Goal: Task Accomplishment & Management: Manage account settings

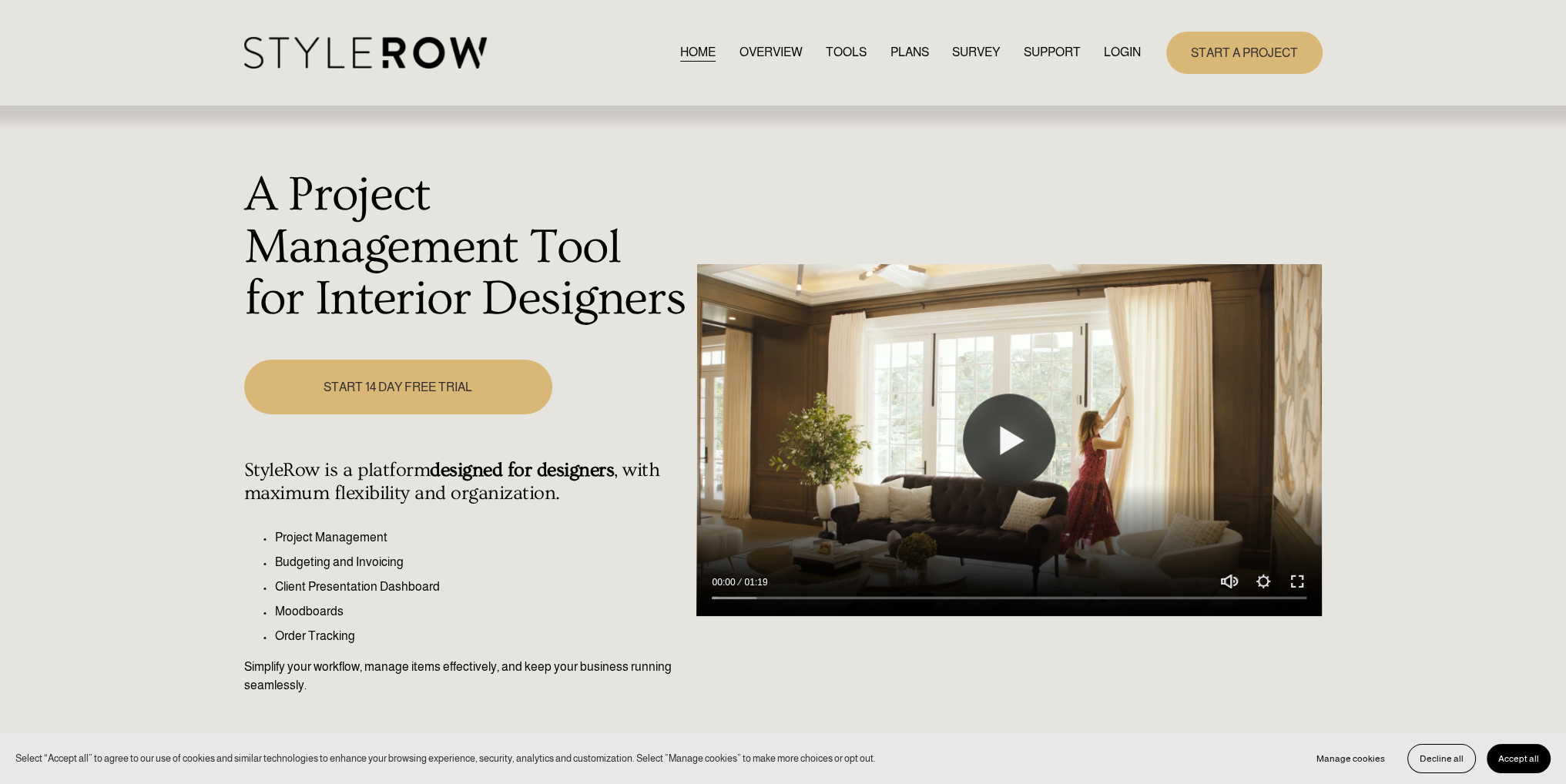
click at [1130, 46] on link "LOGIN" at bounding box center [1123, 52] width 37 height 21
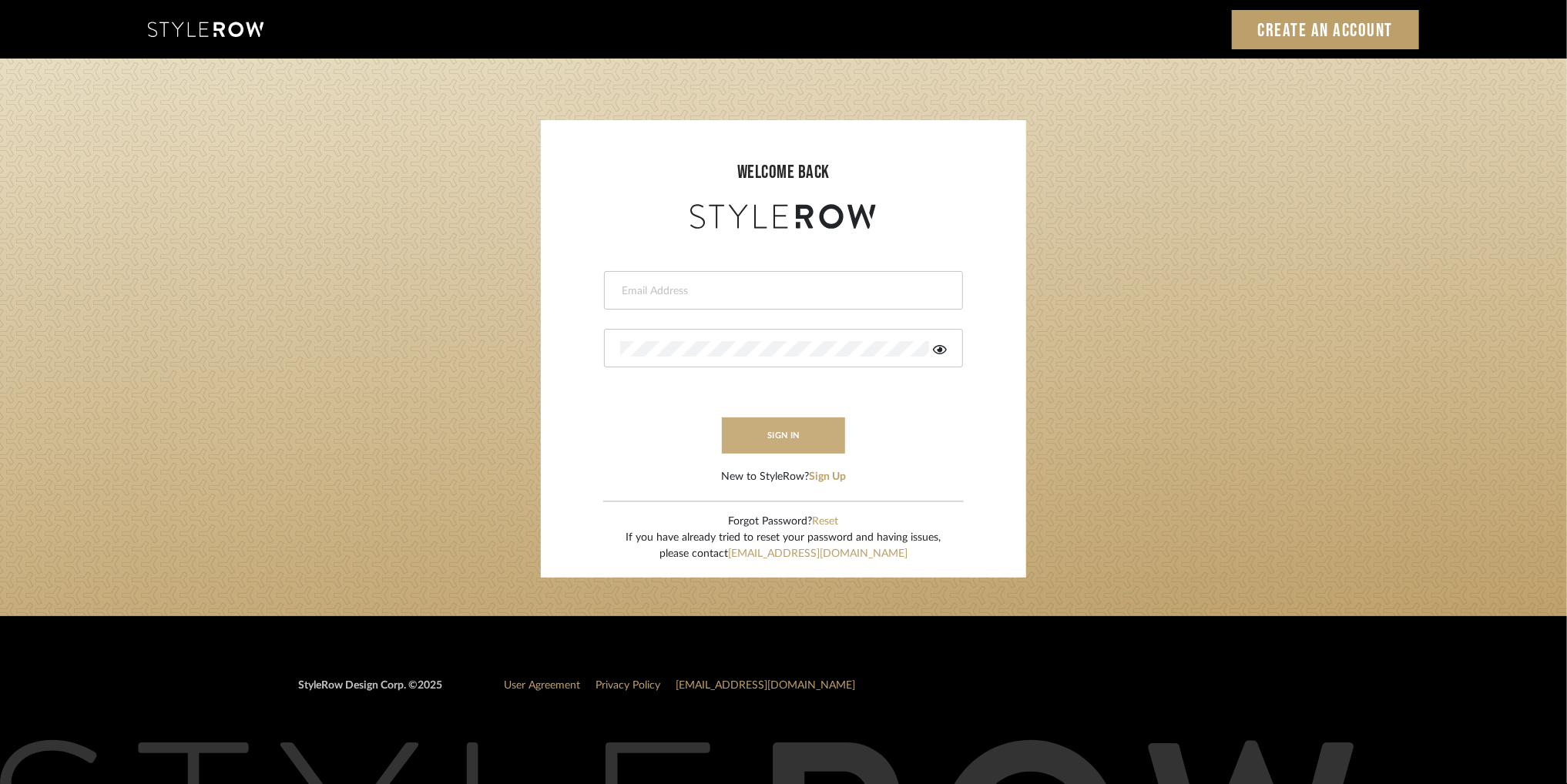
type input "afarewell@aurorafarewell.com"
click at [775, 427] on button "sign in" at bounding box center [784, 435] width 124 height 36
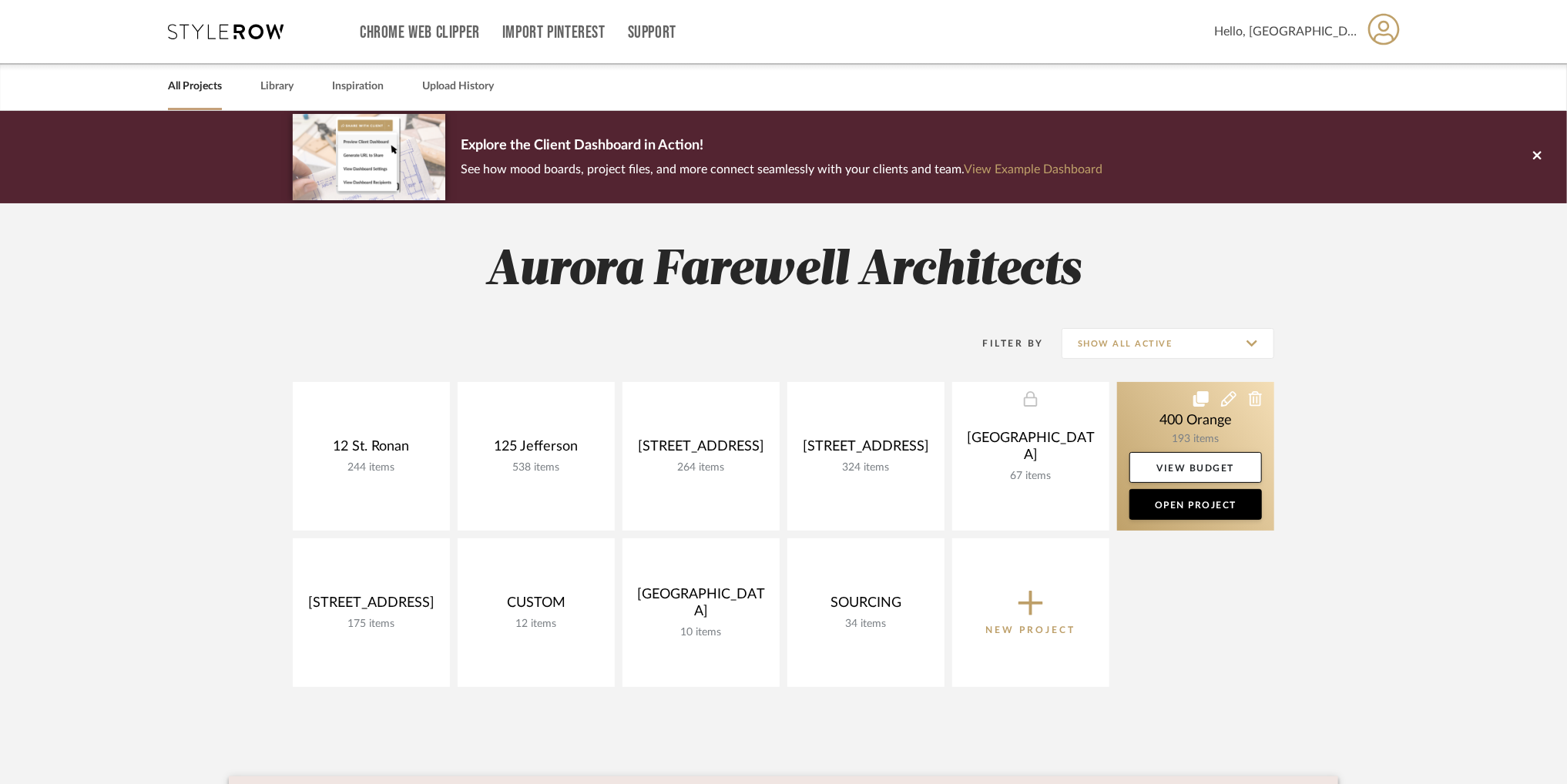
click at [1140, 425] on link at bounding box center [1195, 456] width 158 height 149
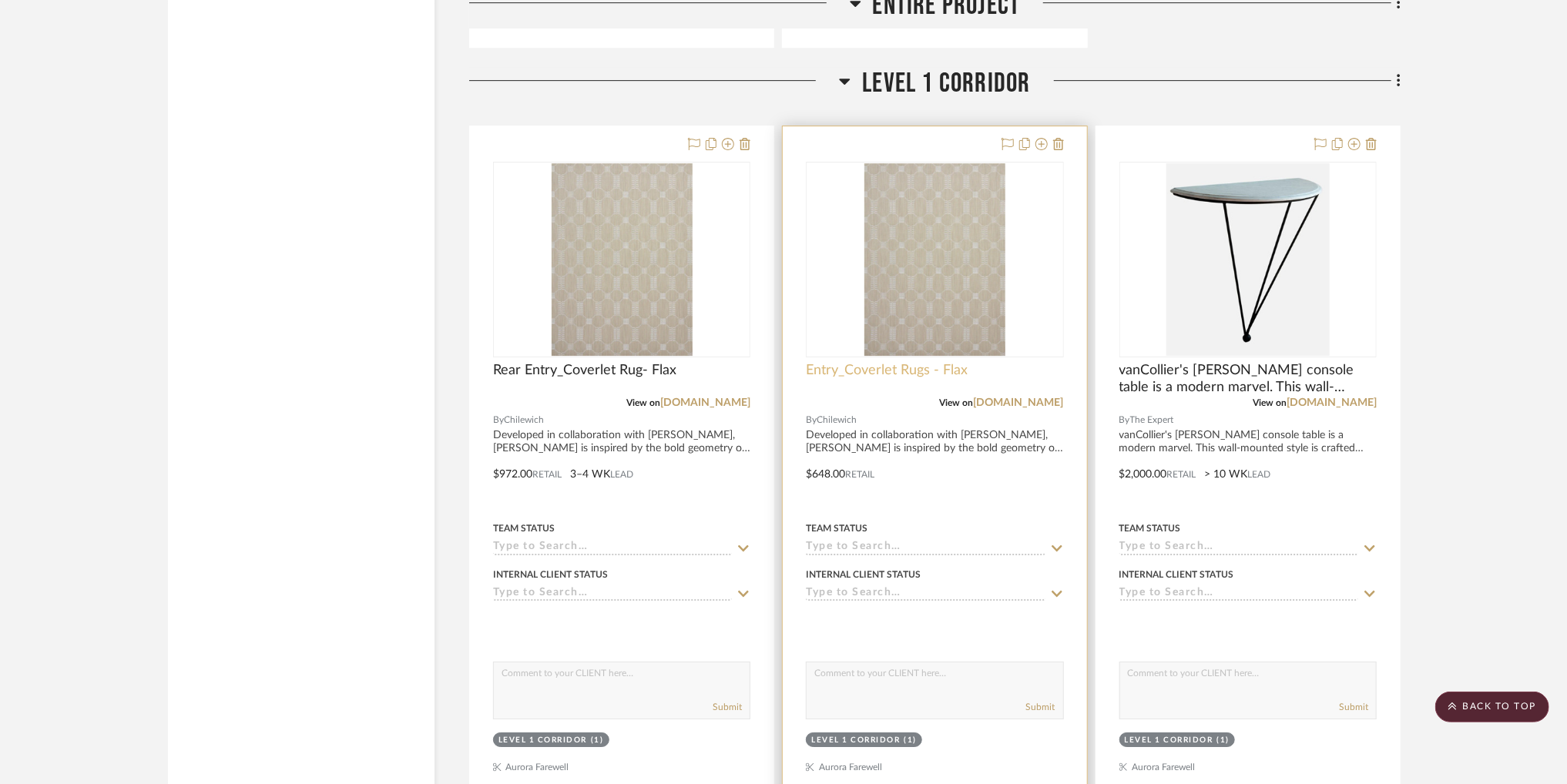
scroll to position [3274, 0]
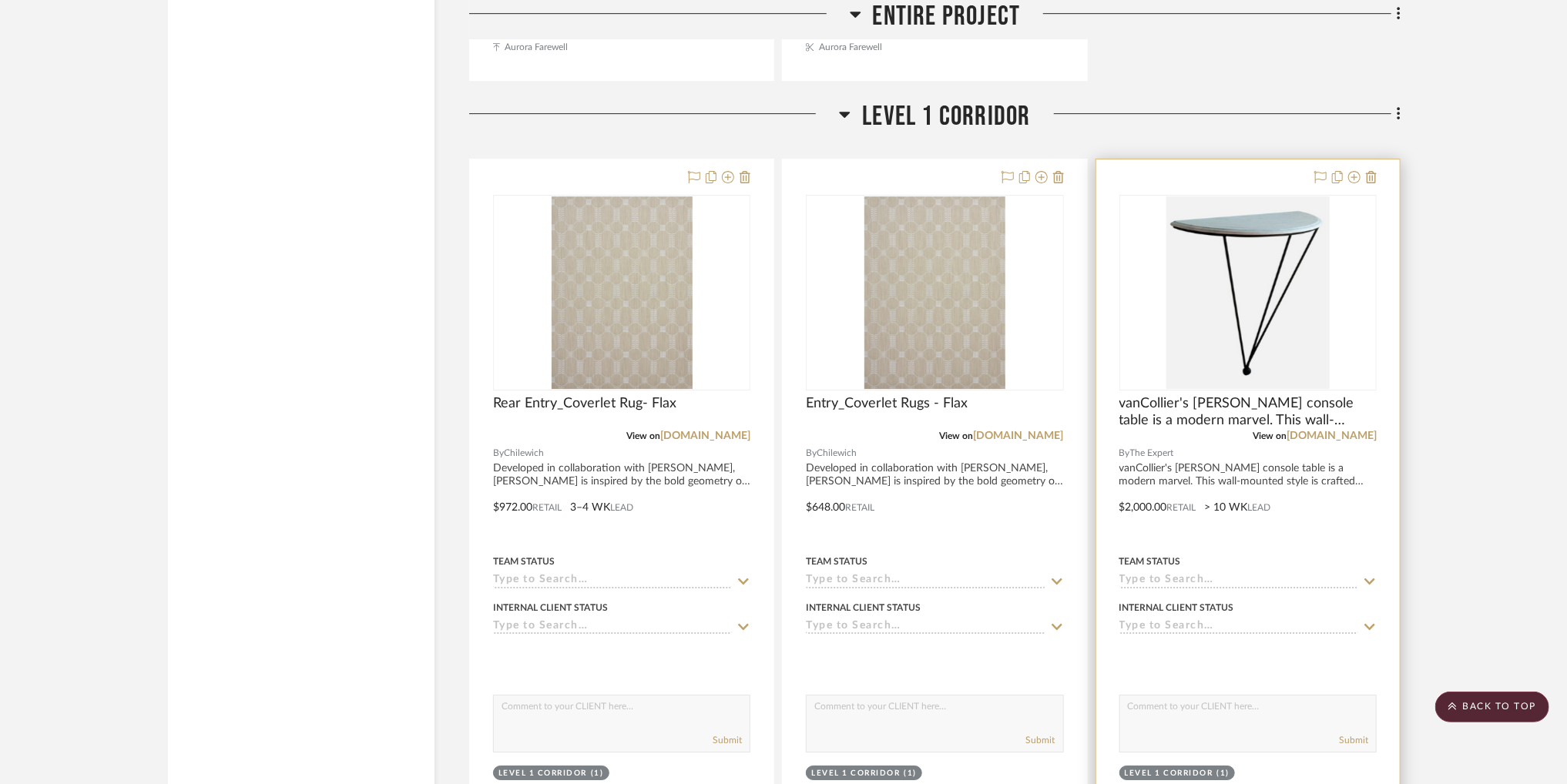
click at [1241, 316] on img "0" at bounding box center [1247, 292] width 162 height 192
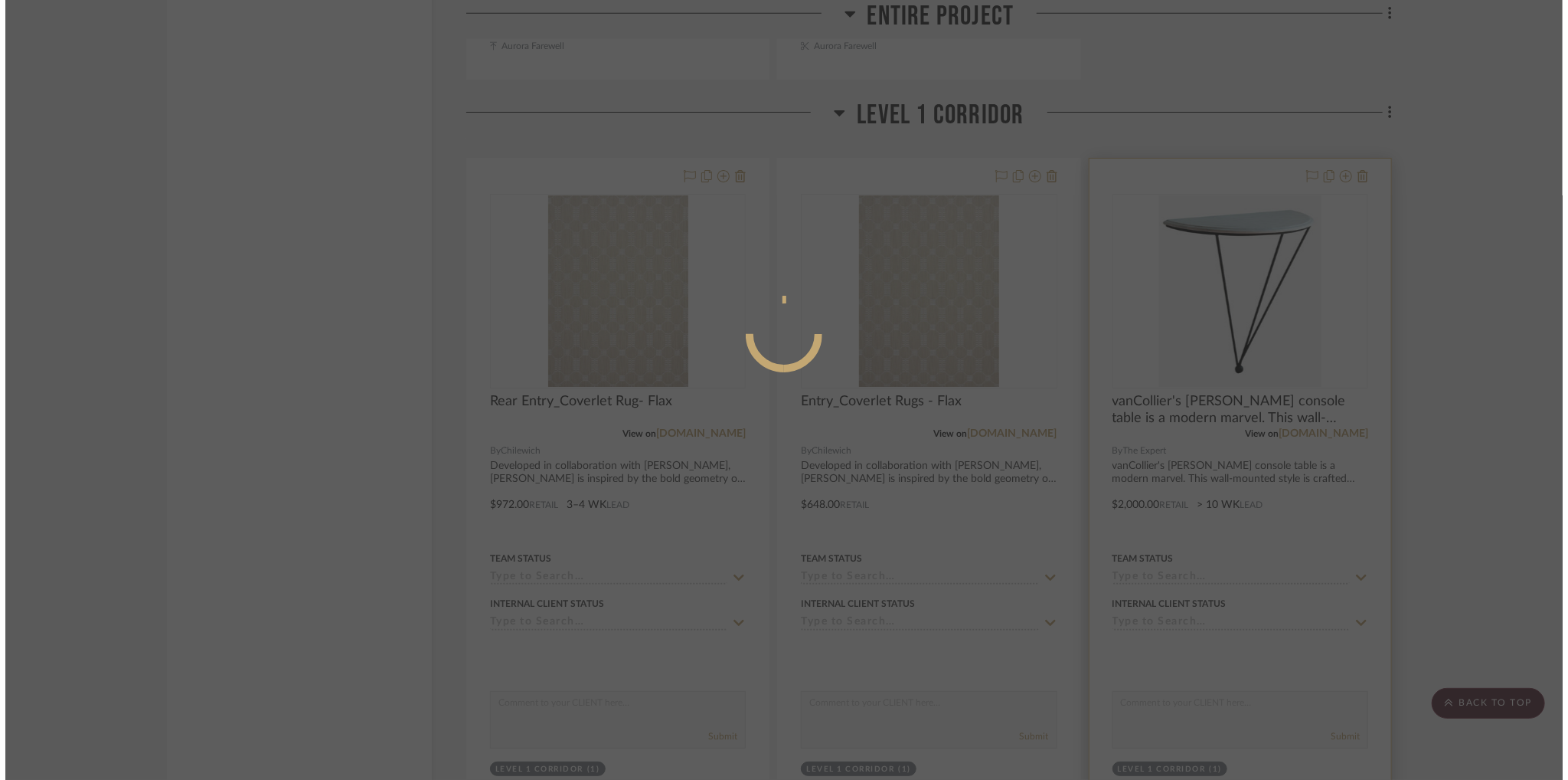
scroll to position [0, 0]
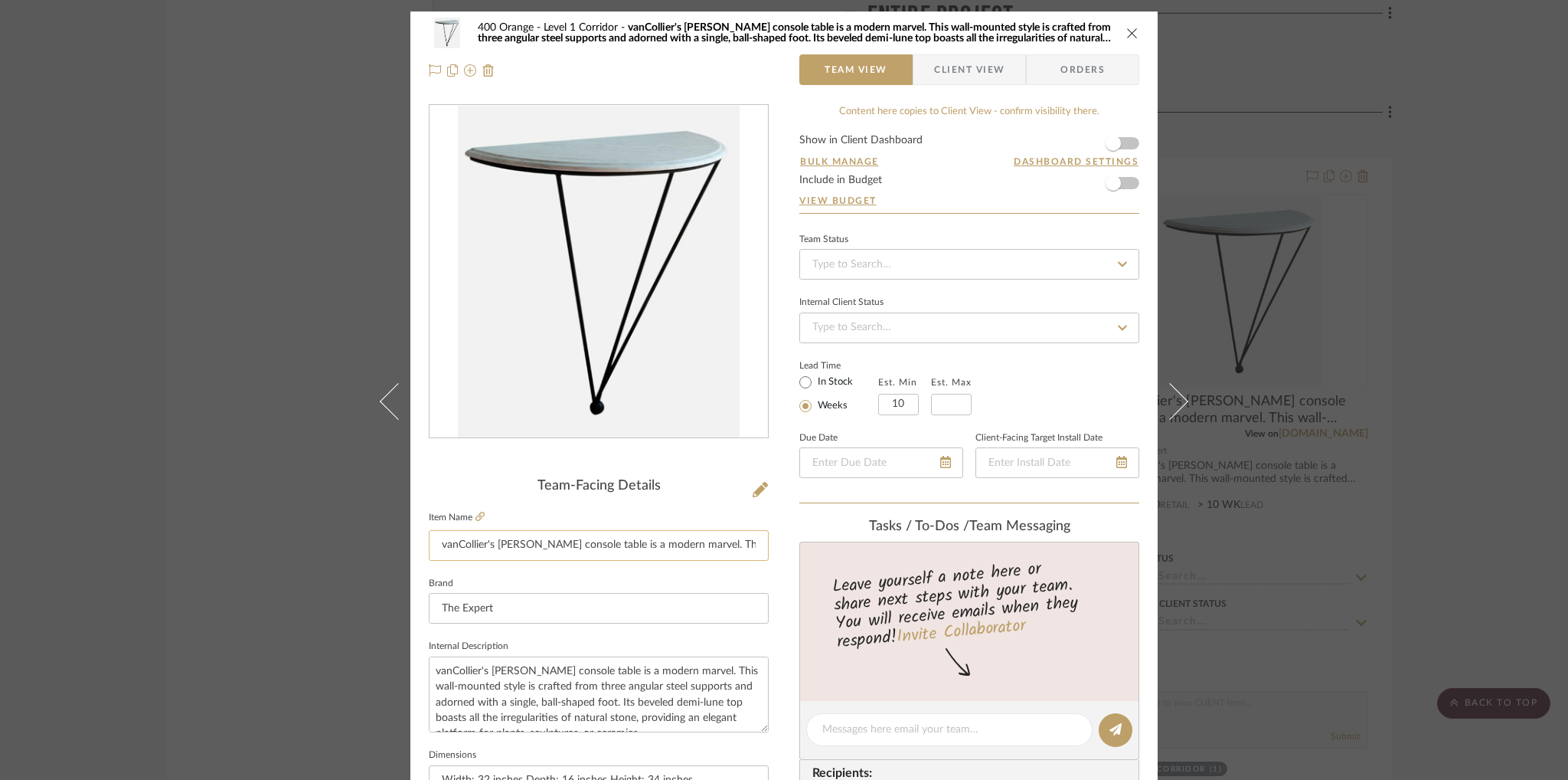
click at [609, 537] on input "vanCollier's [PERSON_NAME] console table is a modern marvel. This wall-mounted …" at bounding box center [598, 545] width 340 height 31
type input "B"
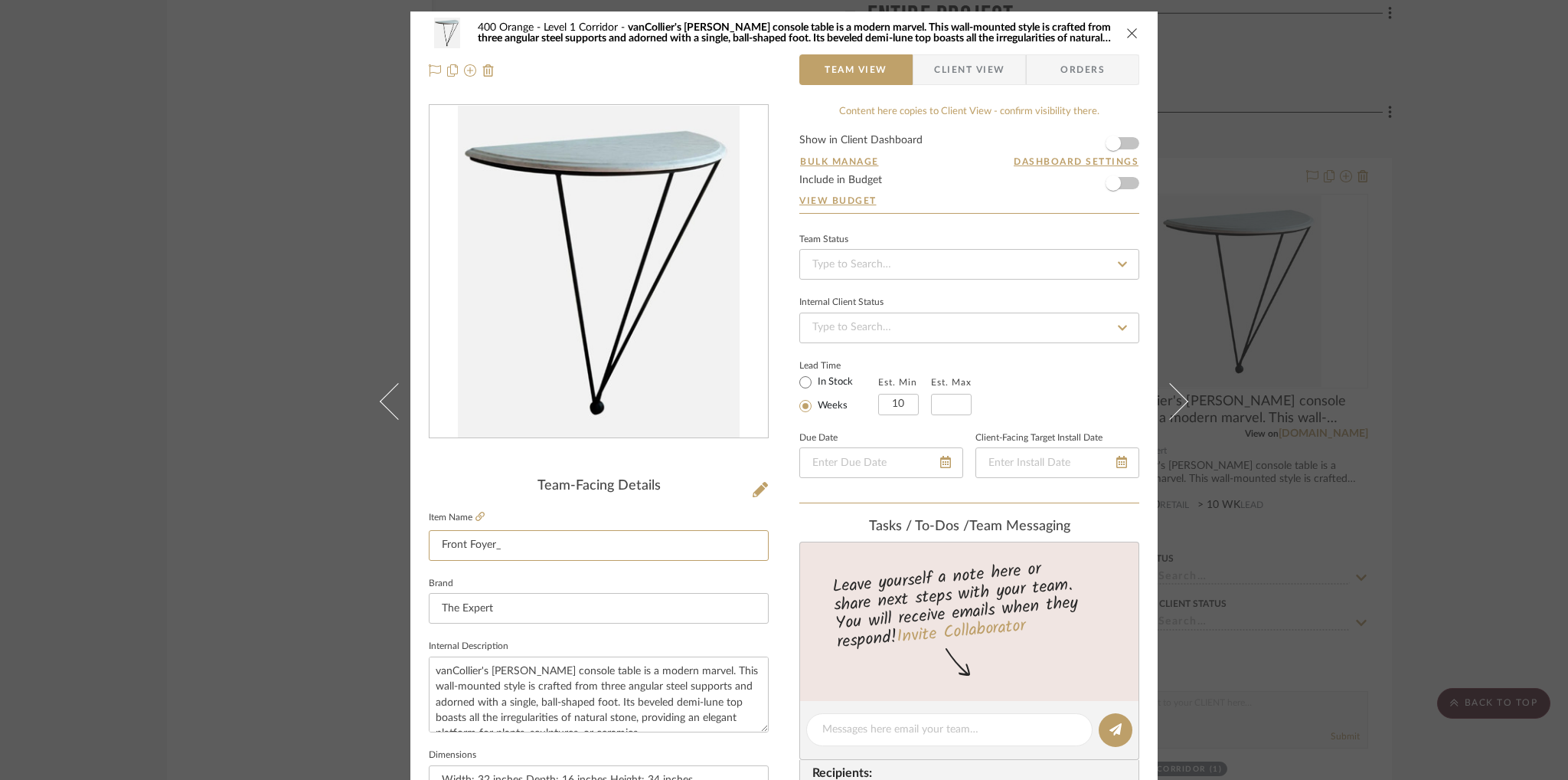
type input "Front Foyer_"
click at [1127, 33] on icon "close" at bounding box center [1132, 32] width 12 height 12
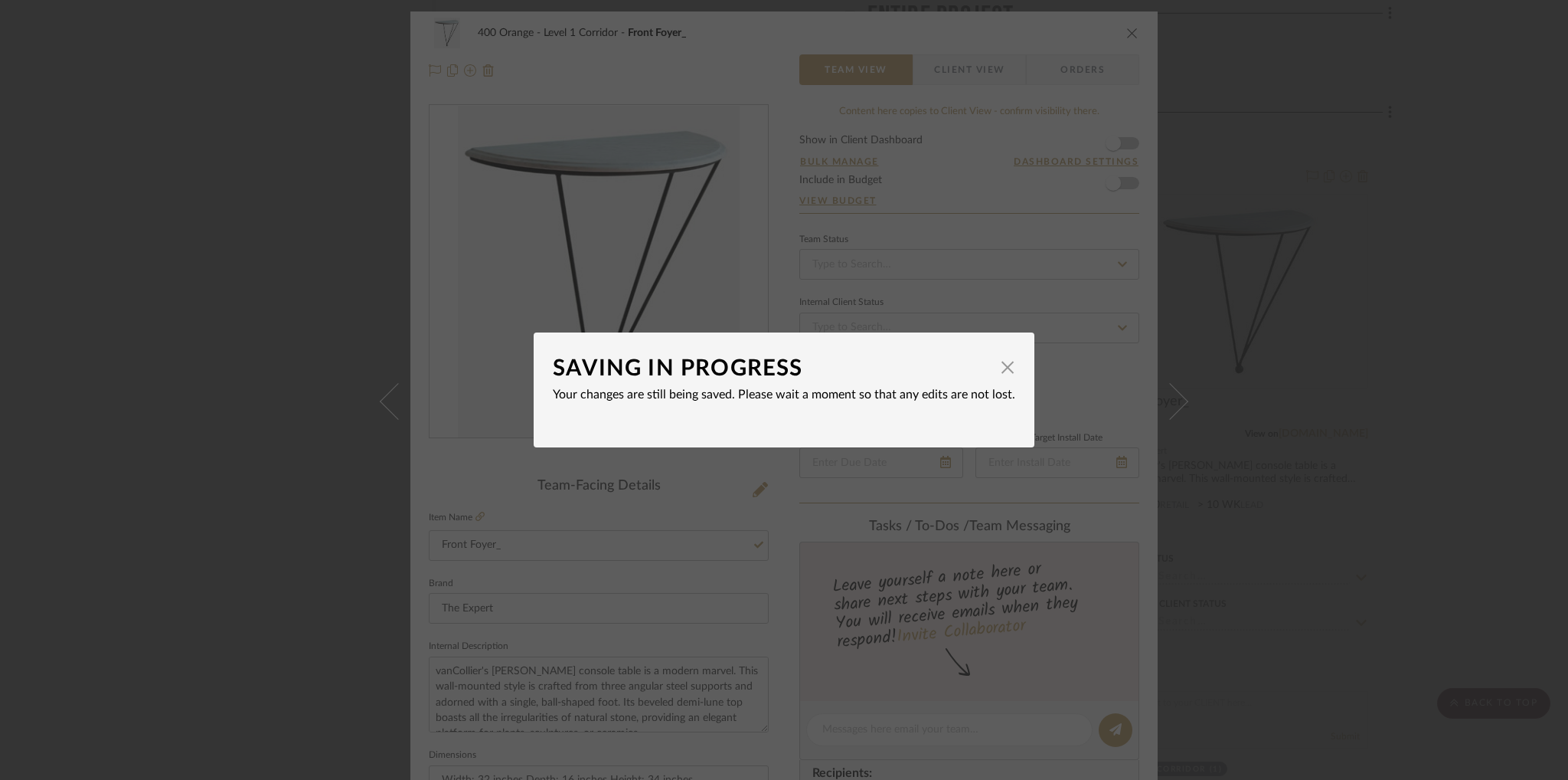
click at [1012, 361] on dialog-content "SAVING IN PROGRESS × Your changes are still being saved. Please wait a moment s…" at bounding box center [784, 390] width 501 height 115
click at [1007, 361] on span "button" at bounding box center [1008, 367] width 31 height 31
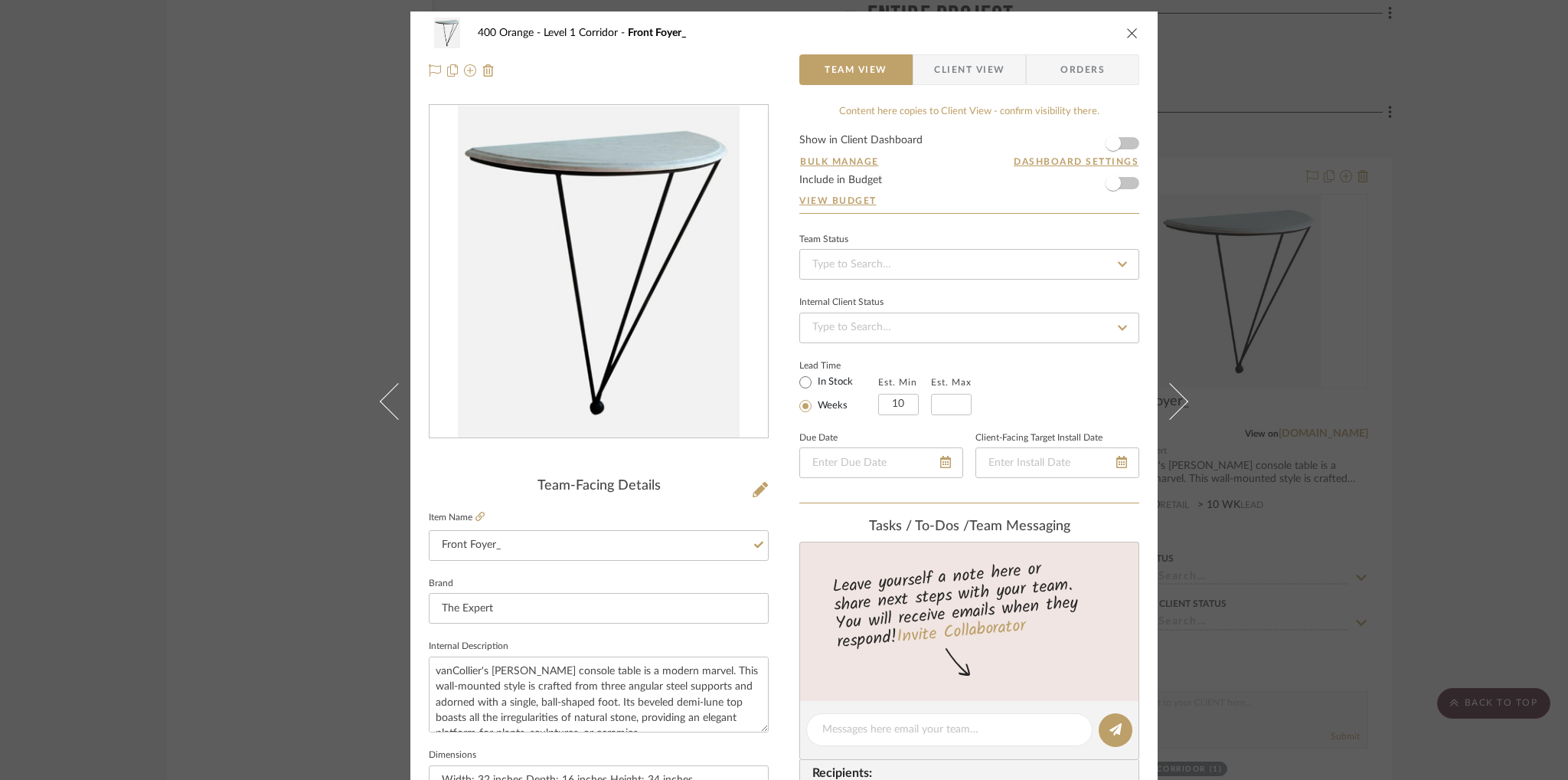
click at [1043, 30] on div "400 Orange Level 1 Corridor Front Foyer_" at bounding box center [795, 32] width 635 height 10
click at [1127, 35] on icon "close" at bounding box center [1132, 32] width 12 height 12
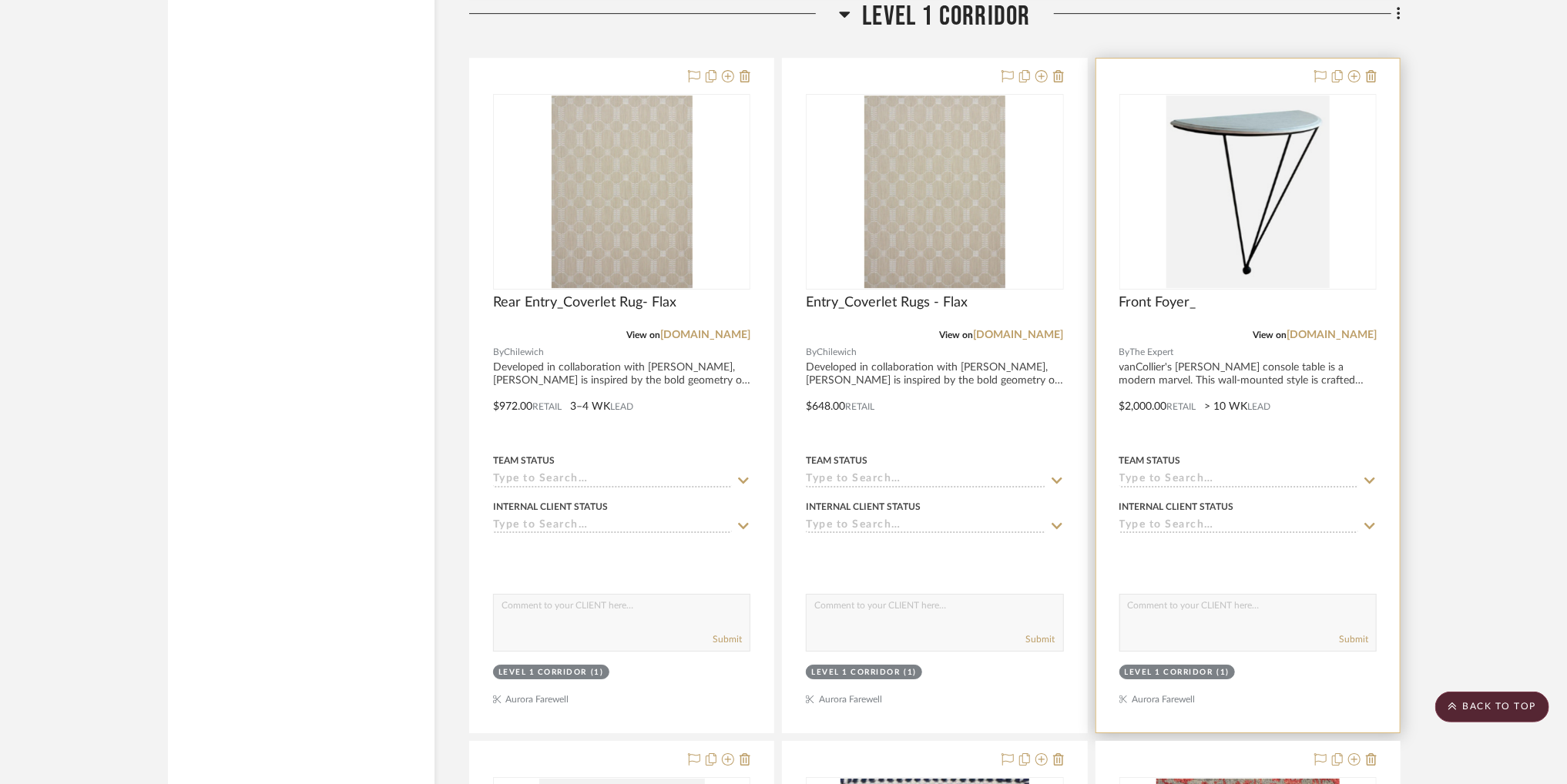
scroll to position [3373, 0]
click at [1342, 337] on link "[DOMAIN_NAME]" at bounding box center [1332, 336] width 90 height 10
click at [1319, 290] on img "0" at bounding box center [1247, 193] width 162 height 192
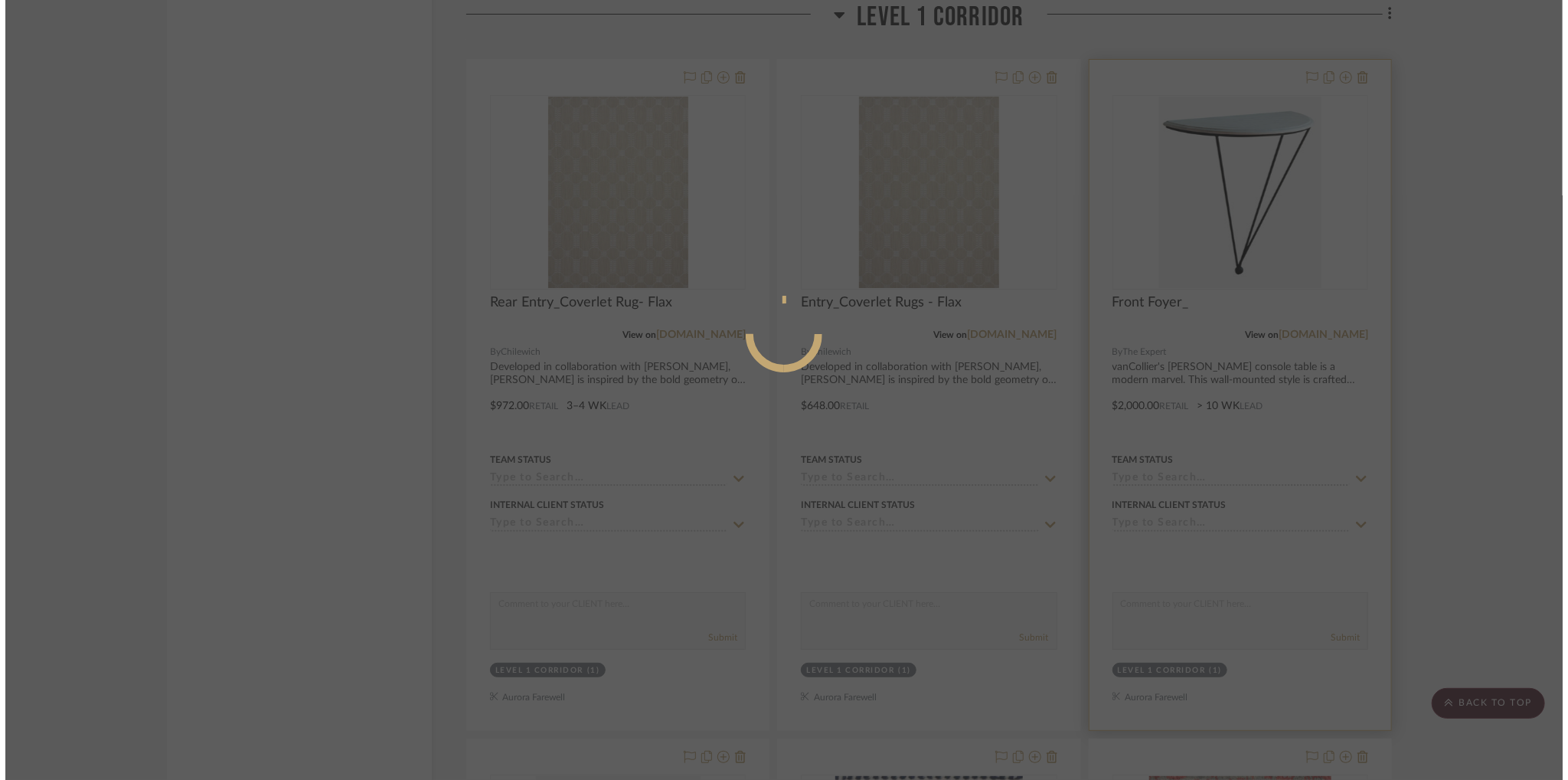
scroll to position [0, 0]
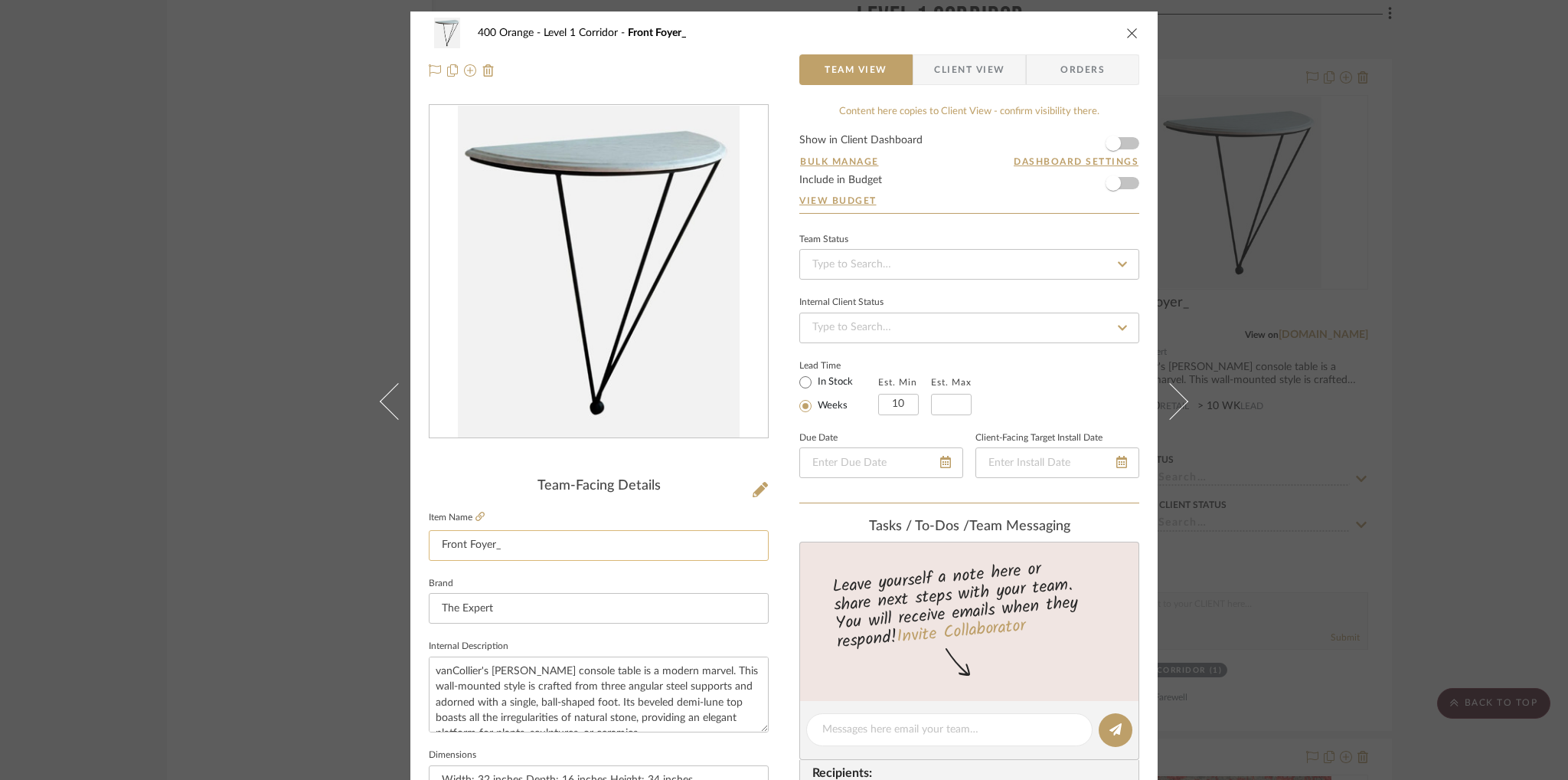
click at [556, 553] on input "Front Foyer_" at bounding box center [598, 545] width 340 height 31
type input "Front Foyer_Copley Console Table"
click at [739, 65] on div at bounding box center [598, 70] width 340 height 31
click at [1134, 27] on div "400 Orange Level 1 Corridor Front Foyer_Copley Console Table Team View Client V…" at bounding box center [784, 51] width 747 height 80
click at [1126, 30] on icon "close" at bounding box center [1132, 32] width 12 height 12
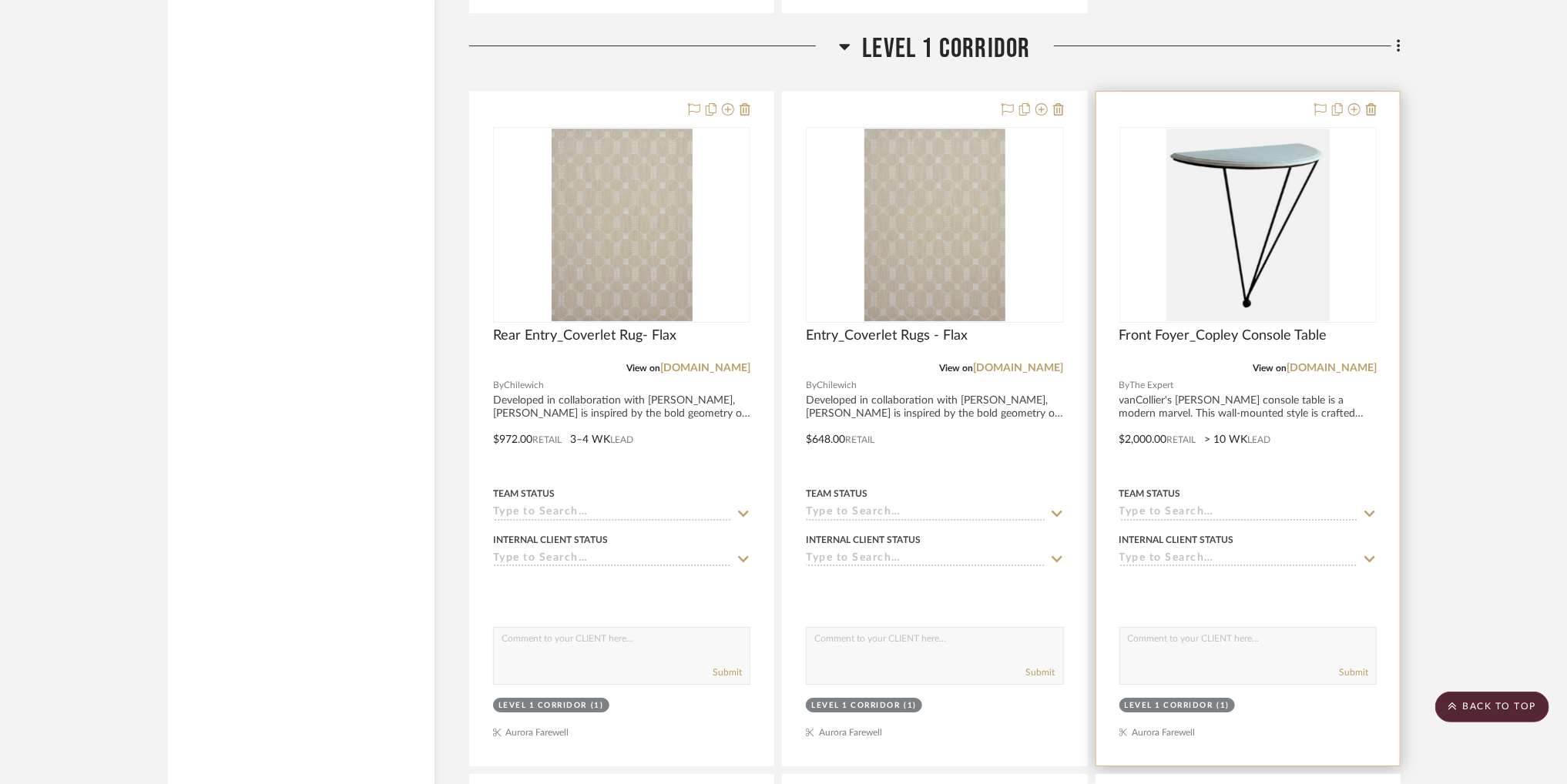
scroll to position [3345, 0]
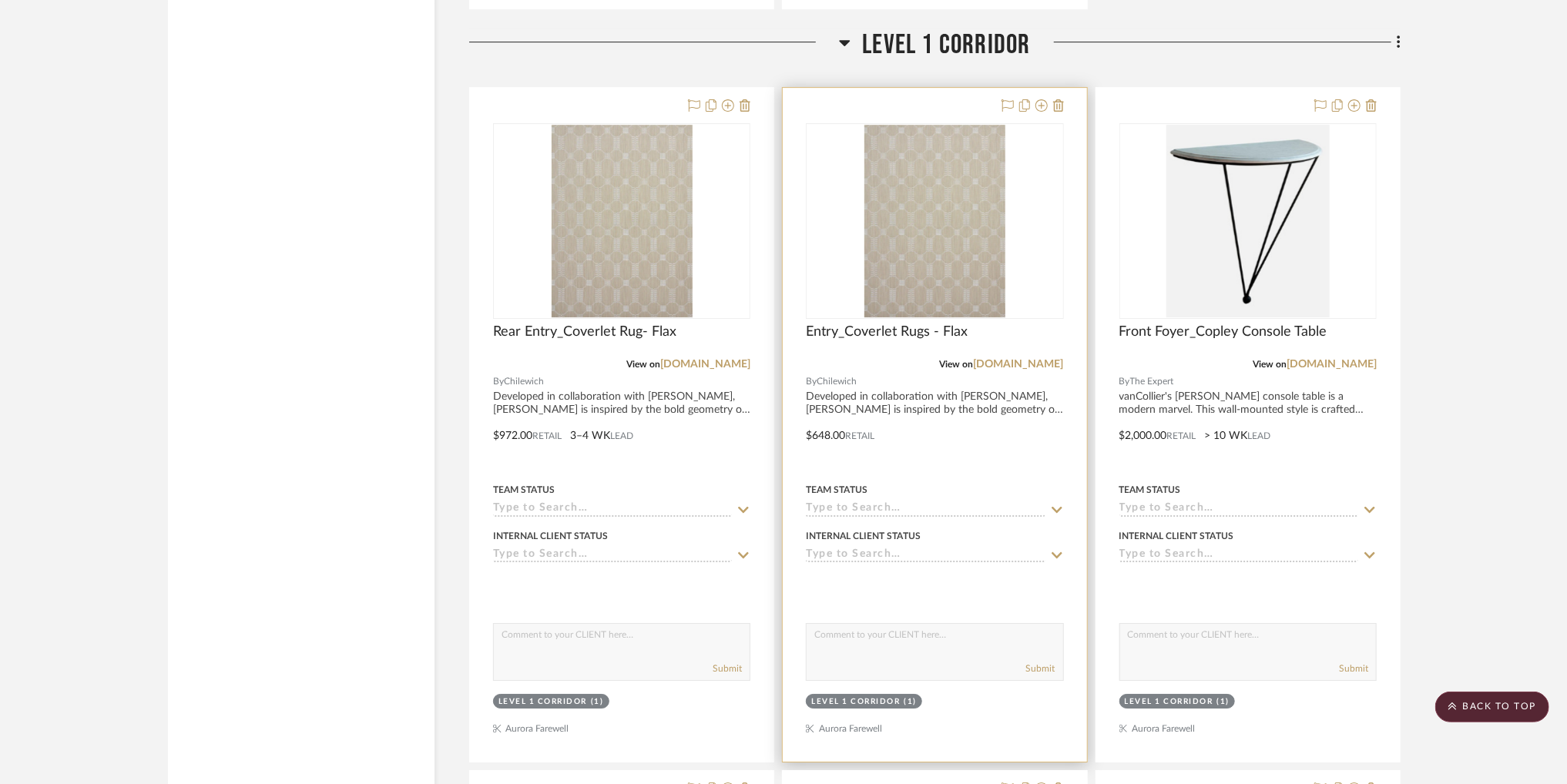
click at [897, 270] on img "0" at bounding box center [935, 220] width 141 height 192
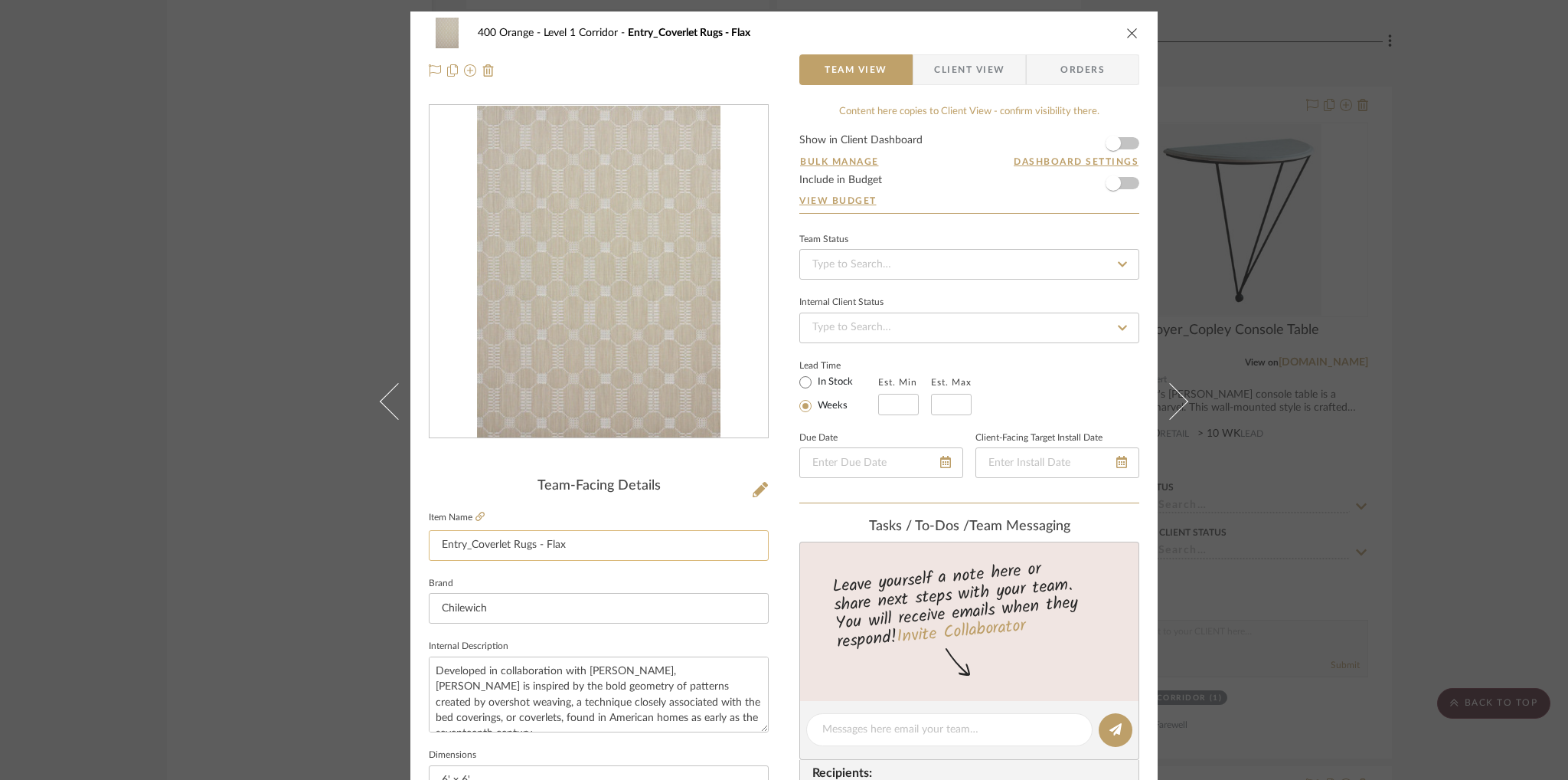
click at [462, 544] on input "Entry_Coverlet Rugs - Flax" at bounding box center [598, 545] width 340 height 31
type input "Front Foyer_Coverlet Rugs - Flax"
click at [1076, 39] on div "400 Orange Level 1 Corridor Entry_Coverlet Rugs - Flax" at bounding box center [784, 33] width 711 height 31
click at [1128, 36] on icon "close" at bounding box center [1132, 32] width 12 height 12
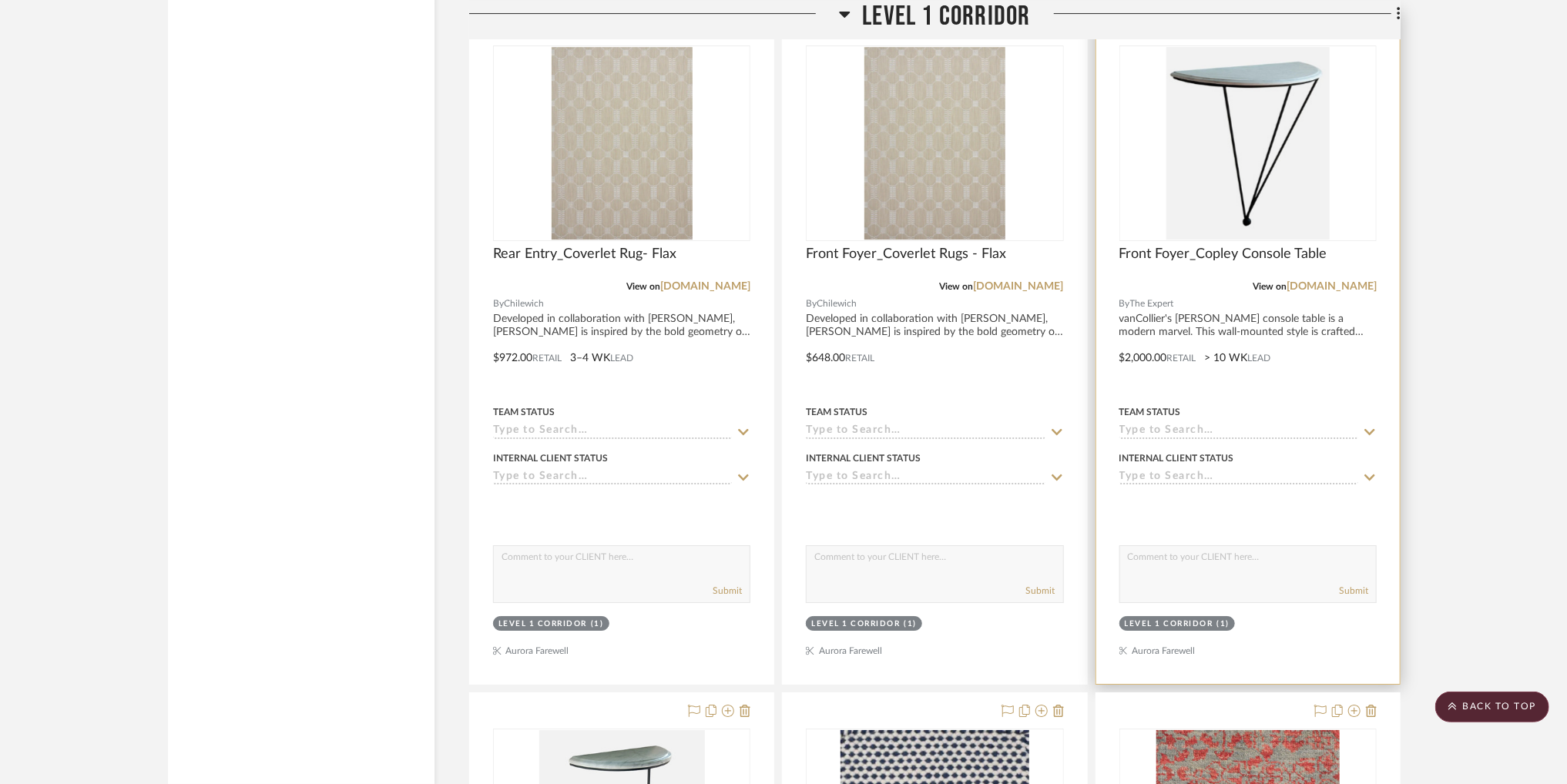
scroll to position [3423, 0]
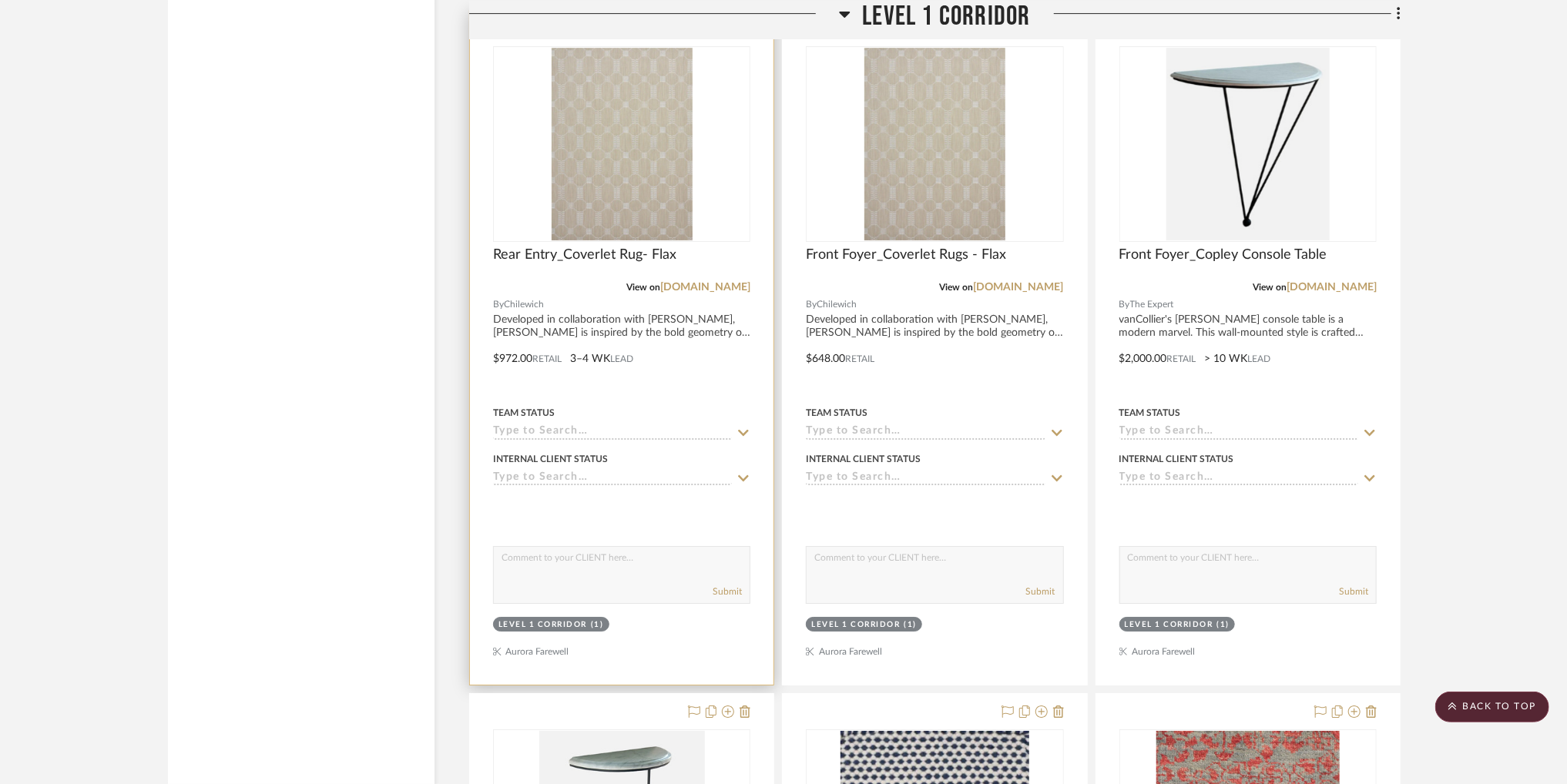
click at [643, 136] on img "0" at bounding box center [622, 144] width 141 height 192
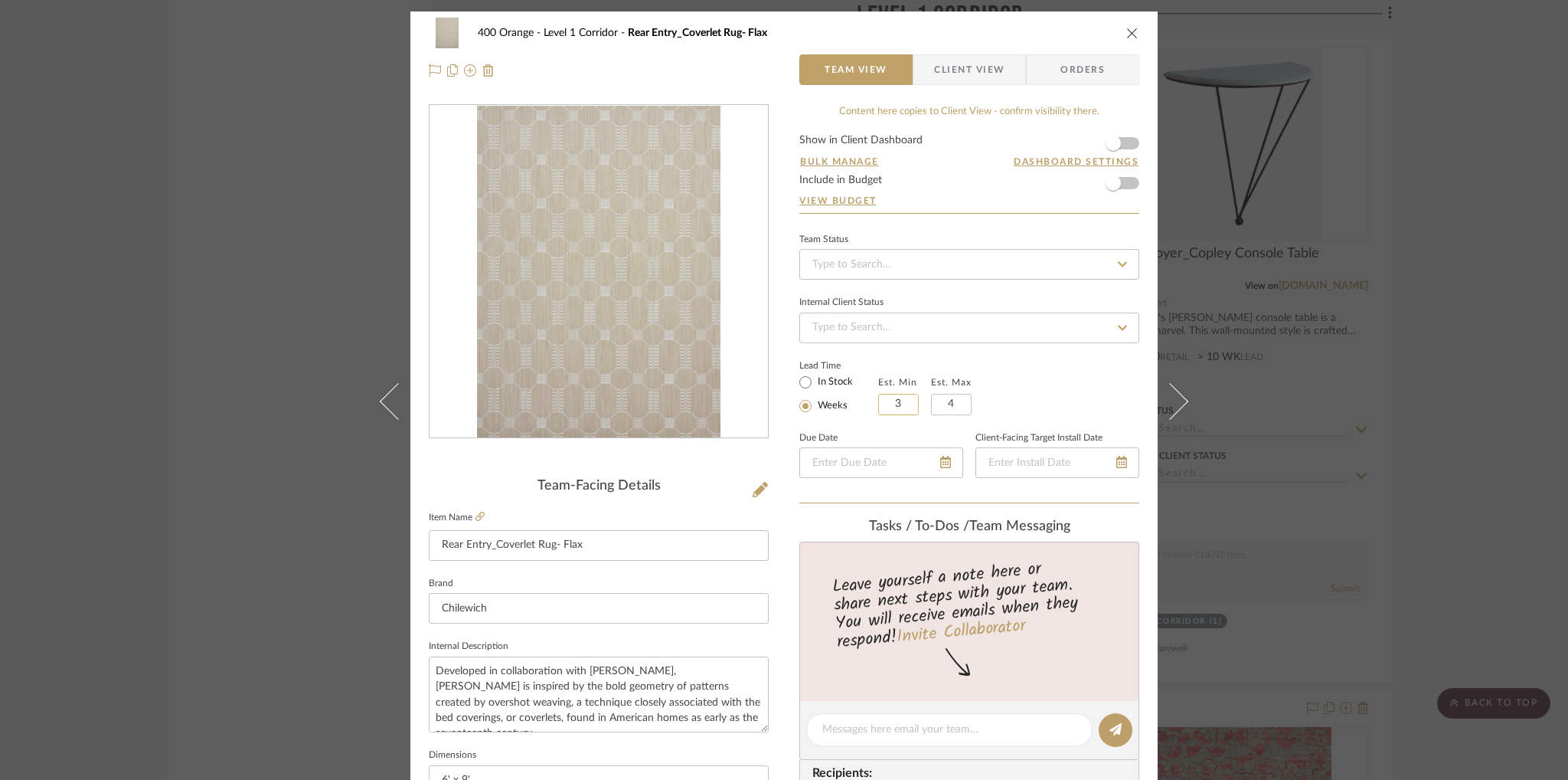
scroll to position [67, 0]
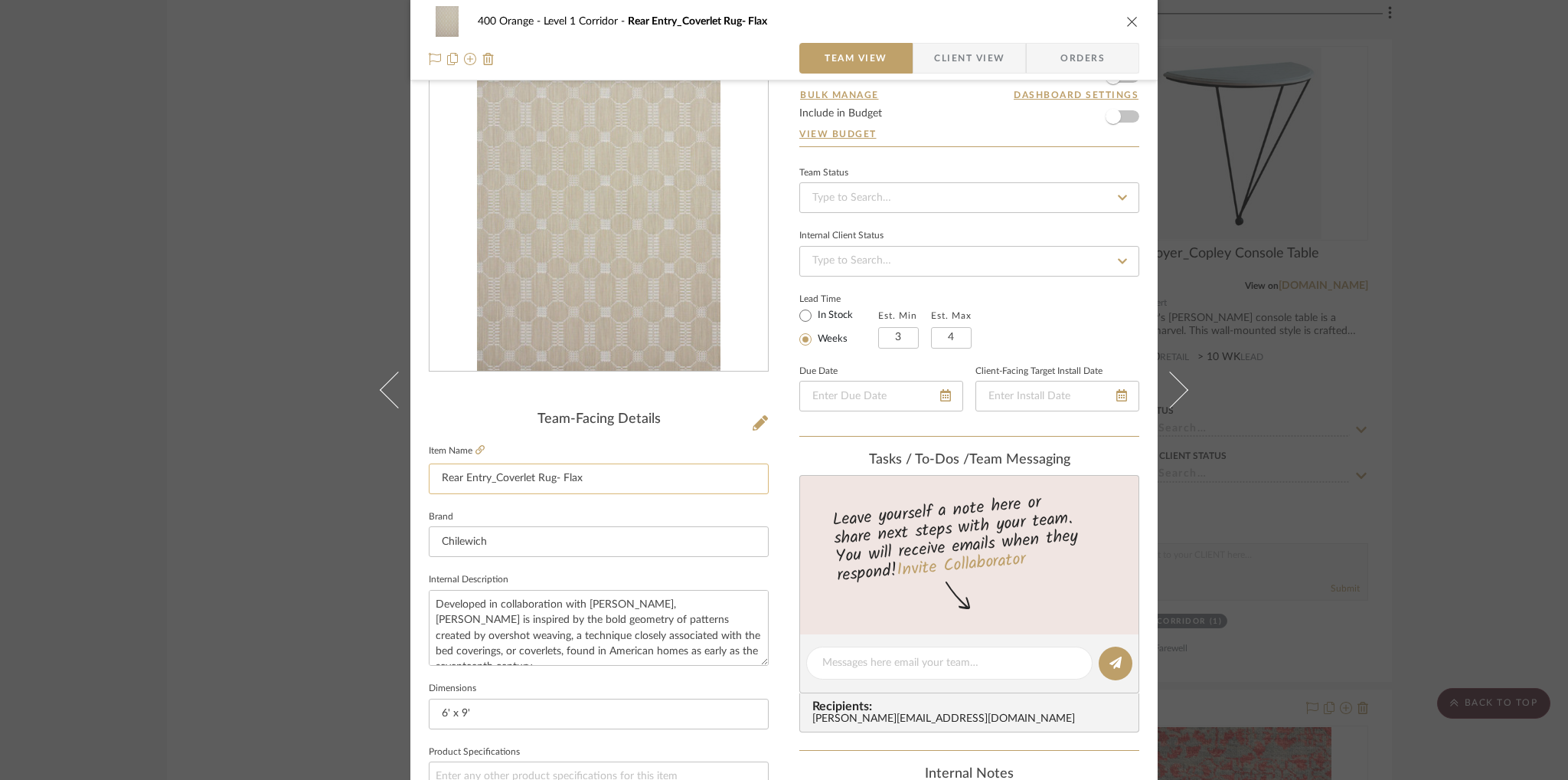
click at [487, 479] on input "Rear Entry_Coverlet Rug- Flax" at bounding box center [598, 479] width 340 height 31
type input "Rear Foyer_Coverlet Rug- Flax"
click at [766, 140] on div "400 Orange Level 1 Corridor Rear Entry_Coverlet Rug- Flax Team View Client View…" at bounding box center [784, 651] width 747 height 1415
click at [1120, 16] on div "400 Orange Level 1 Corridor Rear Foyer_Coverlet Rug- Flax" at bounding box center [784, 22] width 711 height 31
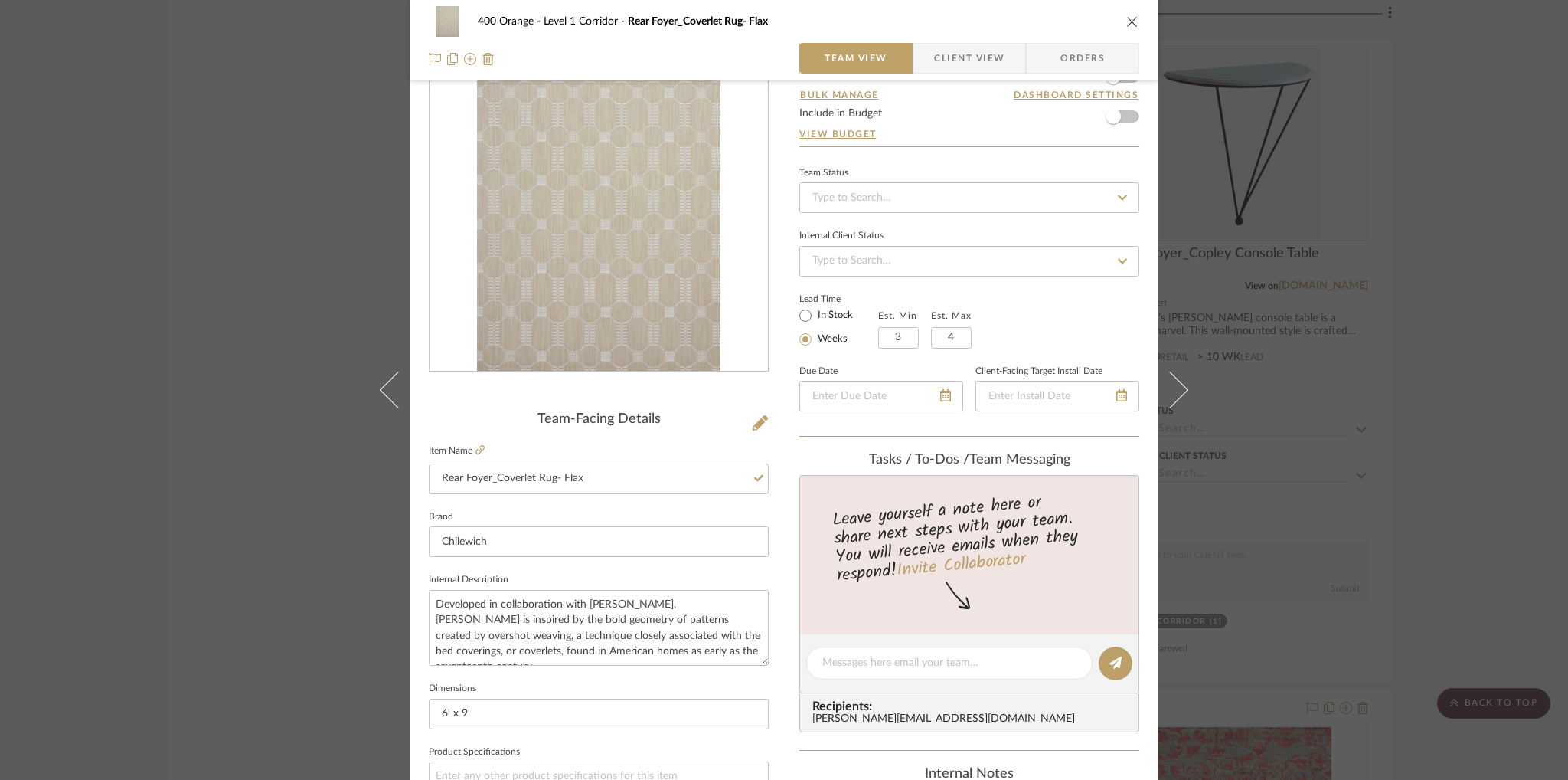
click at [1130, 25] on icon "close" at bounding box center [1132, 21] width 12 height 12
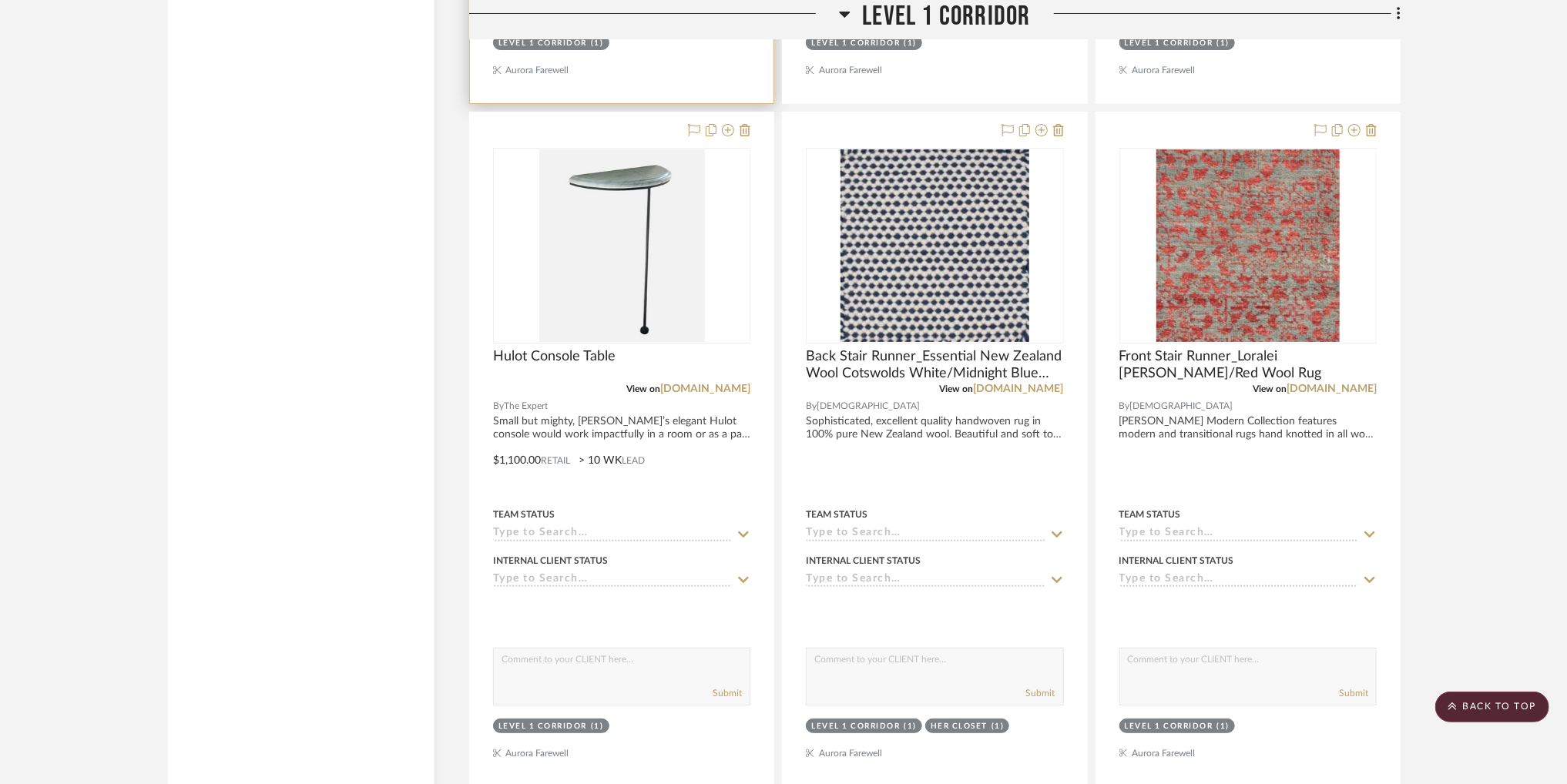
scroll to position [4016, 0]
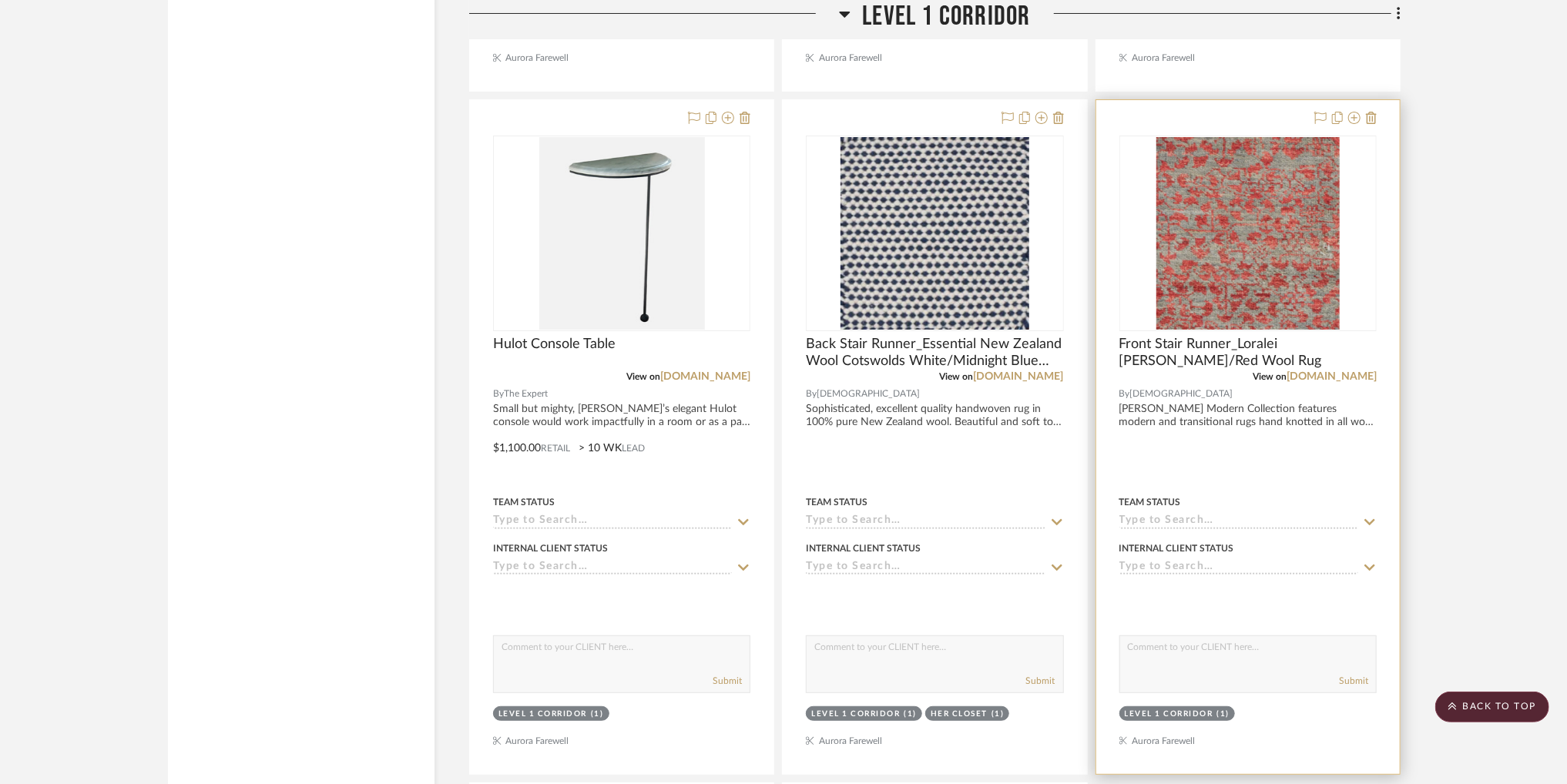
click at [1283, 166] on img "0" at bounding box center [1248, 233] width 184 height 192
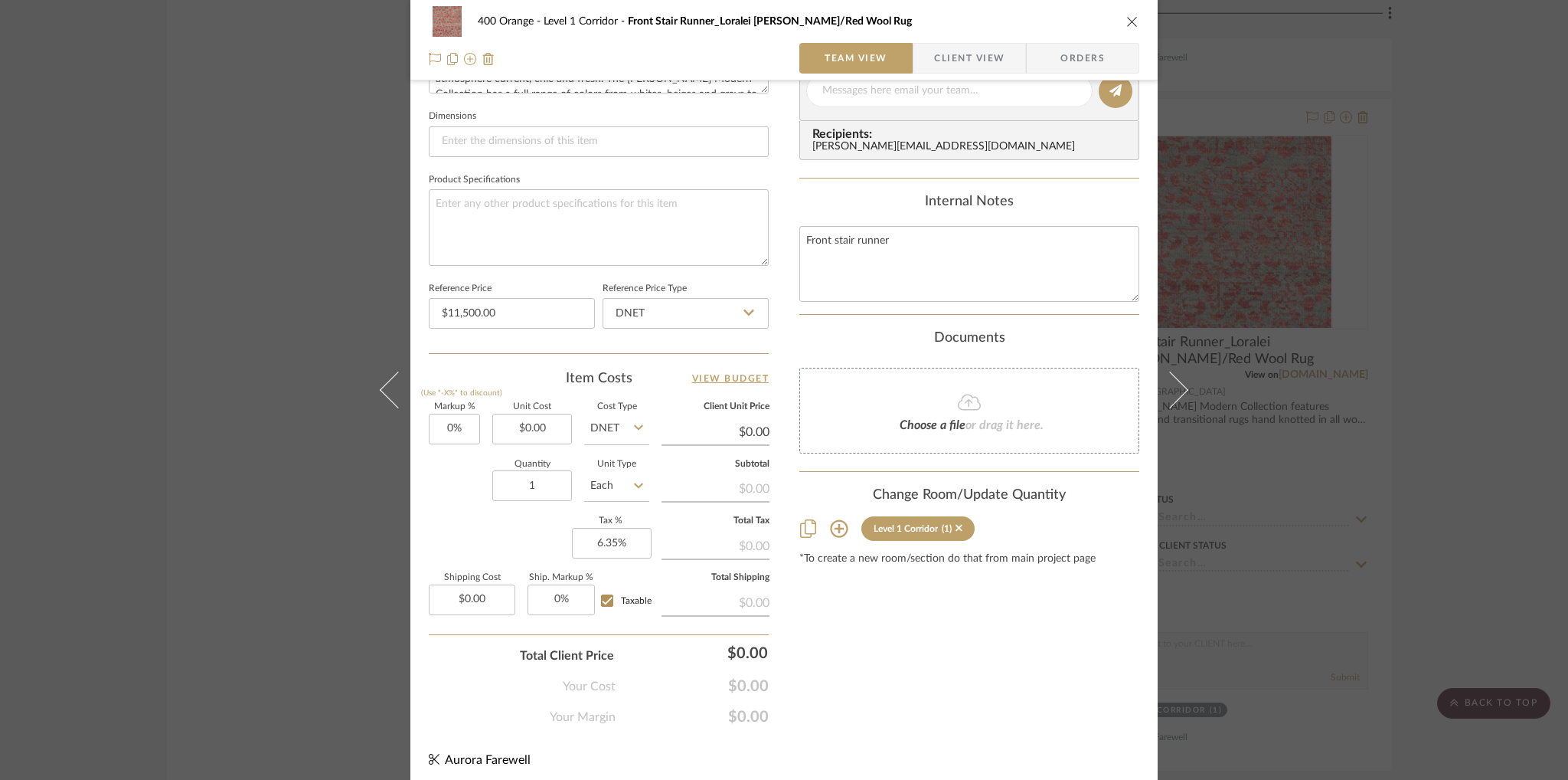
scroll to position [644, 0]
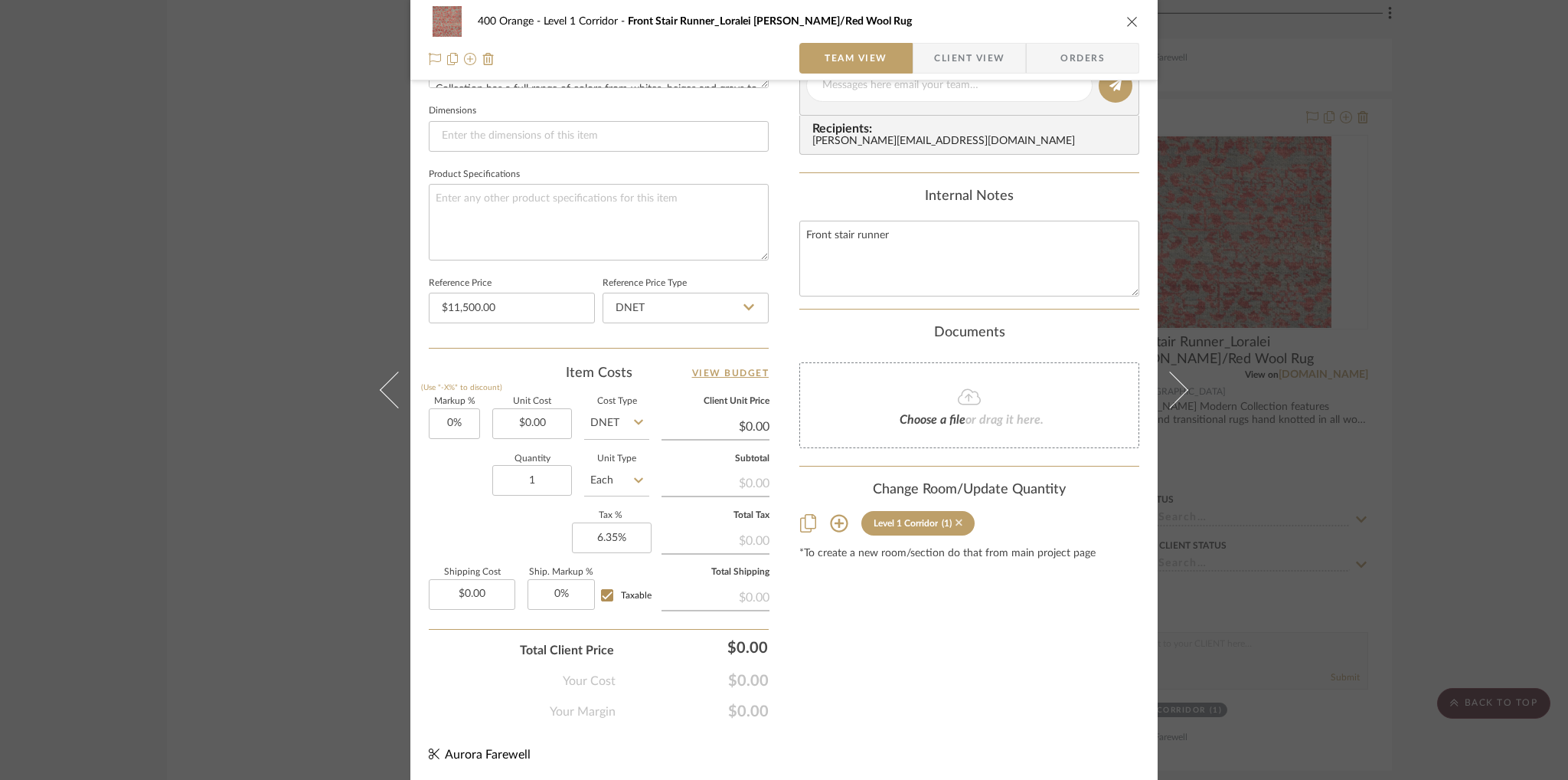
click at [955, 521] on icon at bounding box center [959, 523] width 7 height 7
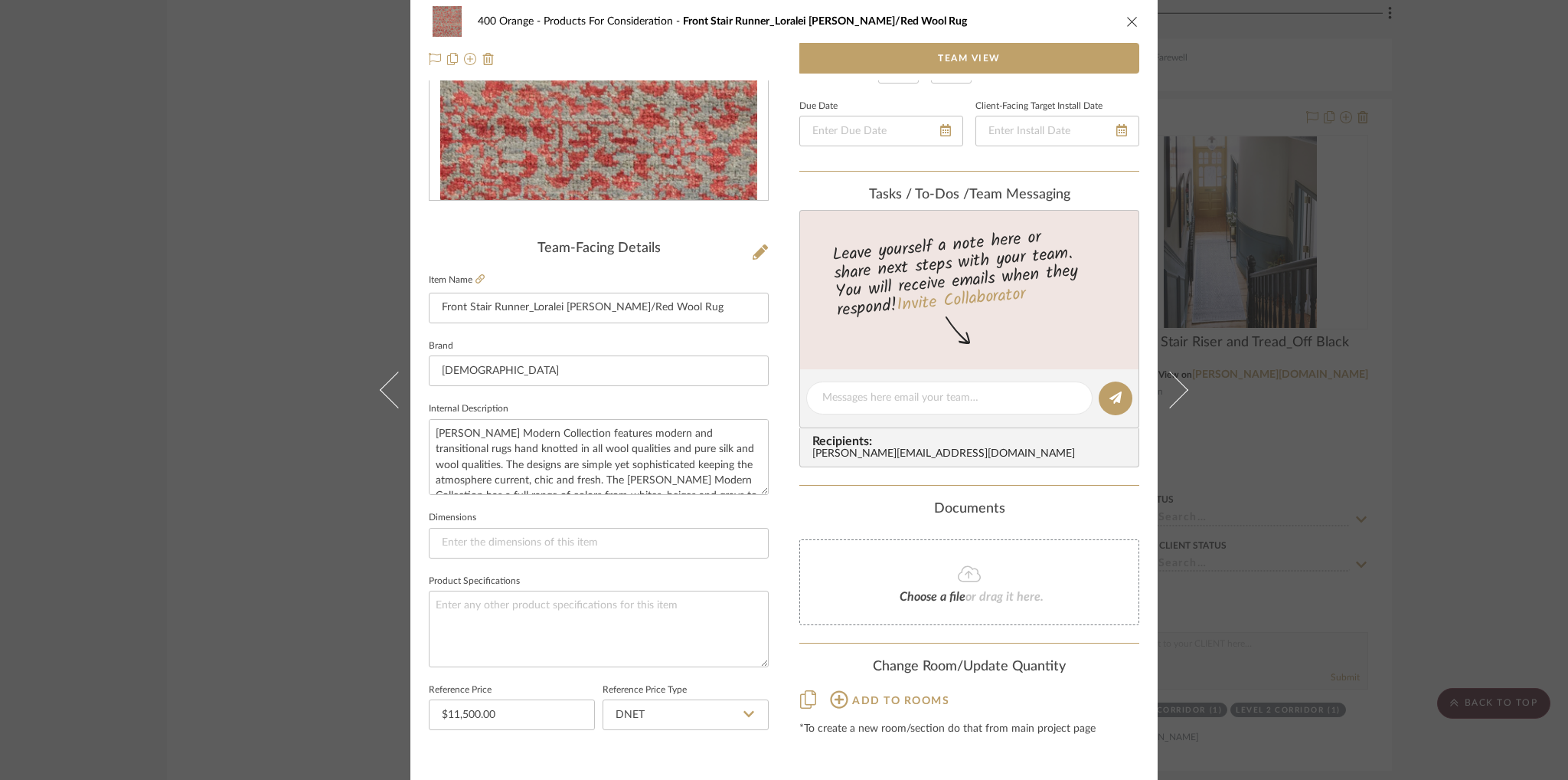
scroll to position [0, 0]
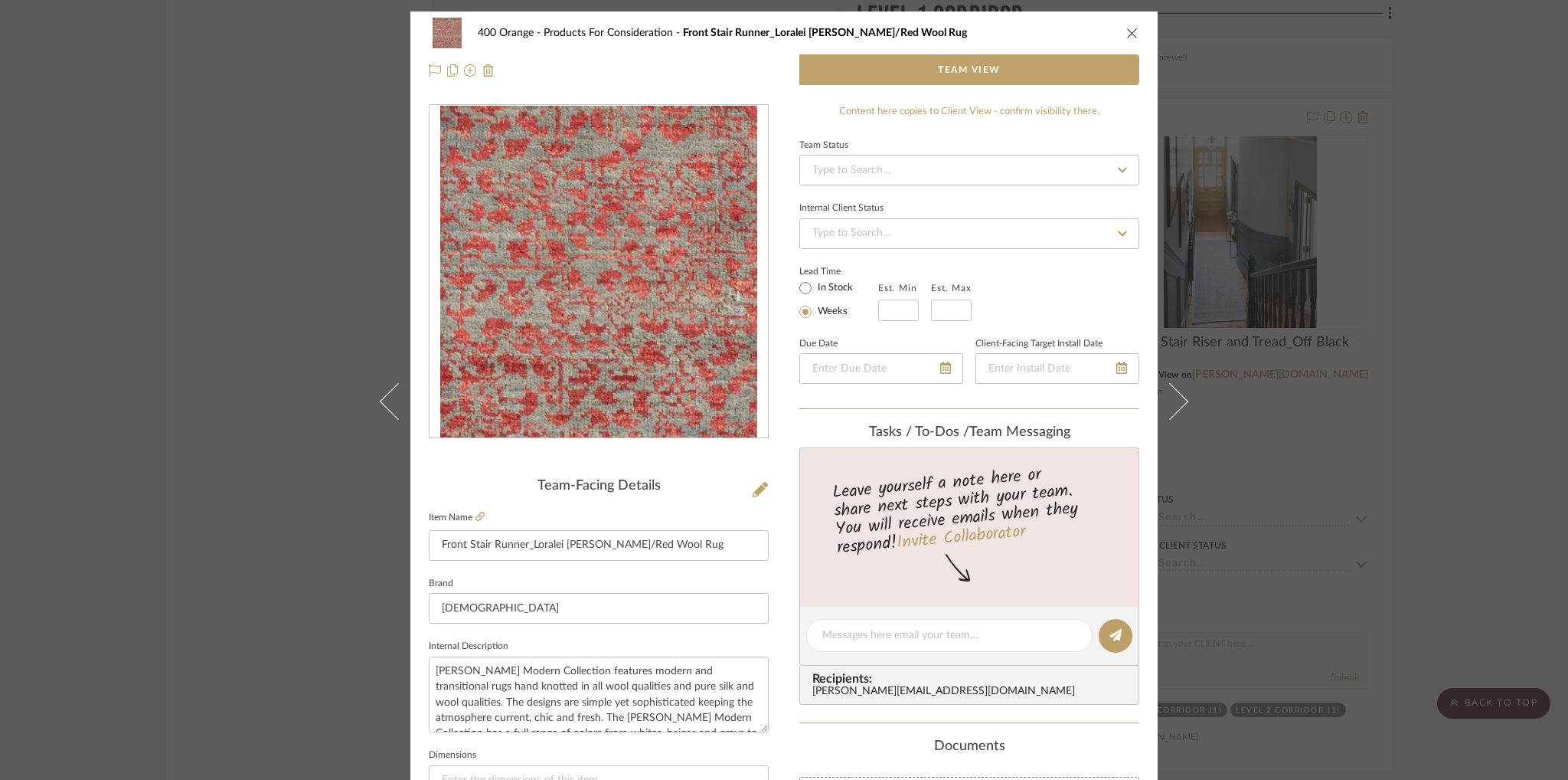
click at [1126, 34] on icon "close" at bounding box center [1132, 32] width 12 height 12
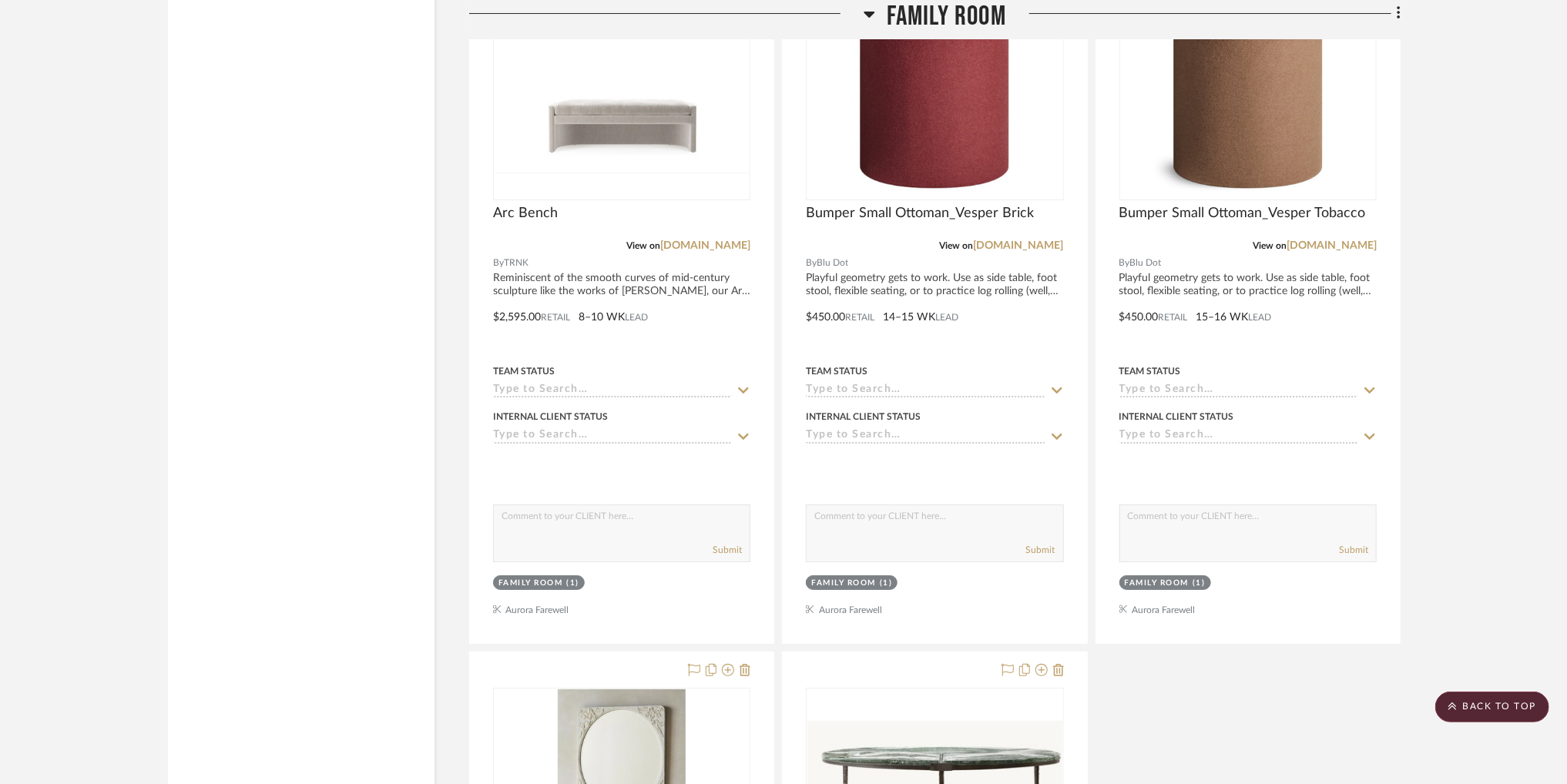
scroll to position [19410, 0]
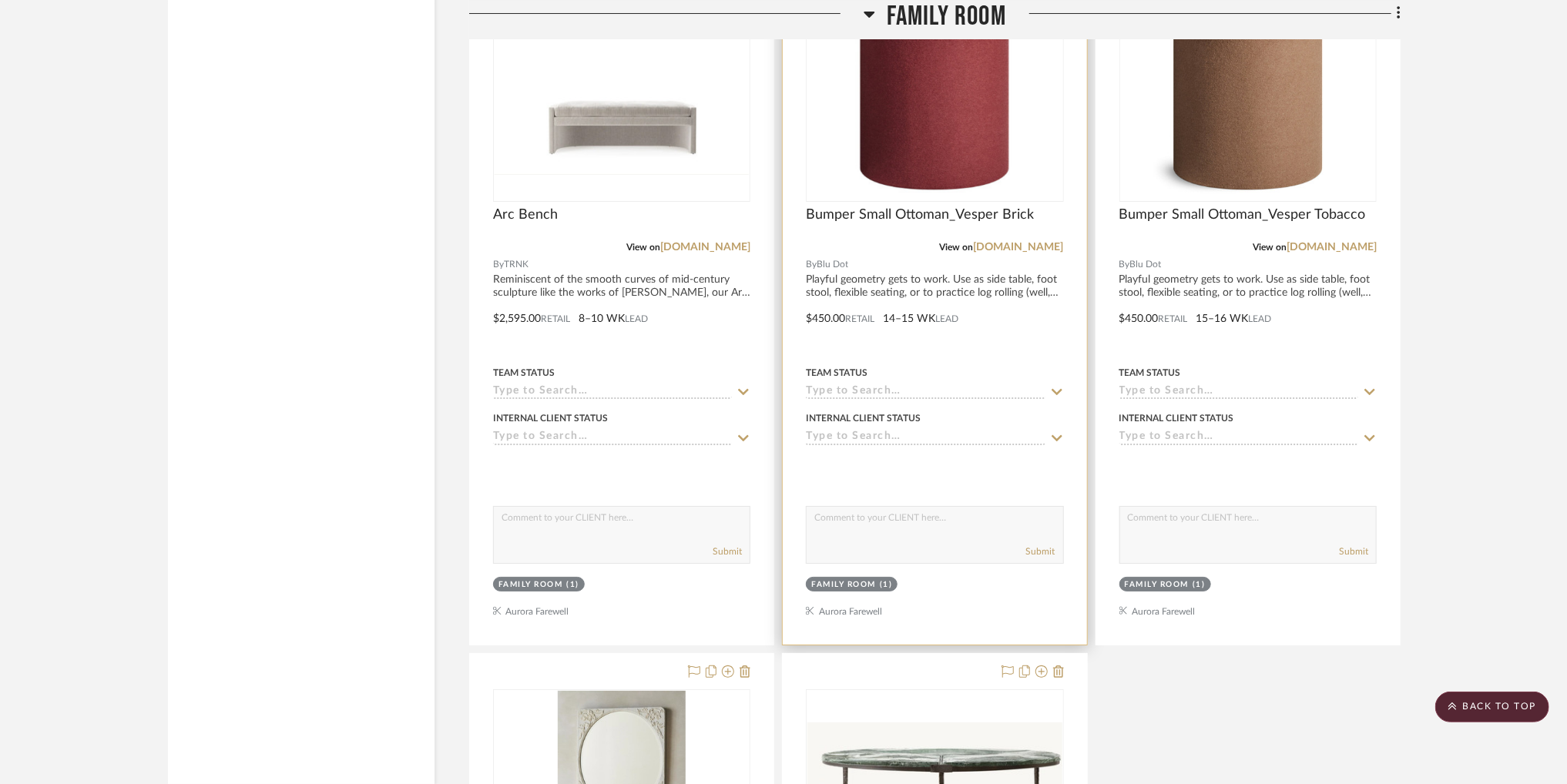
click at [915, 170] on img "0" at bounding box center [935, 104] width 192 height 192
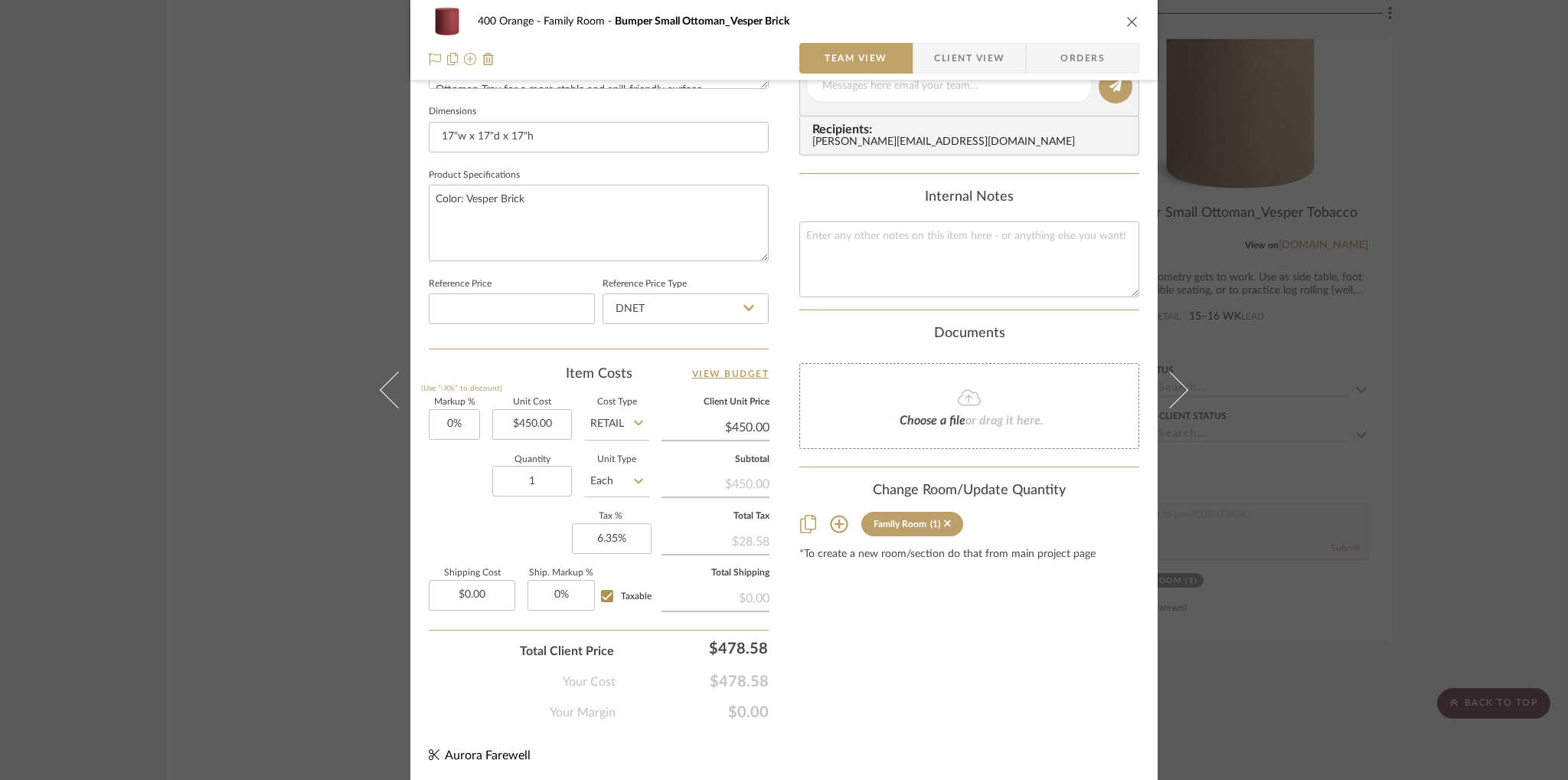
scroll to position [644, 0]
click at [830, 527] on icon at bounding box center [839, 523] width 18 height 18
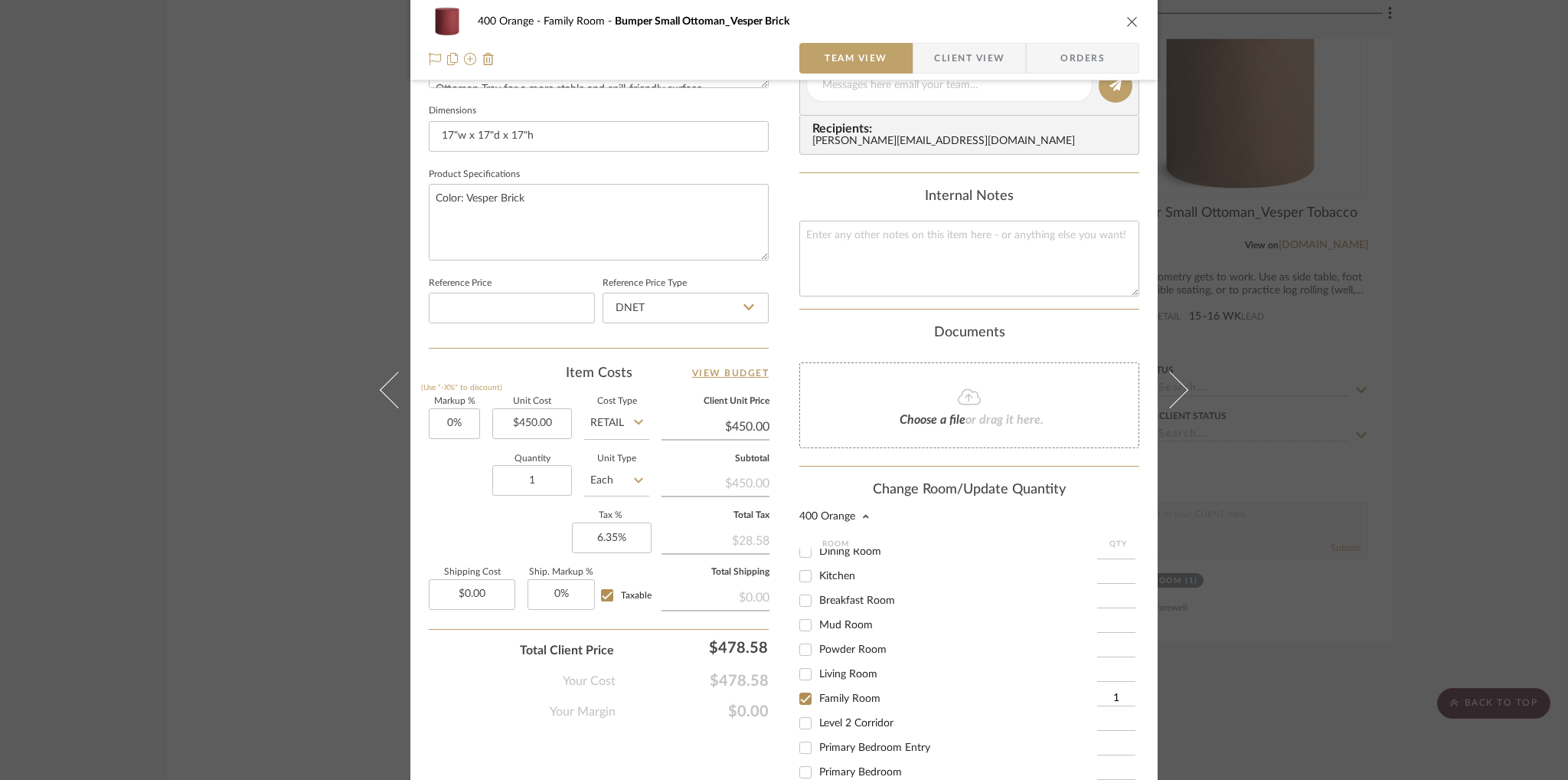
scroll to position [133, 0]
click at [801, 666] on input "Living Room" at bounding box center [805, 672] width 25 height 25
checkbox input "true"
type input "1"
click at [1100, 329] on div "Documents" at bounding box center [969, 333] width 340 height 17
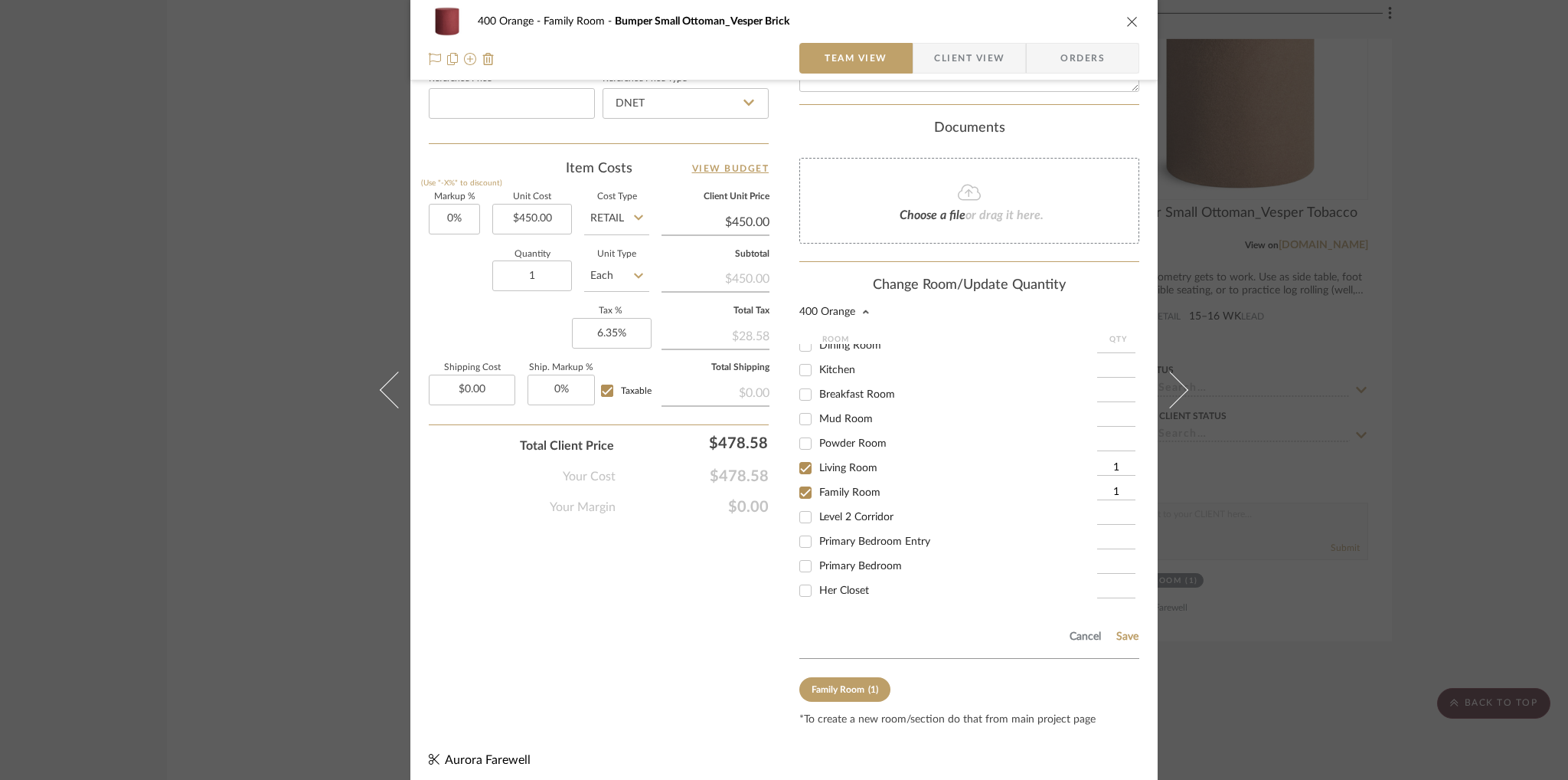
scroll to position [855, 0]
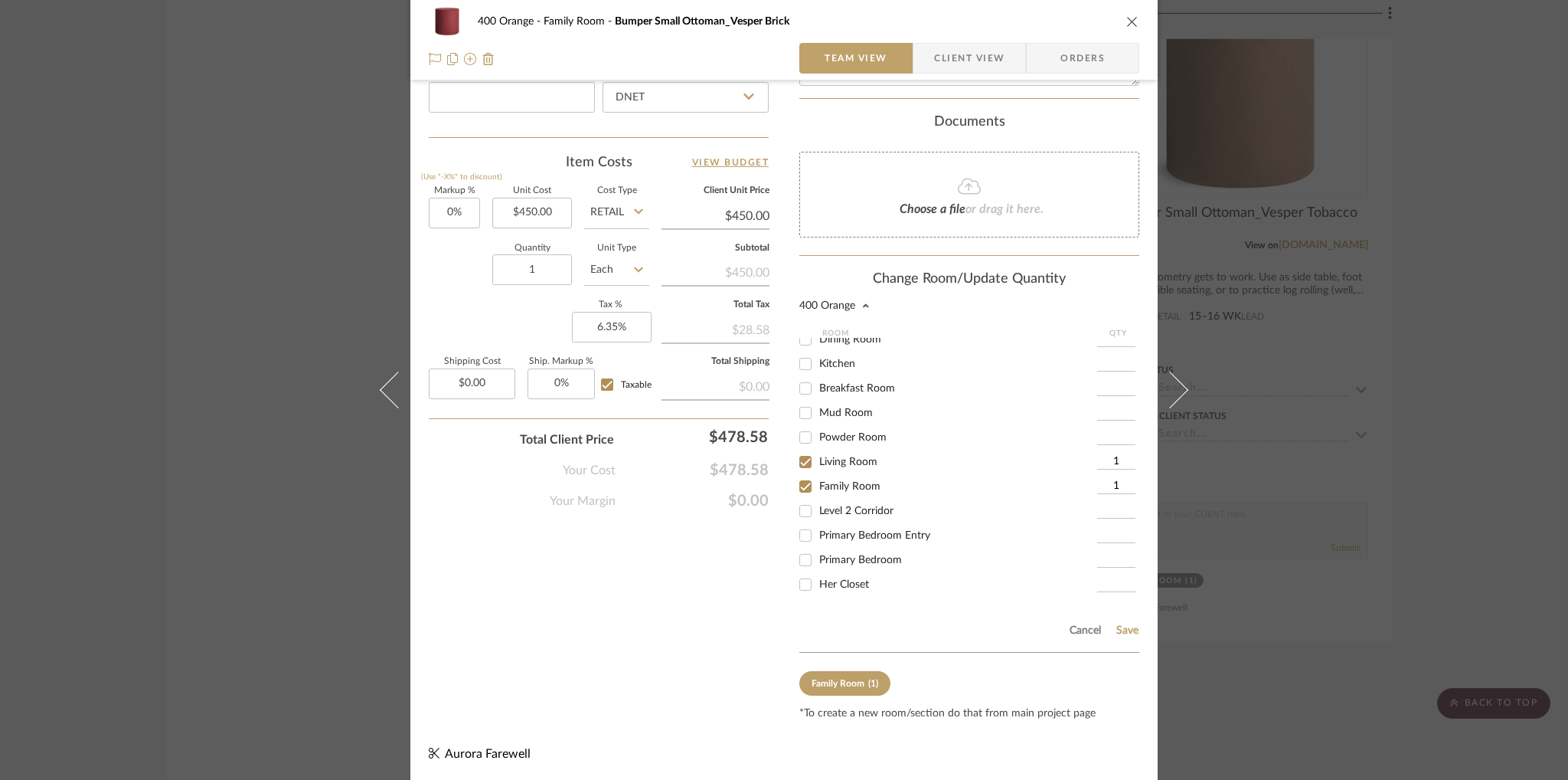
click at [1122, 637] on div "Cancel Save" at bounding box center [969, 627] width 340 height 50
click at [1122, 627] on button "Save" at bounding box center [1127, 630] width 24 height 12
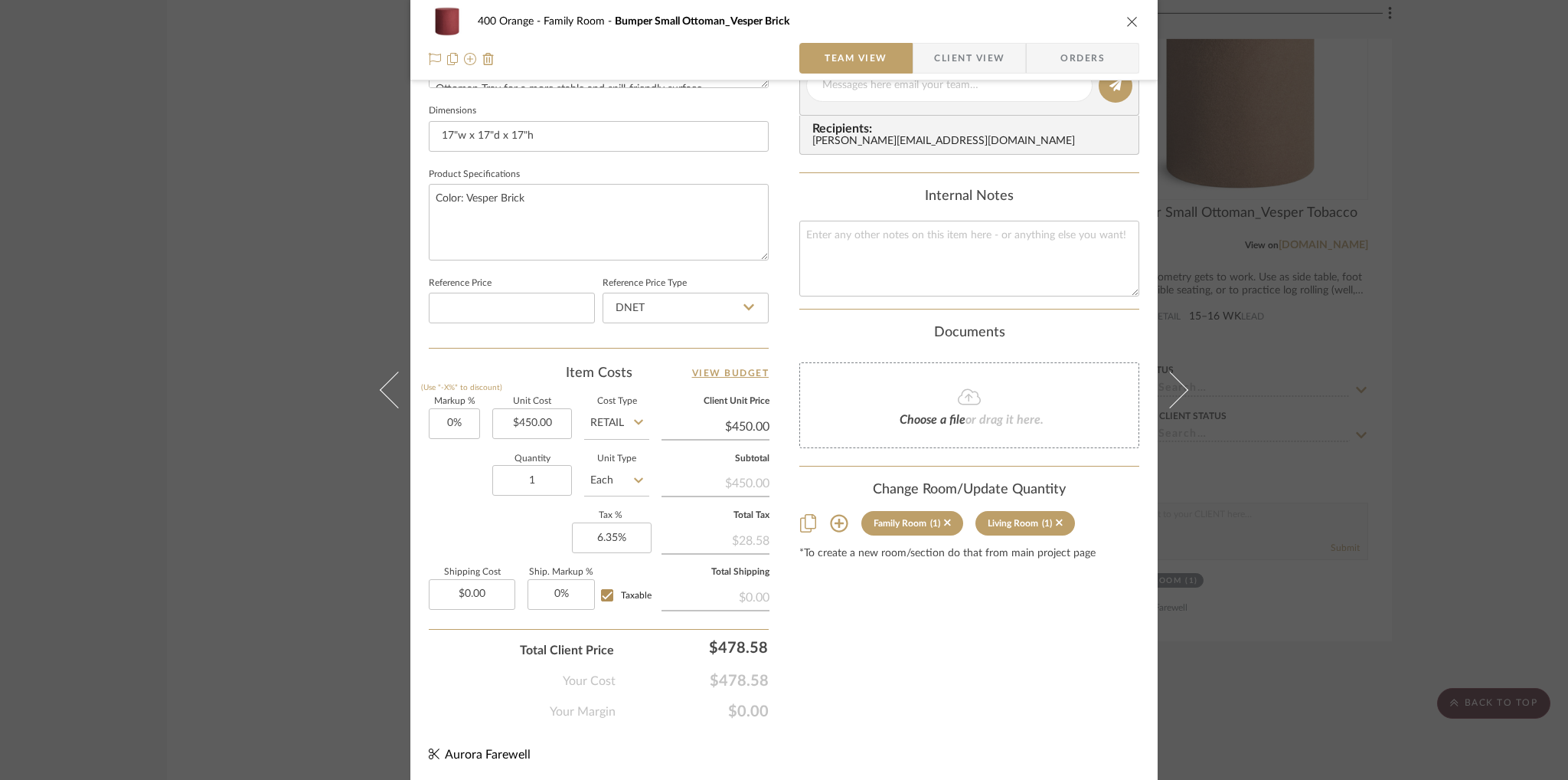
click at [1128, 18] on icon "close" at bounding box center [1132, 21] width 12 height 12
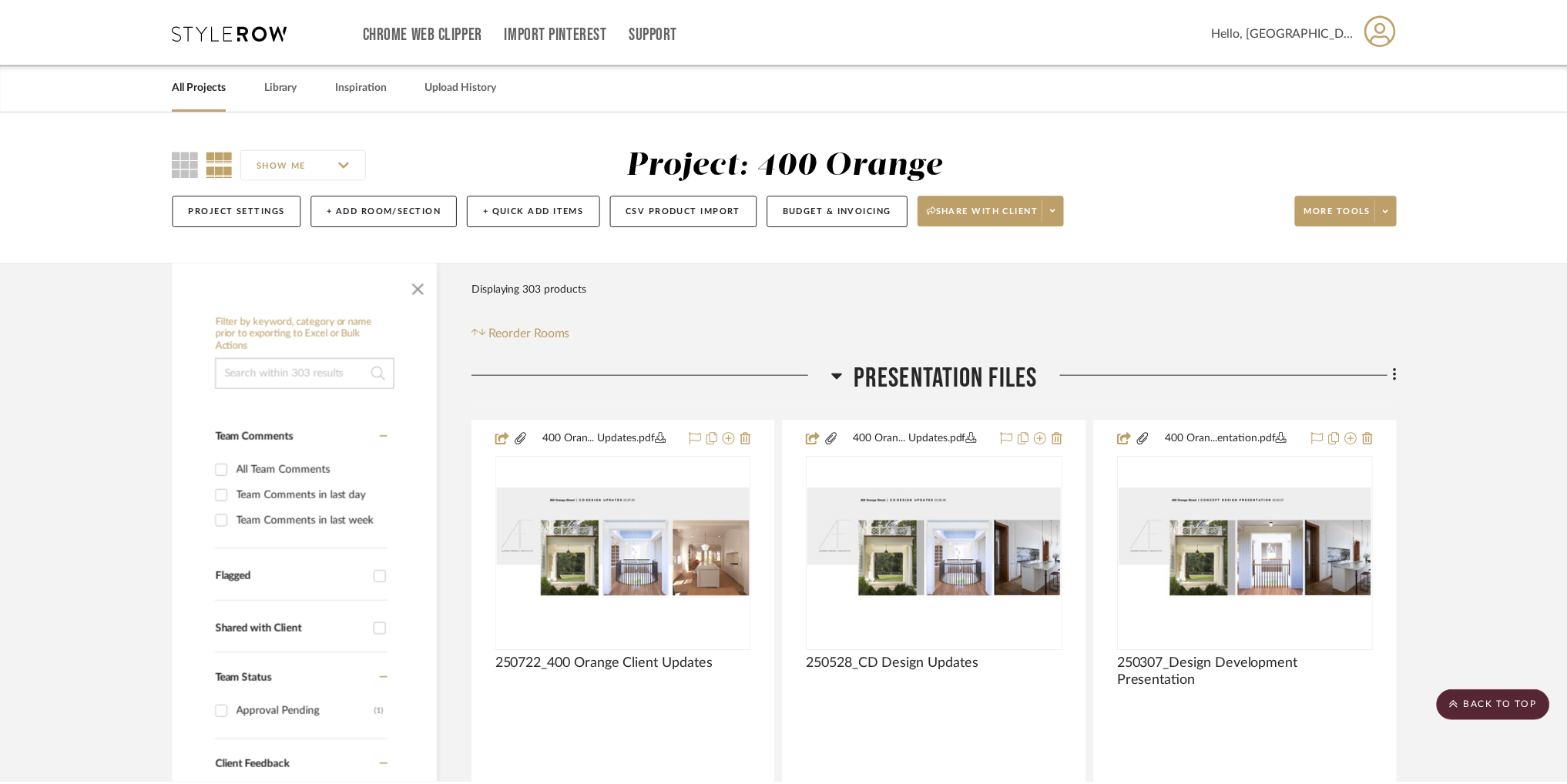
scroll to position [19410, 0]
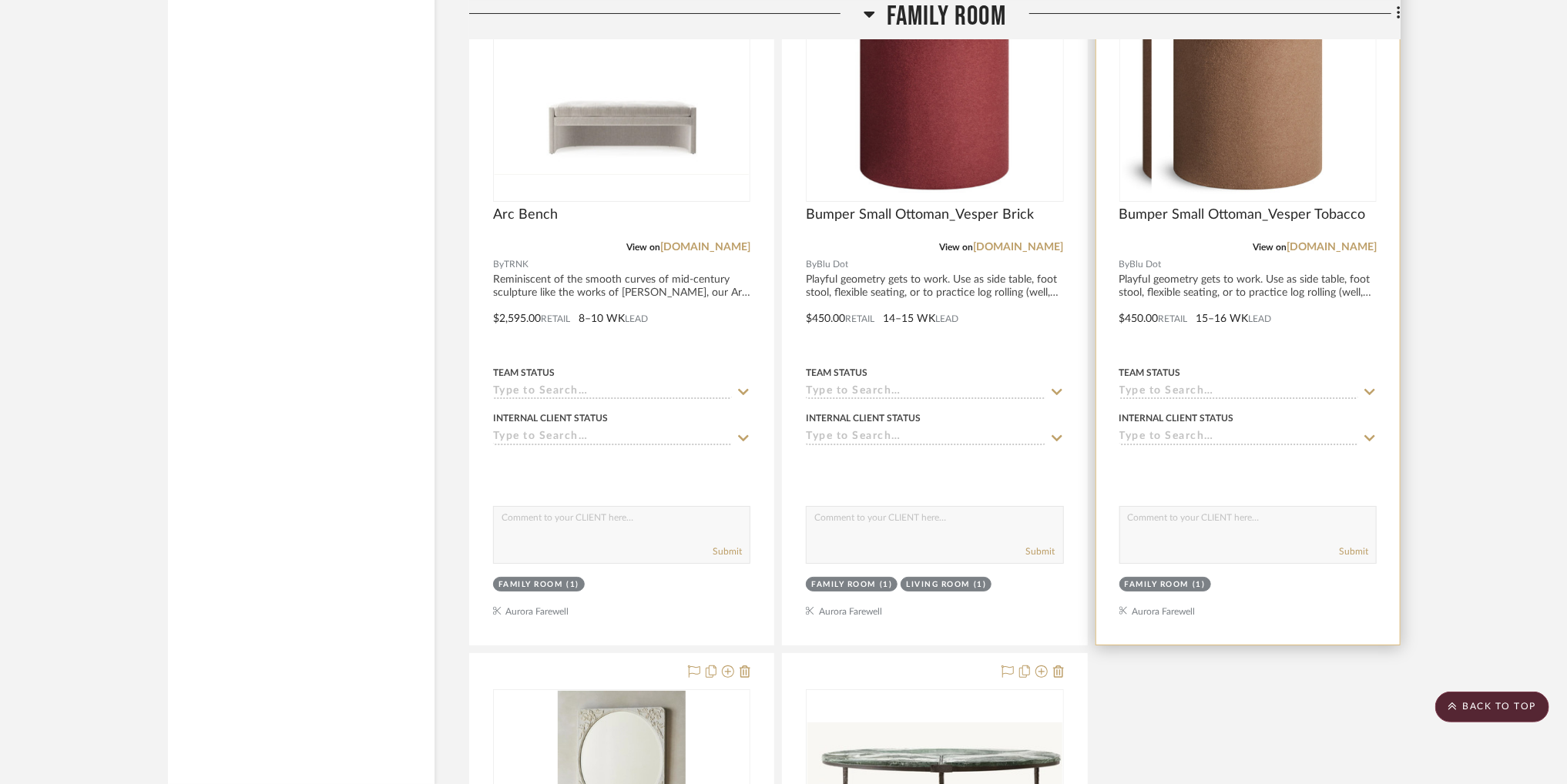
click at [1280, 140] on img "0" at bounding box center [1216, 104] width 192 height 192
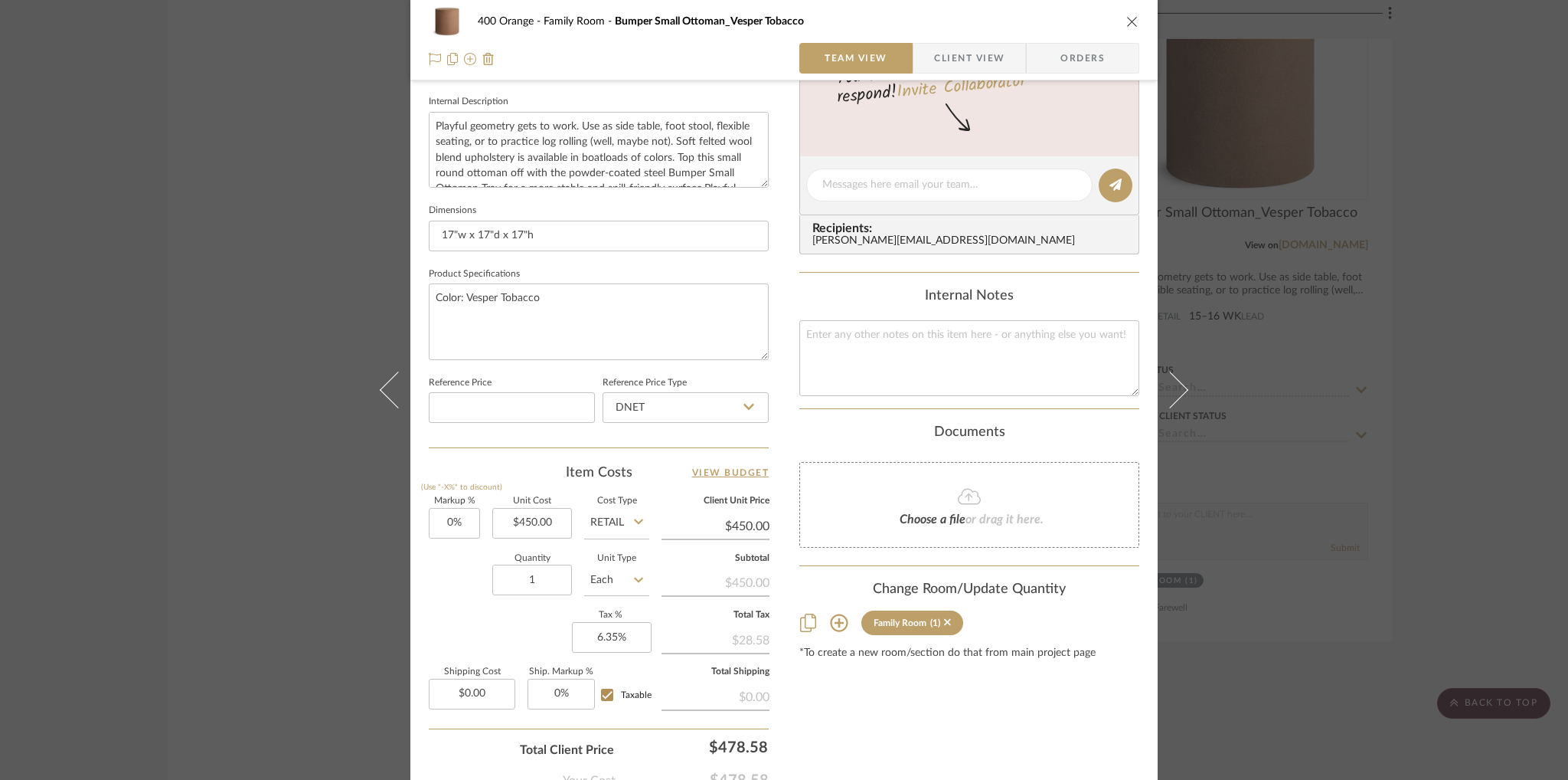
scroll to position [643, 0]
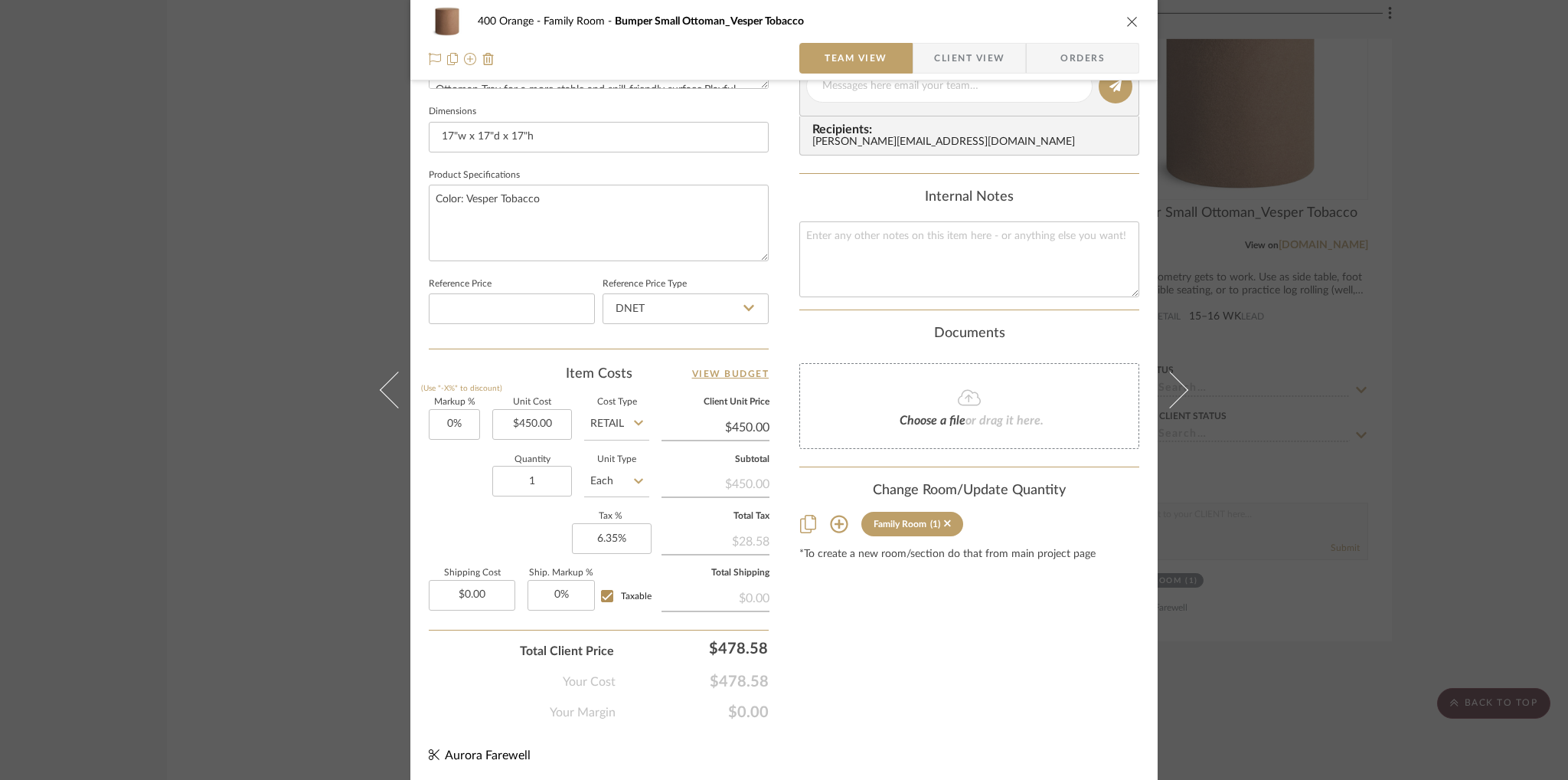
click at [836, 524] on icon at bounding box center [839, 524] width 18 height 18
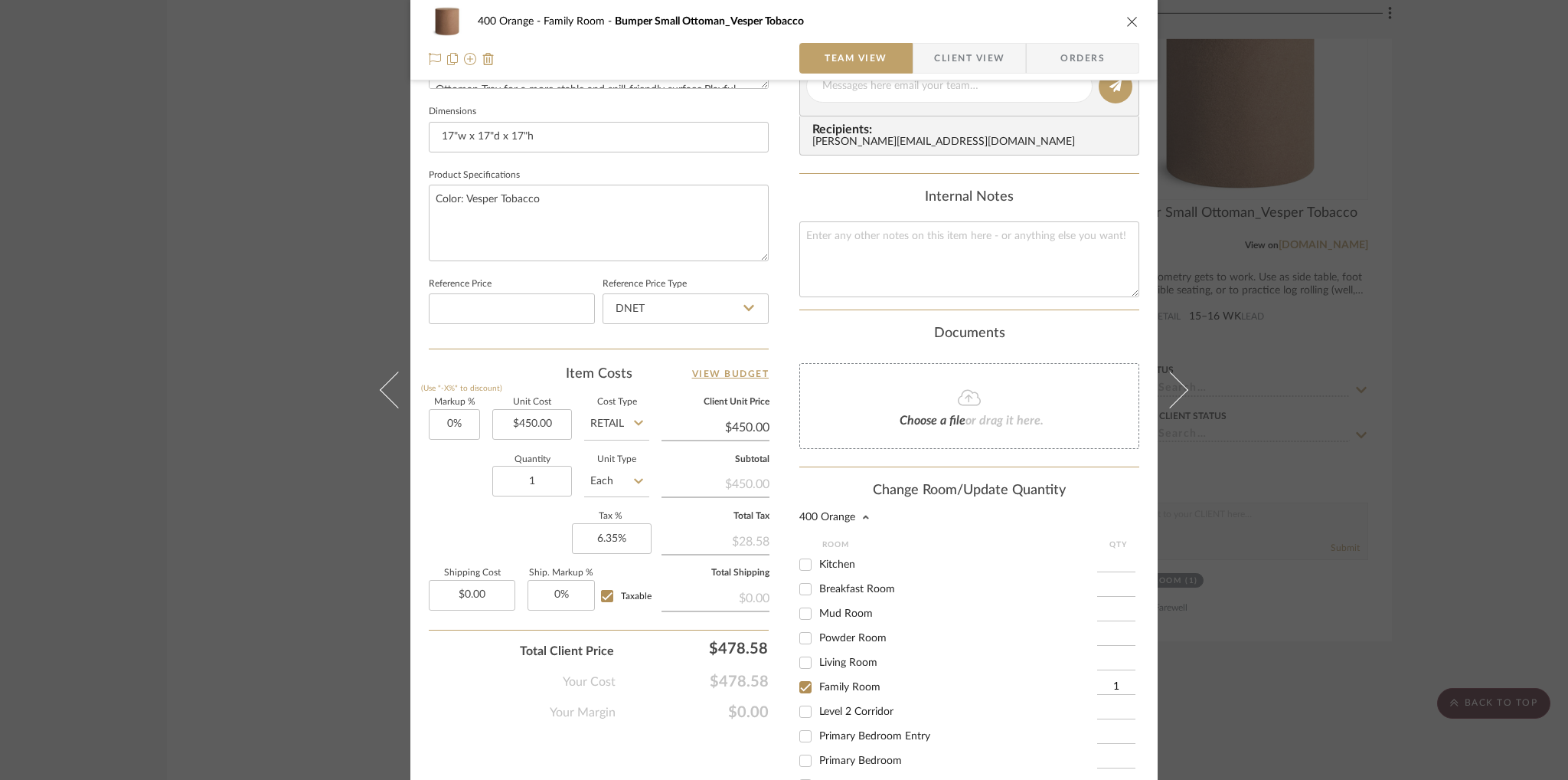
scroll to position [146, 0]
click at [804, 653] on input "Living Room" at bounding box center [805, 660] width 25 height 25
checkbox input "true"
type input "1"
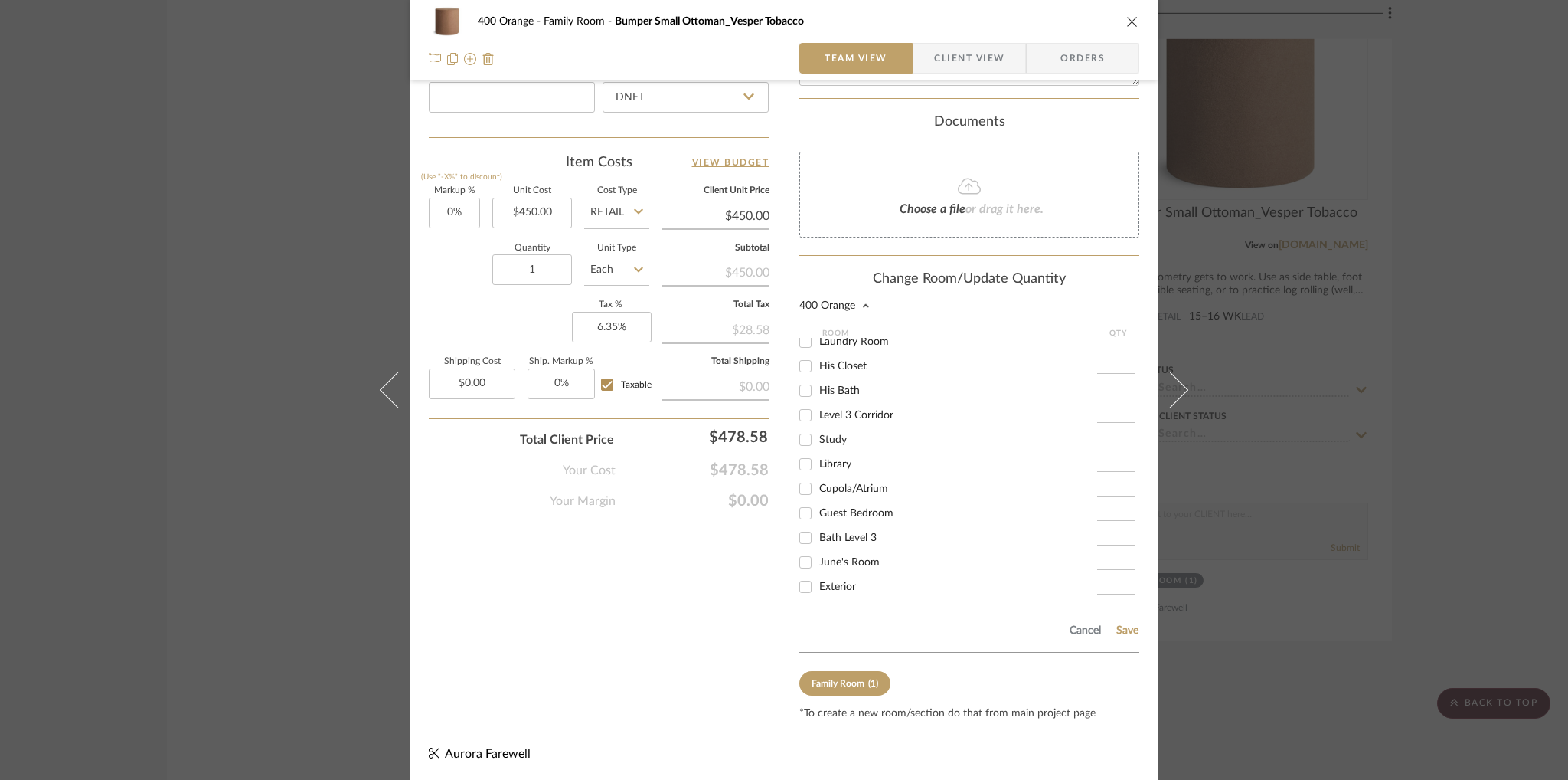
click at [1121, 635] on div "Cancel Save" at bounding box center [969, 627] width 340 height 50
click at [1121, 626] on button "Save" at bounding box center [1127, 630] width 24 height 12
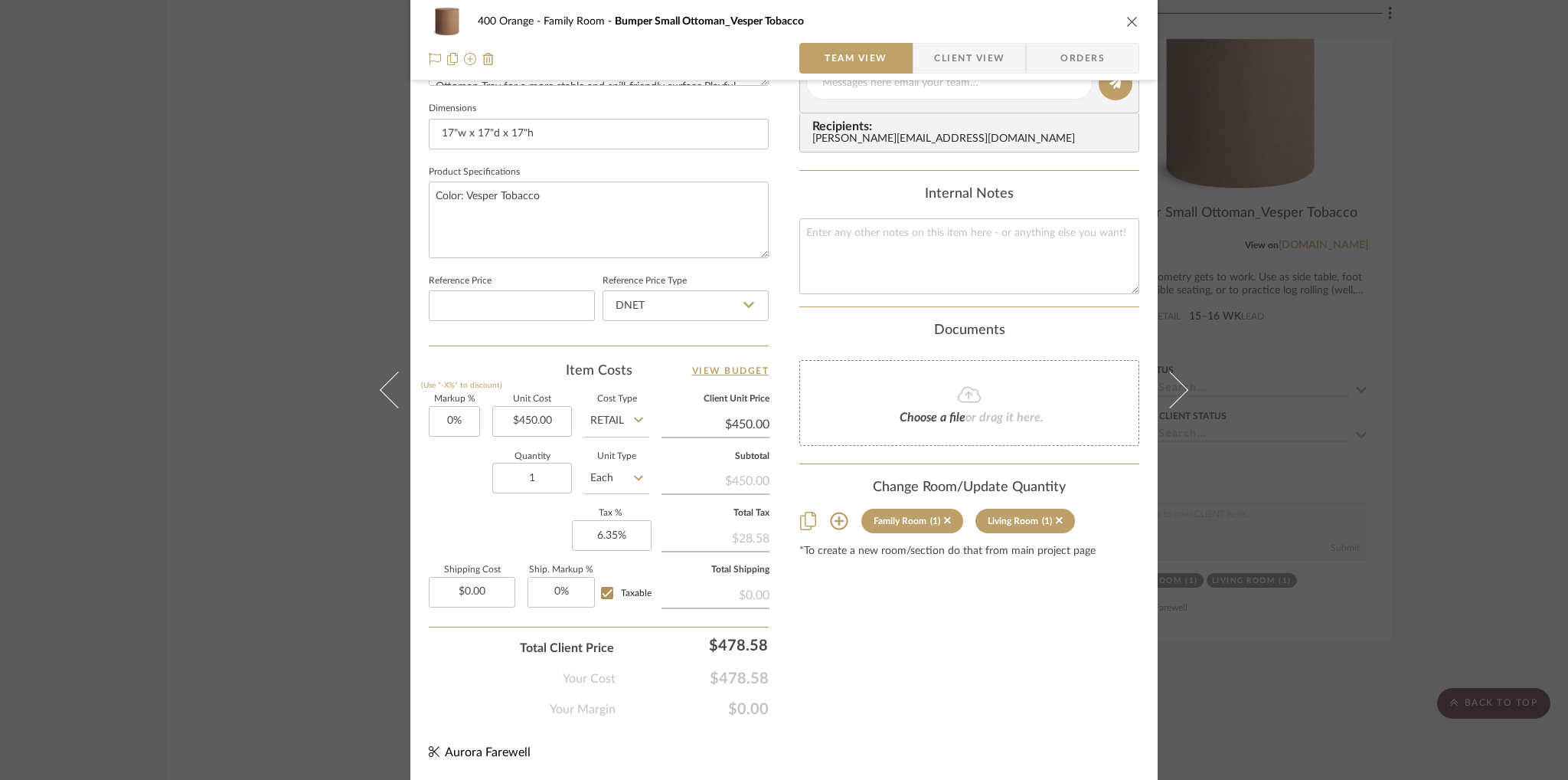
scroll to position [644, 0]
click at [1127, 20] on icon "close" at bounding box center [1132, 21] width 12 height 12
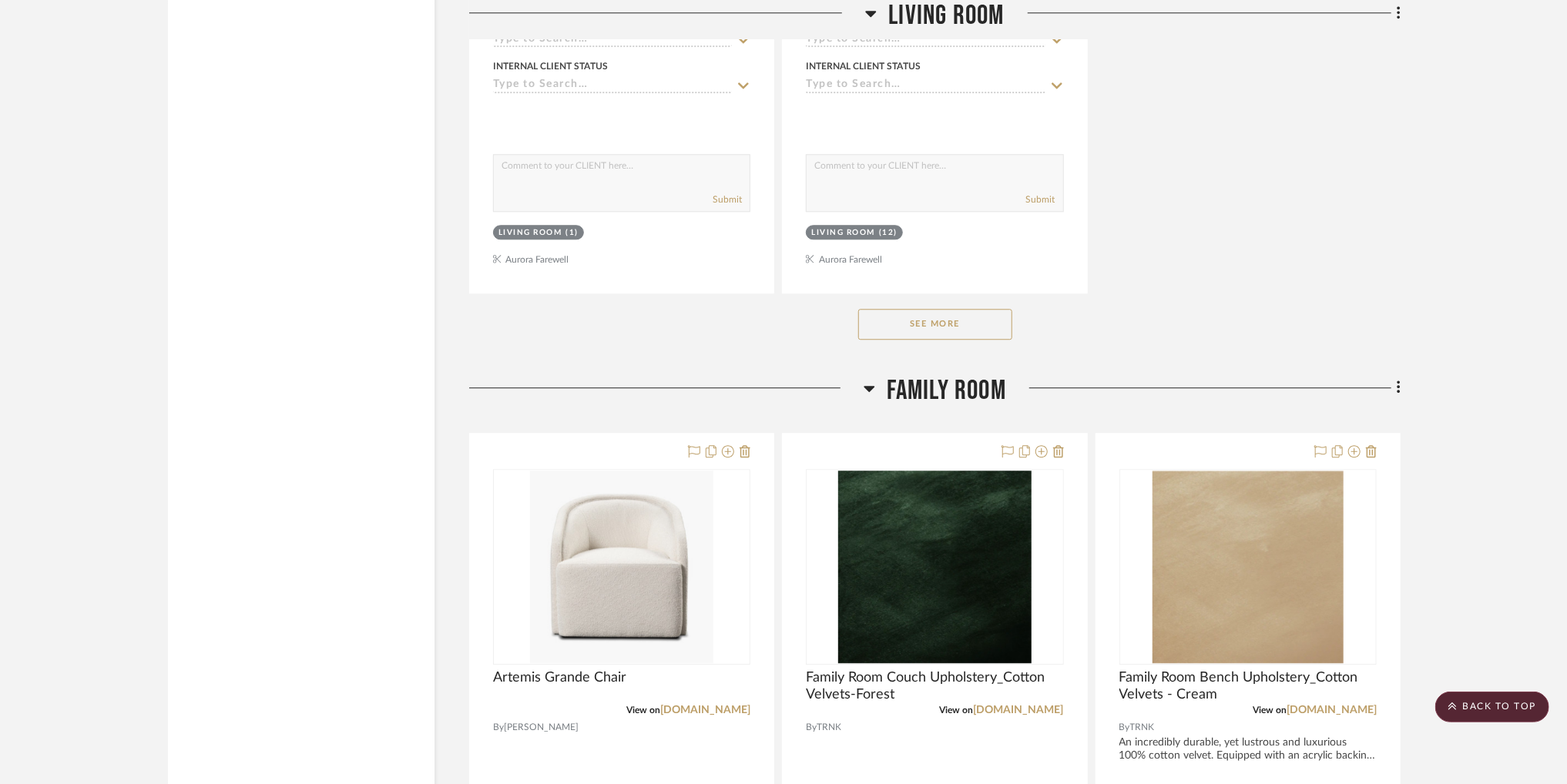
scroll to position [18272, 0]
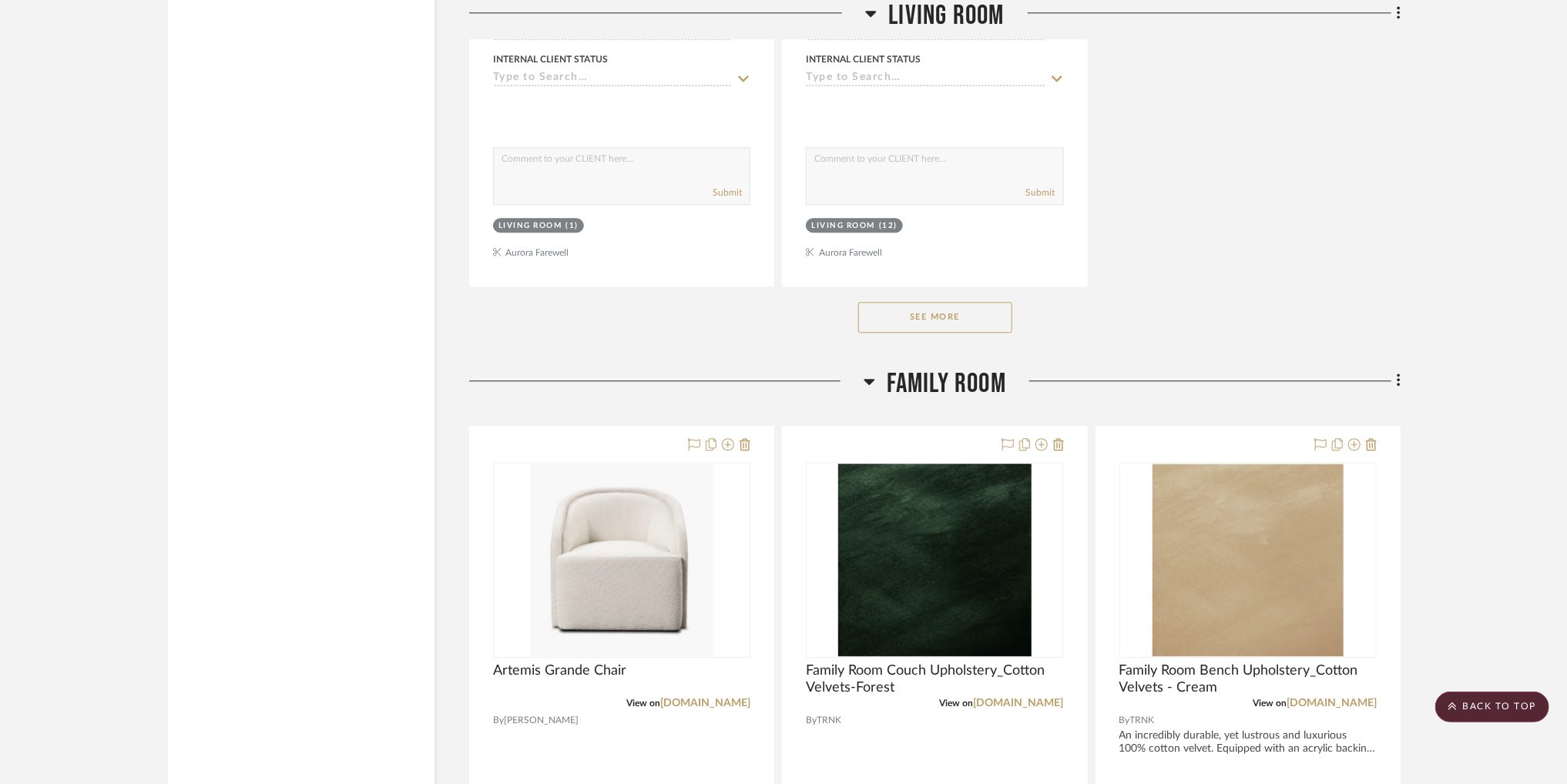
click at [873, 329] on button "See More" at bounding box center [935, 317] width 154 height 31
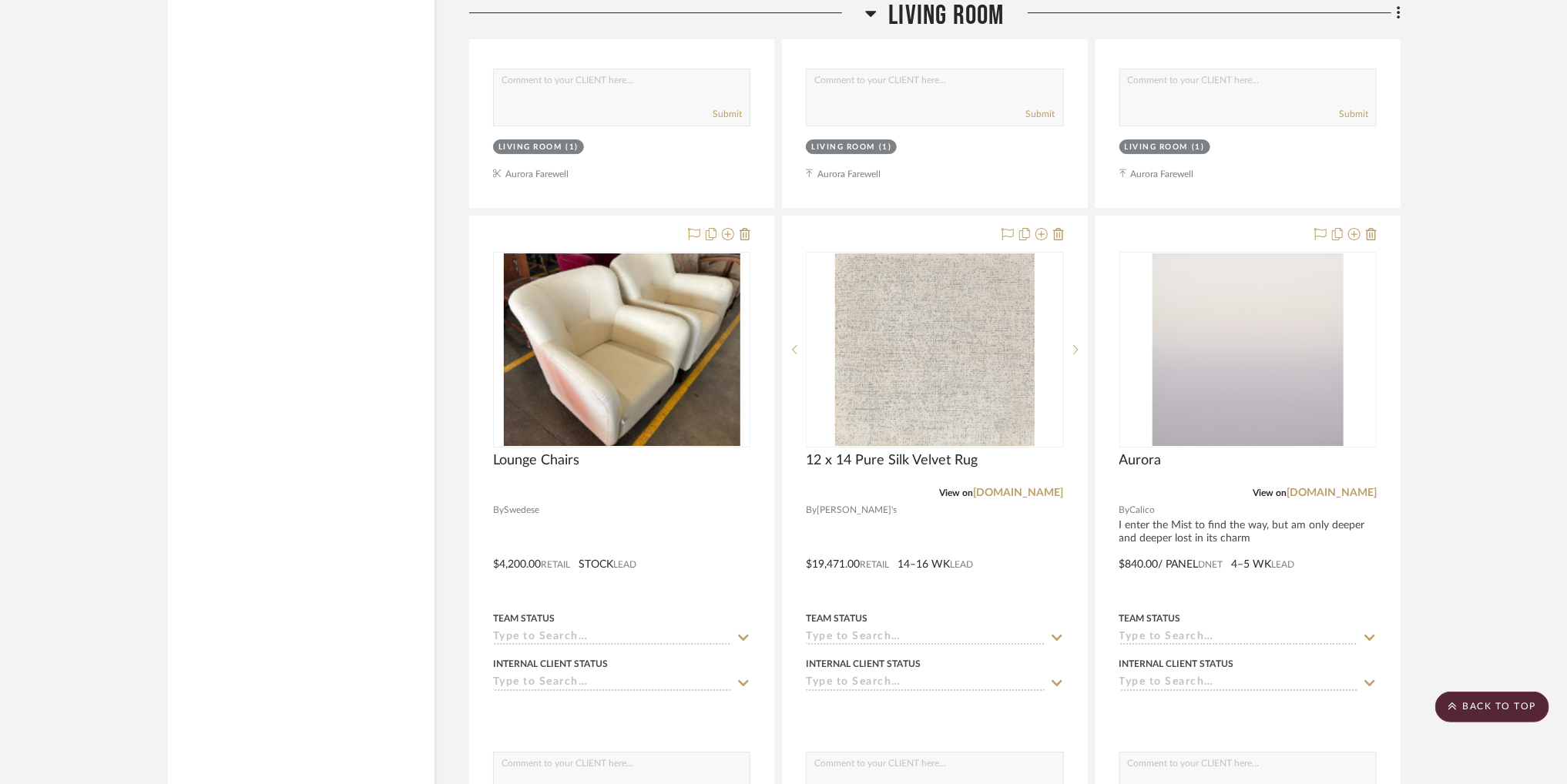
scroll to position [19063, 0]
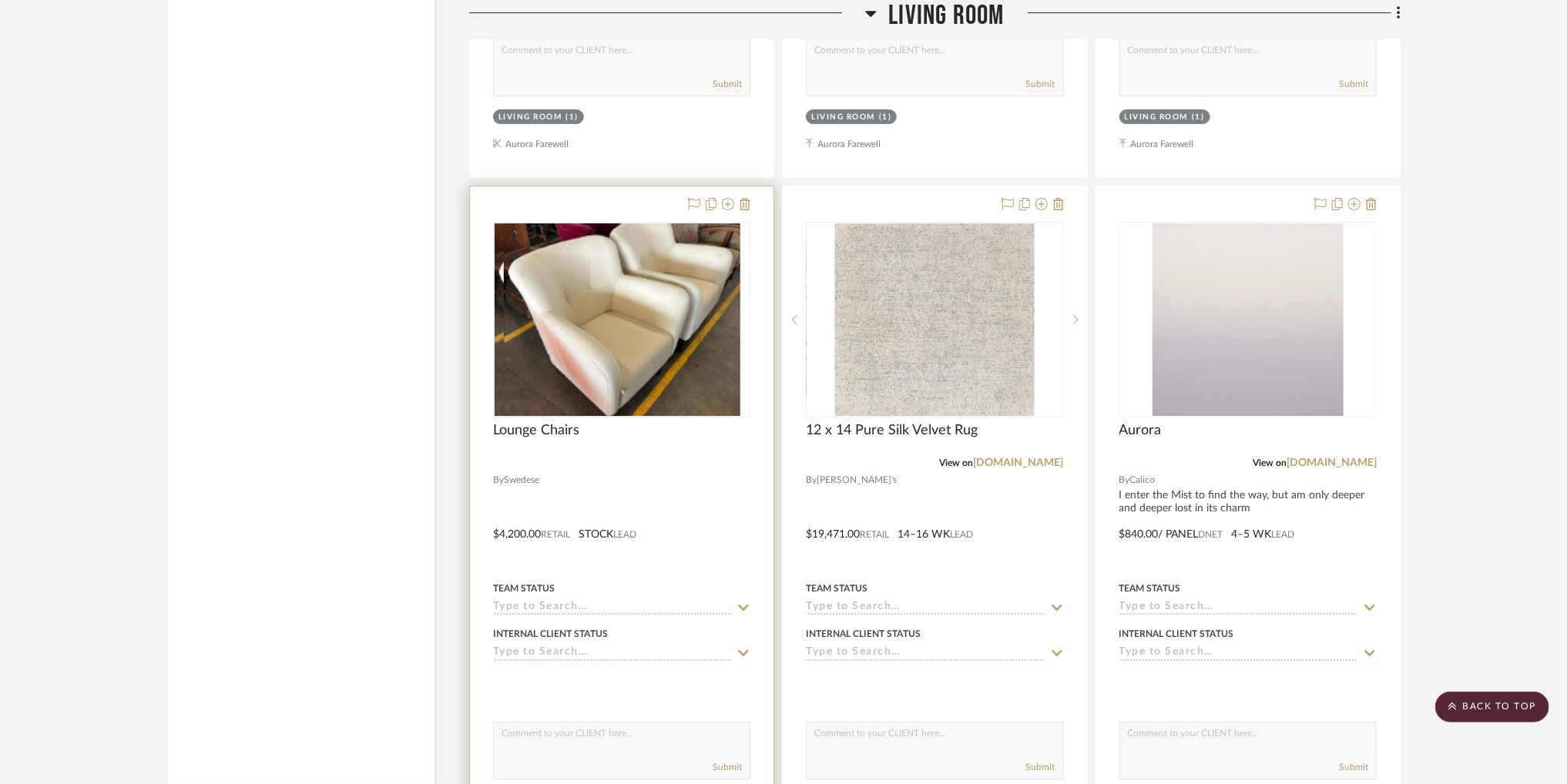
click at [632, 417] on div at bounding box center [621, 320] width 258 height 195
click at [659, 403] on img "0" at bounding box center [622, 320] width 237 height 192
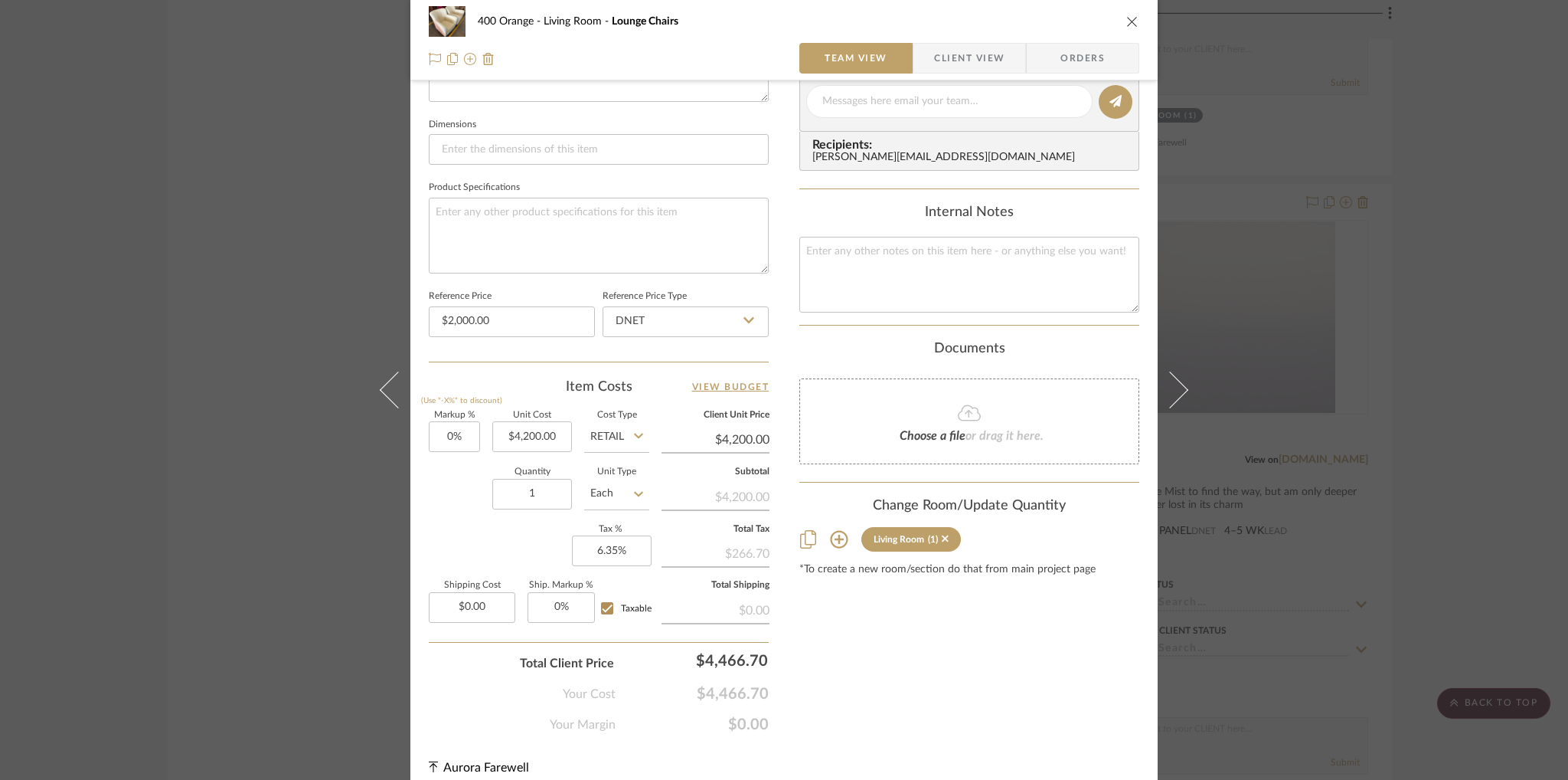
scroll to position [642, 0]
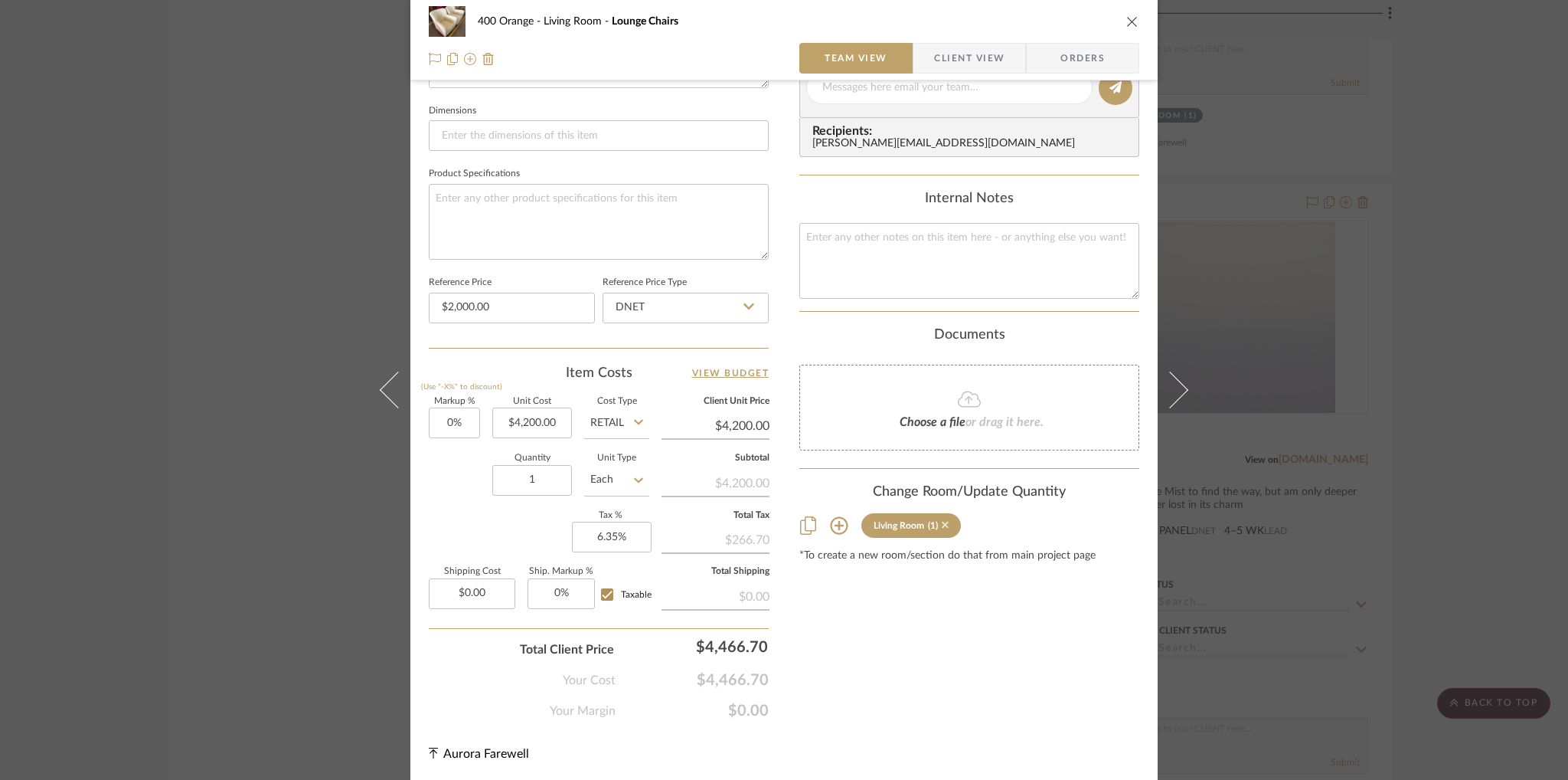
click at [942, 521] on icon at bounding box center [945, 525] width 7 height 10
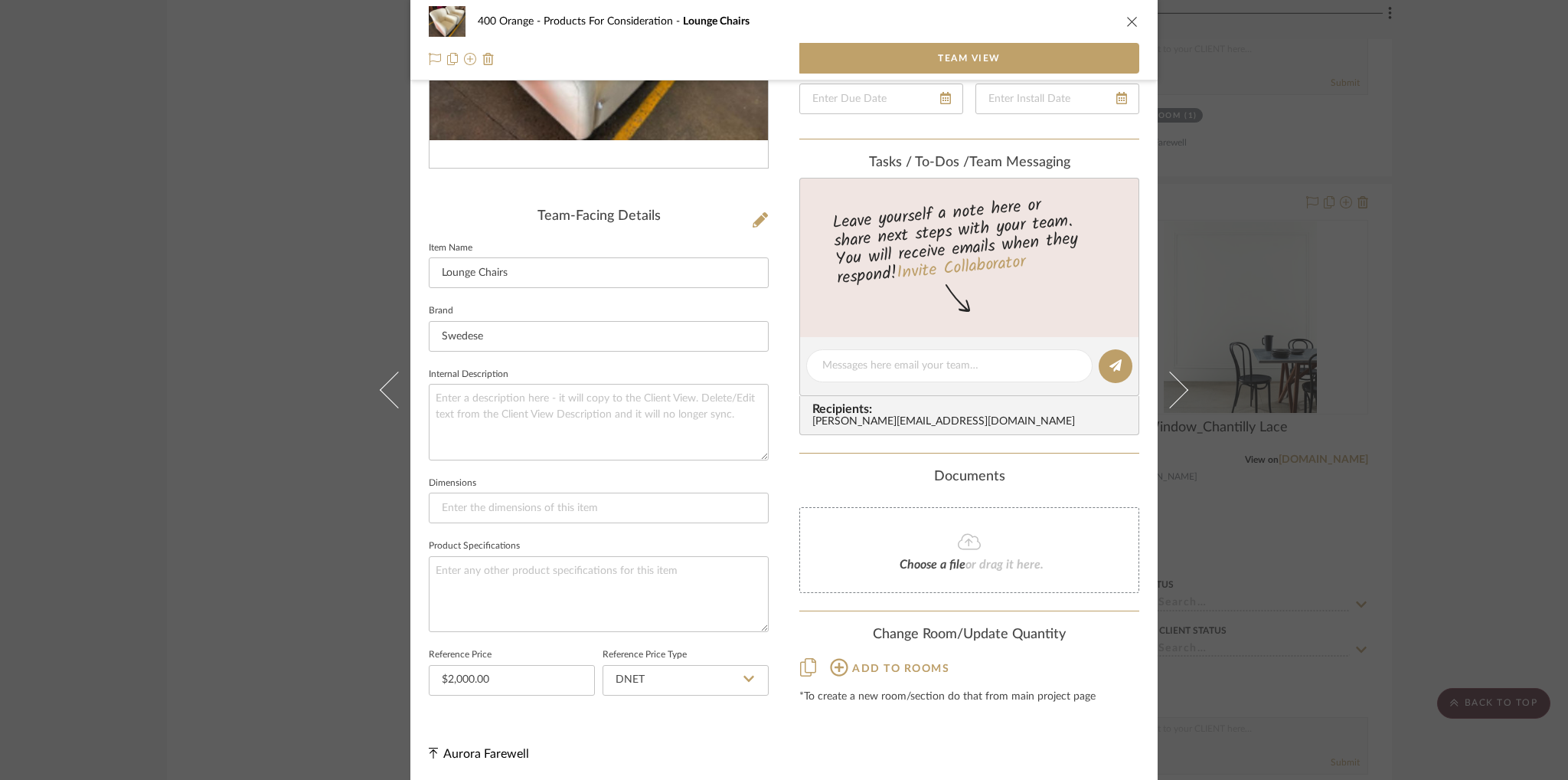
click at [1126, 19] on icon "close" at bounding box center [1132, 21] width 12 height 12
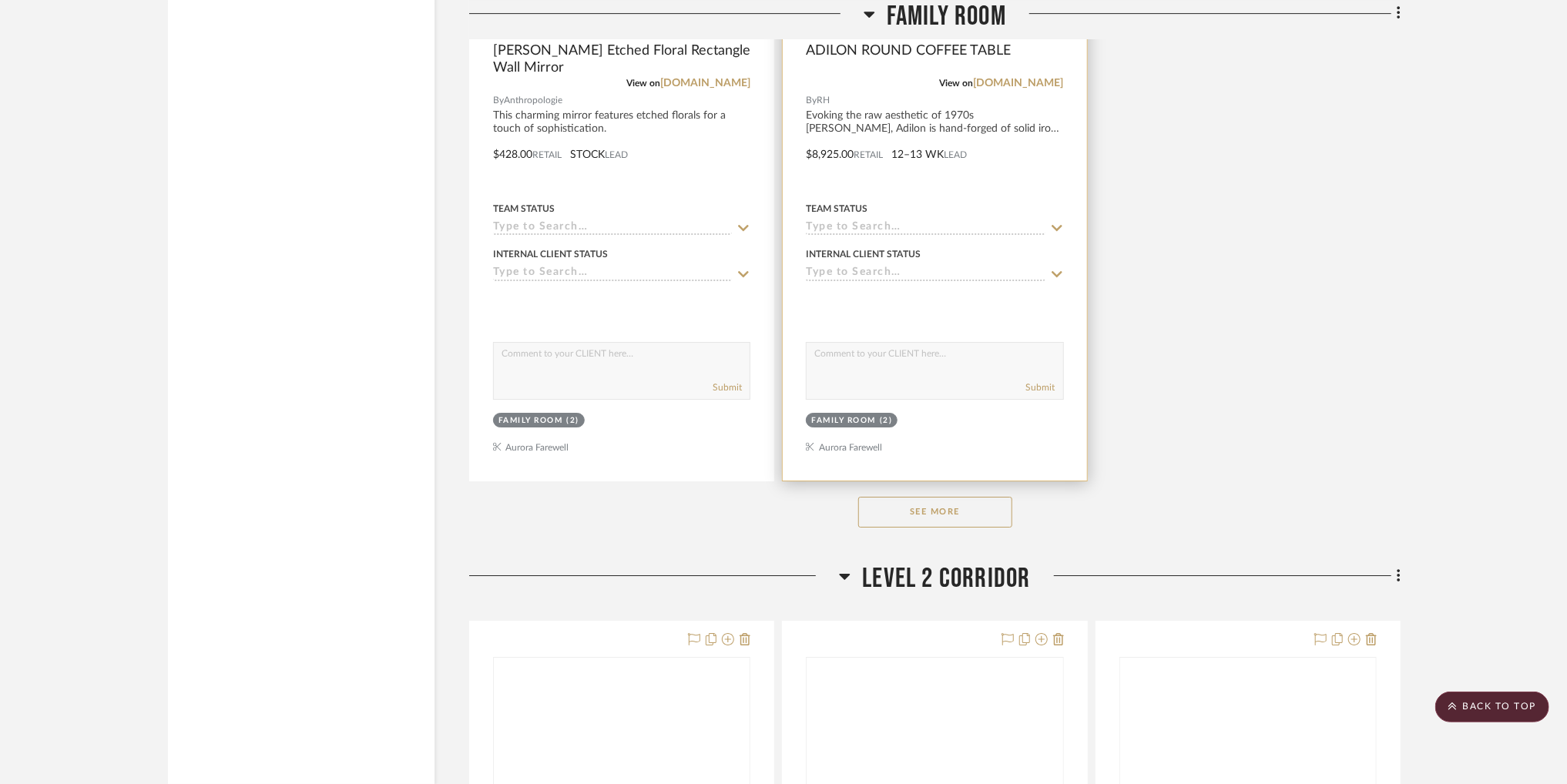
scroll to position [22998, 0]
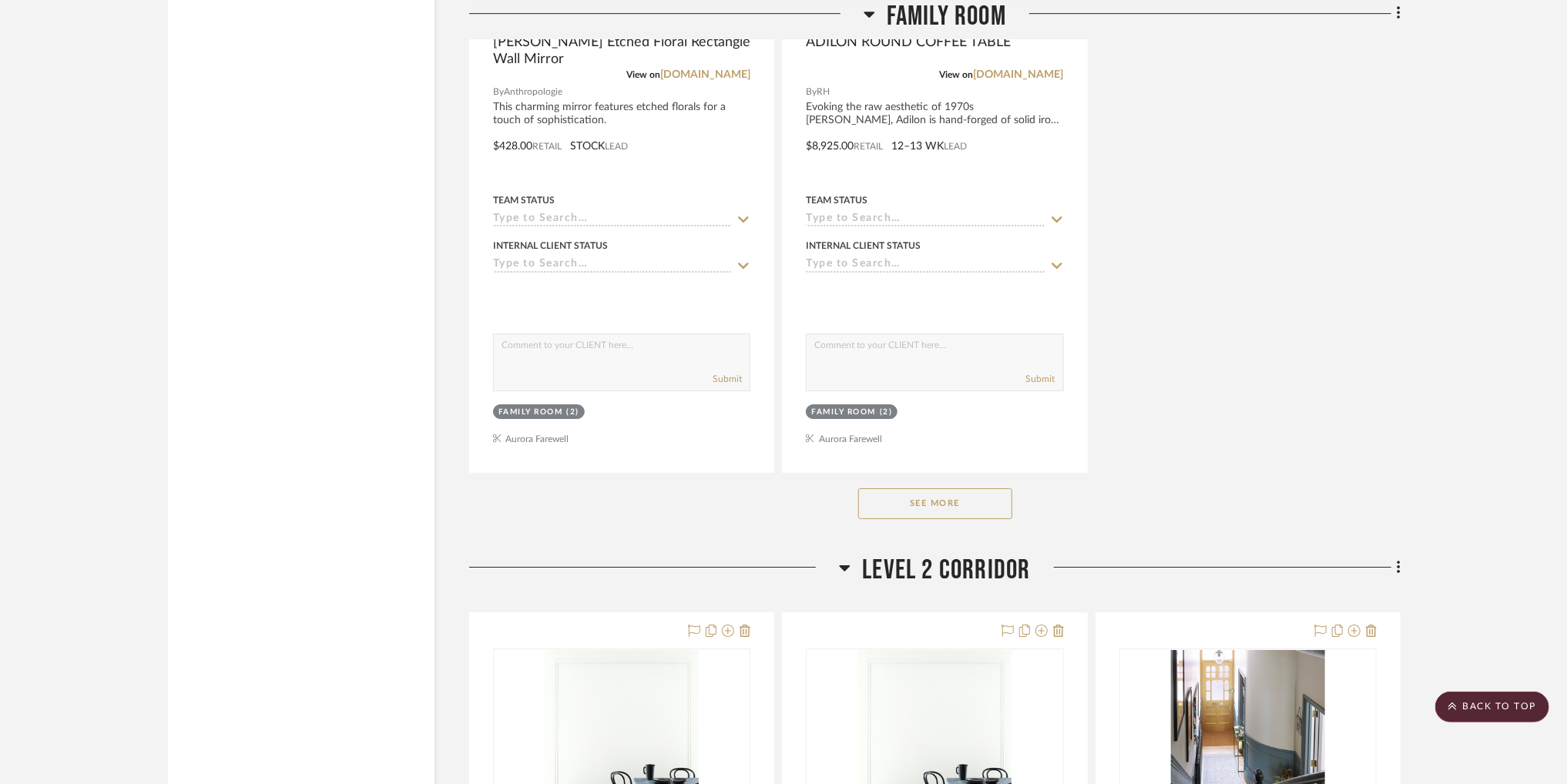
click at [956, 518] on button "See More" at bounding box center [935, 504] width 154 height 31
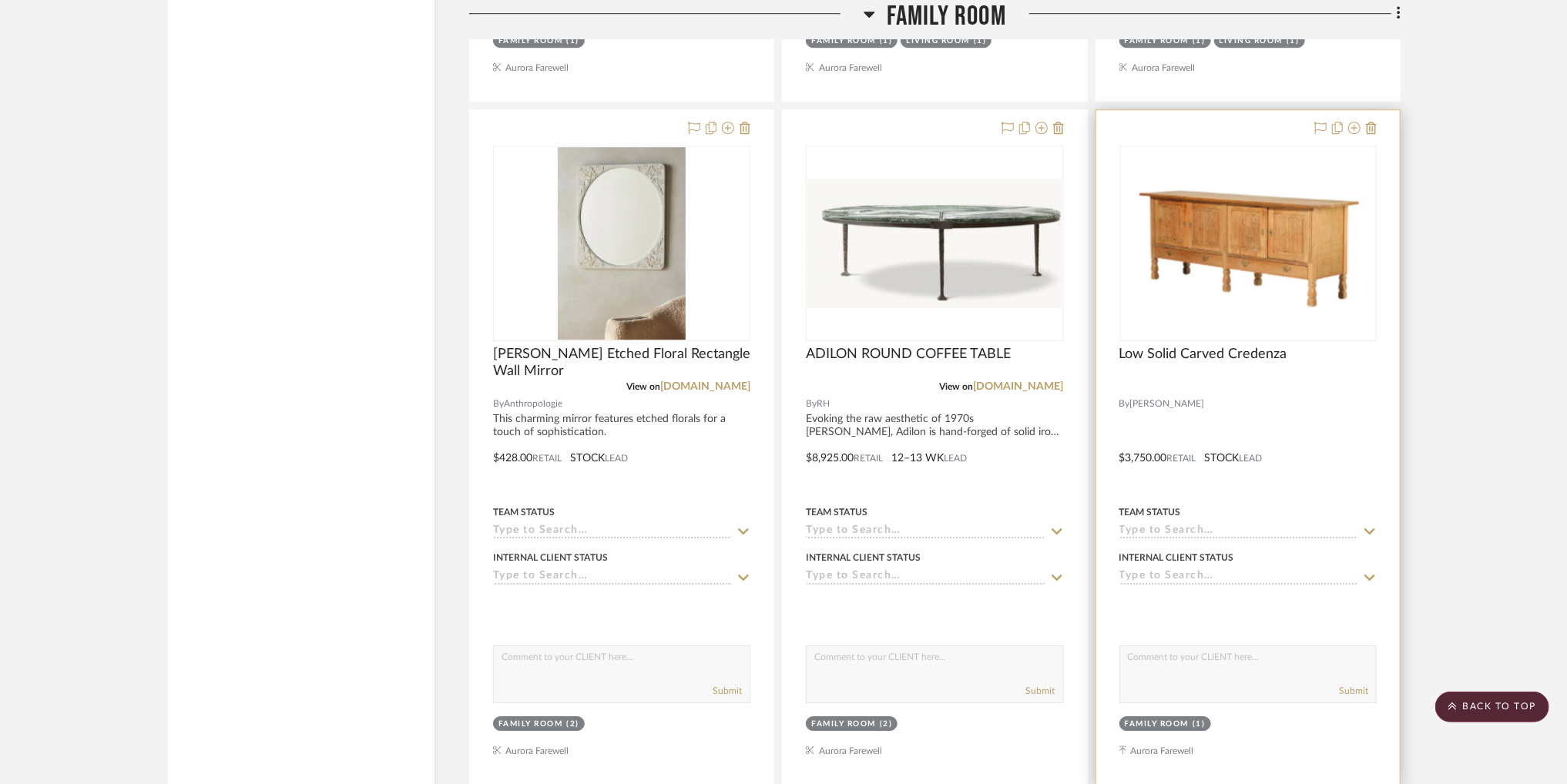
scroll to position [22874, 0]
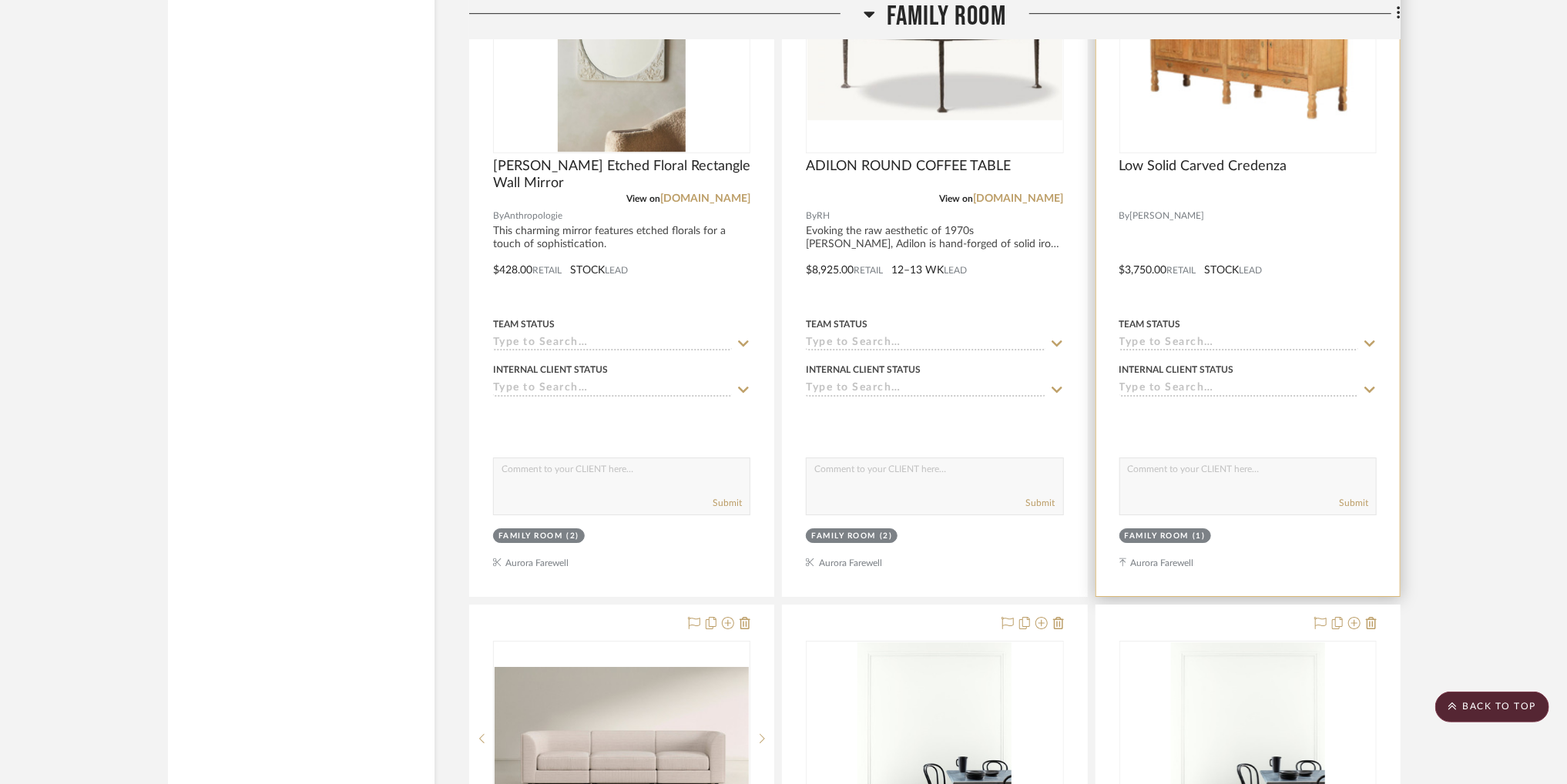
click at [1302, 514] on div "Submit" at bounding box center [1248, 503] width 256 height 22
click at [1270, 223] on div at bounding box center [1248, 259] width 304 height 673
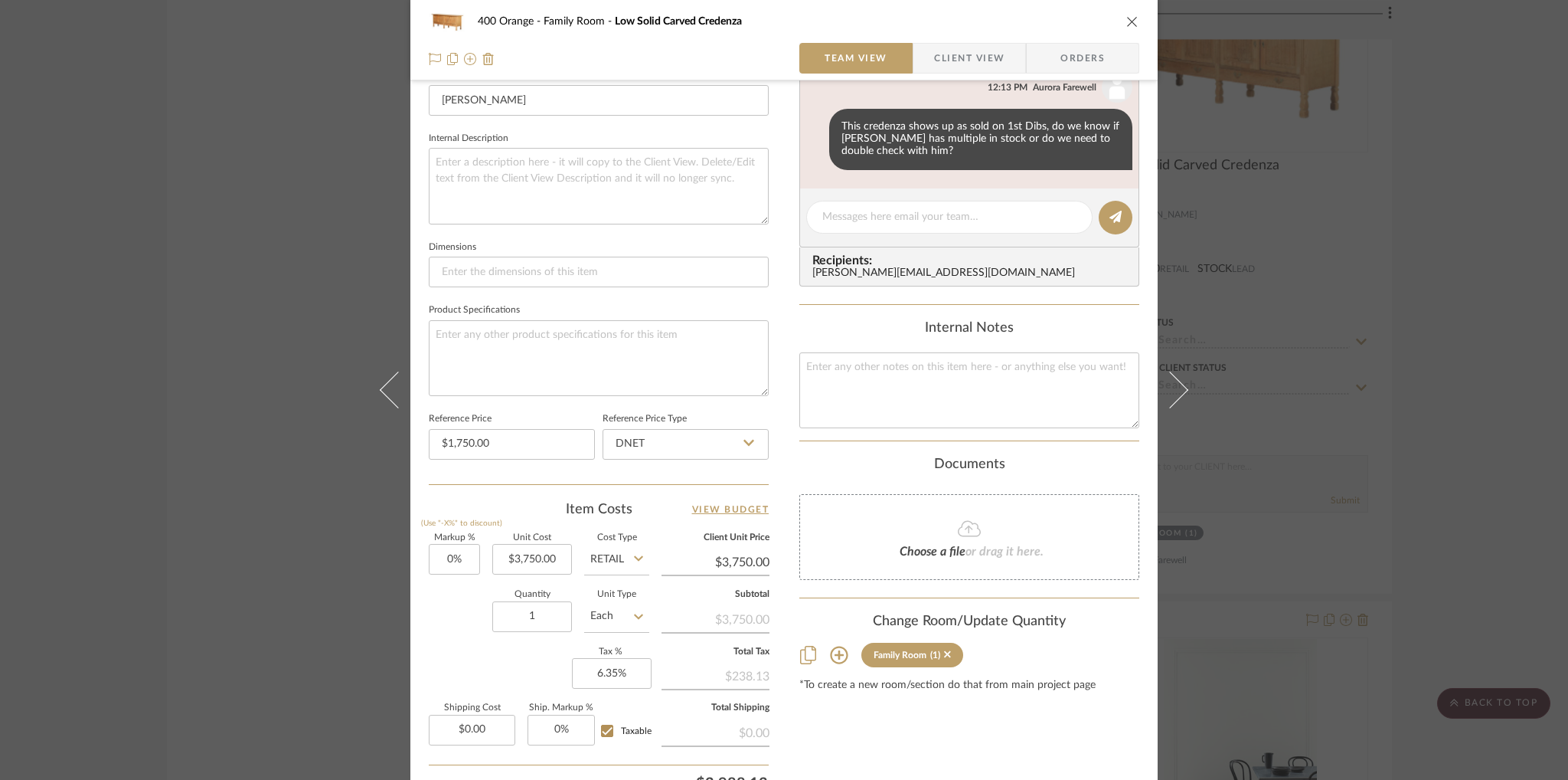
scroll to position [510, 0]
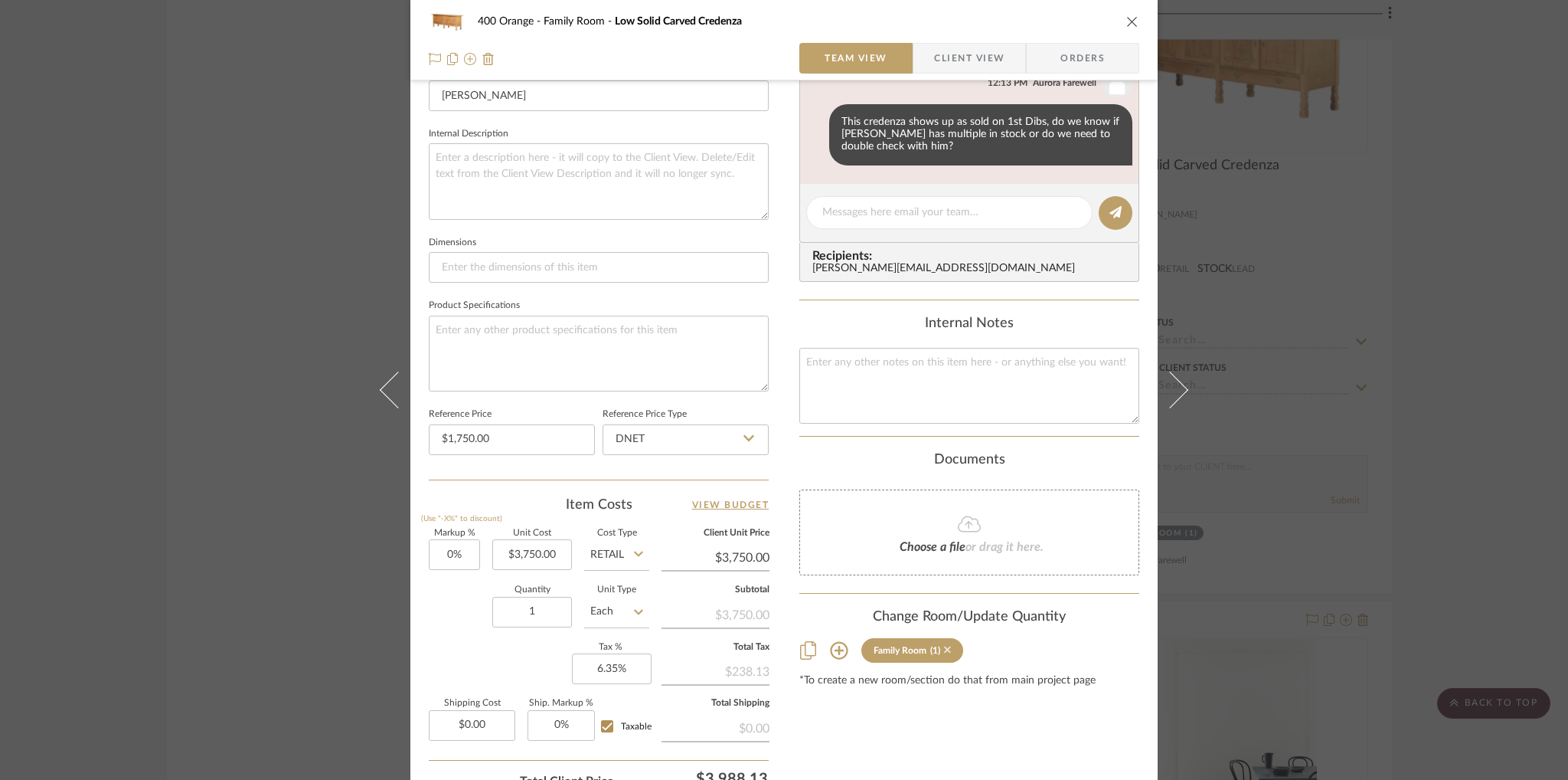
click at [944, 648] on icon at bounding box center [947, 650] width 7 height 7
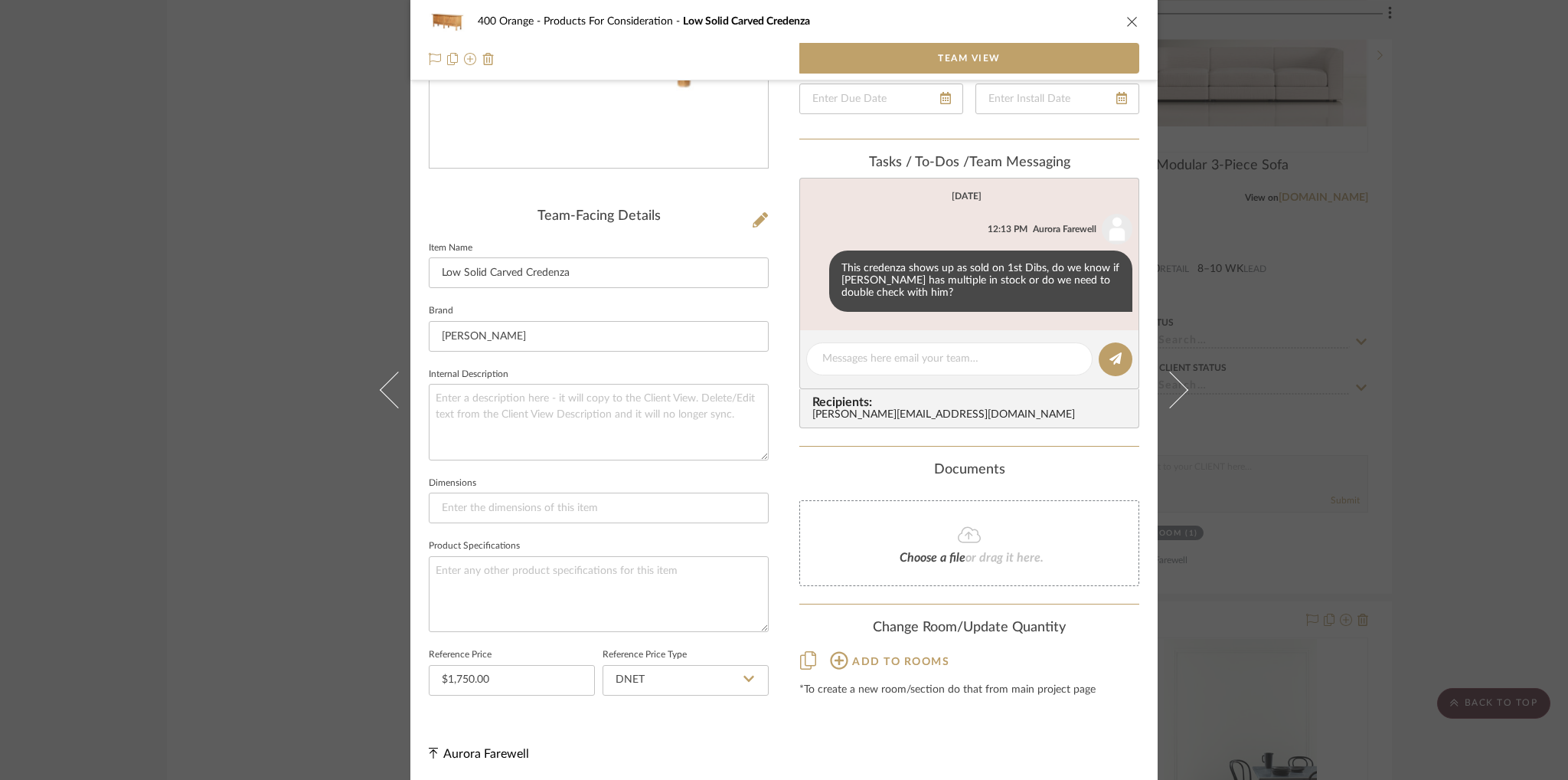
click at [1126, 15] on icon "close" at bounding box center [1132, 21] width 12 height 12
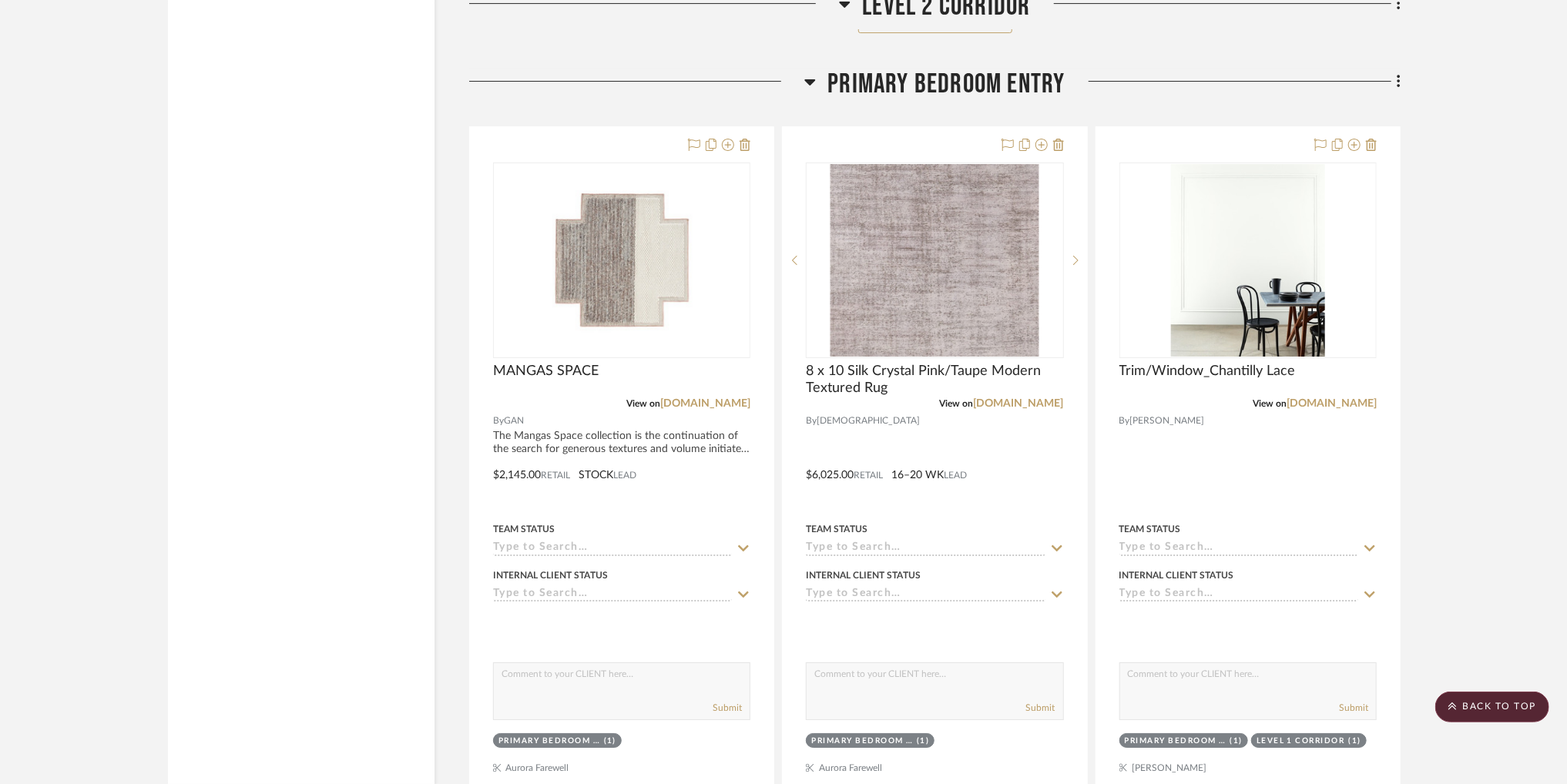
scroll to position [27031, 0]
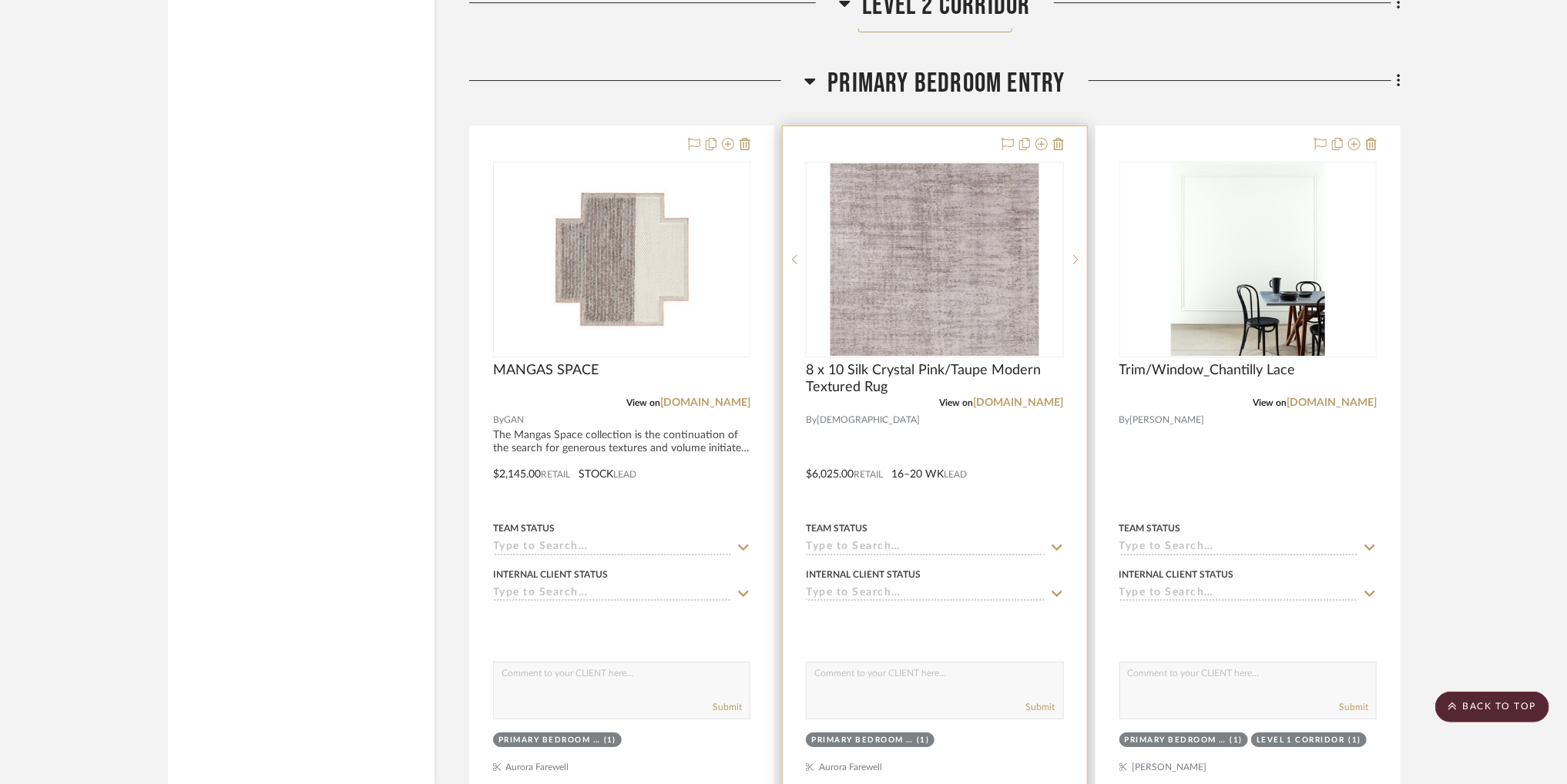
click at [994, 300] on img "0" at bounding box center [935, 259] width 208 height 192
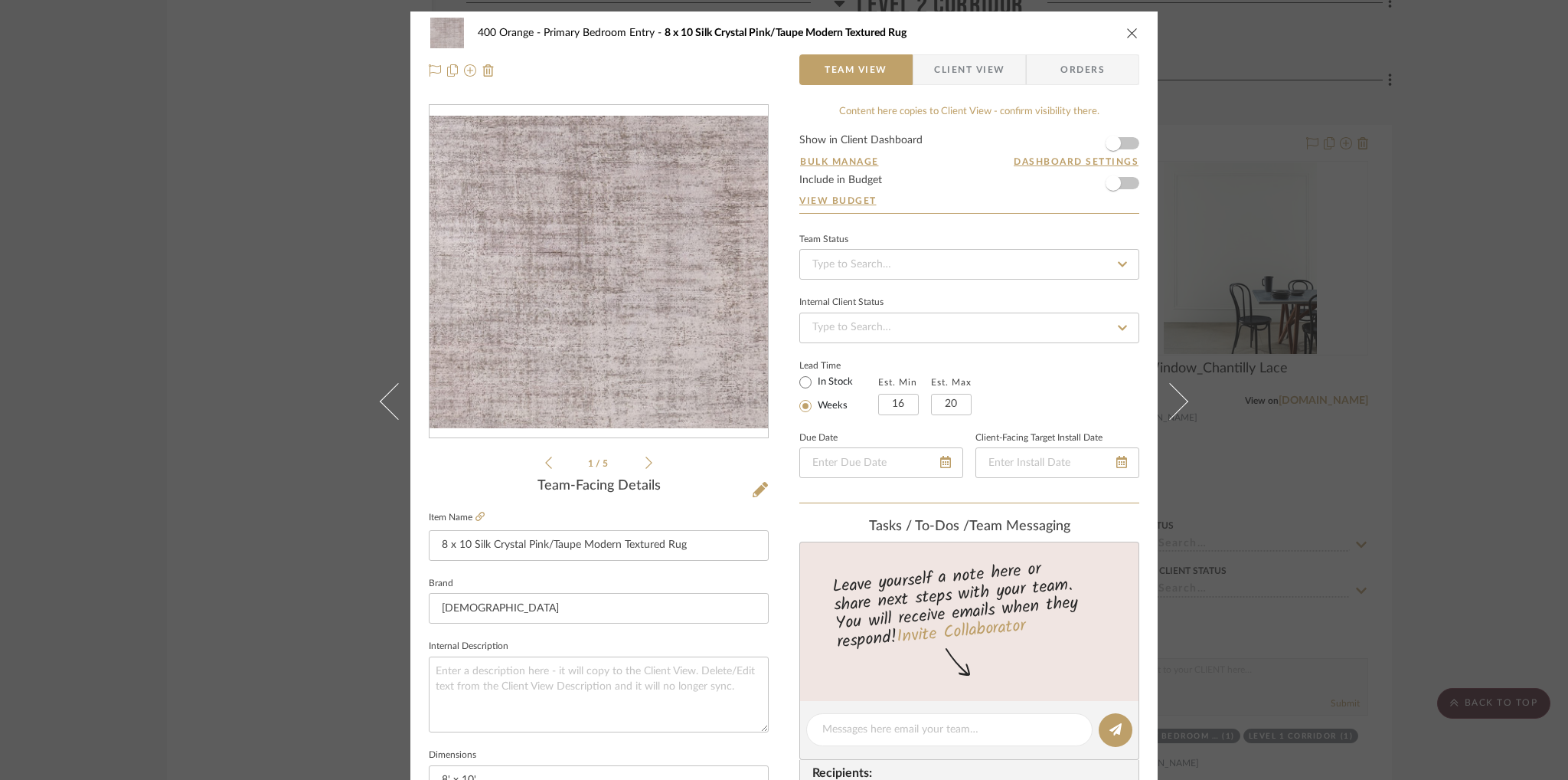
click at [1126, 35] on icon "close" at bounding box center [1132, 32] width 12 height 12
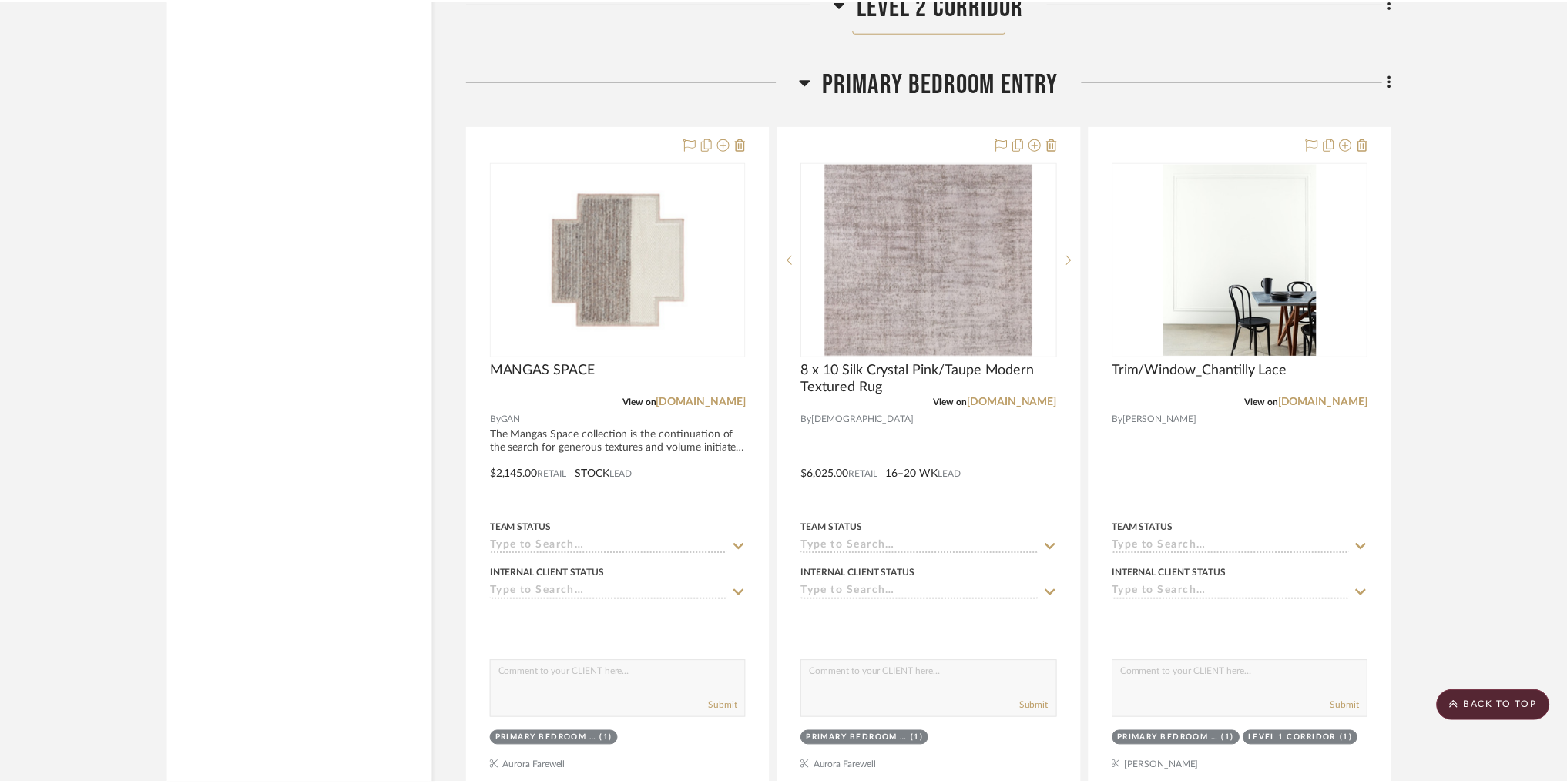
scroll to position [27031, 0]
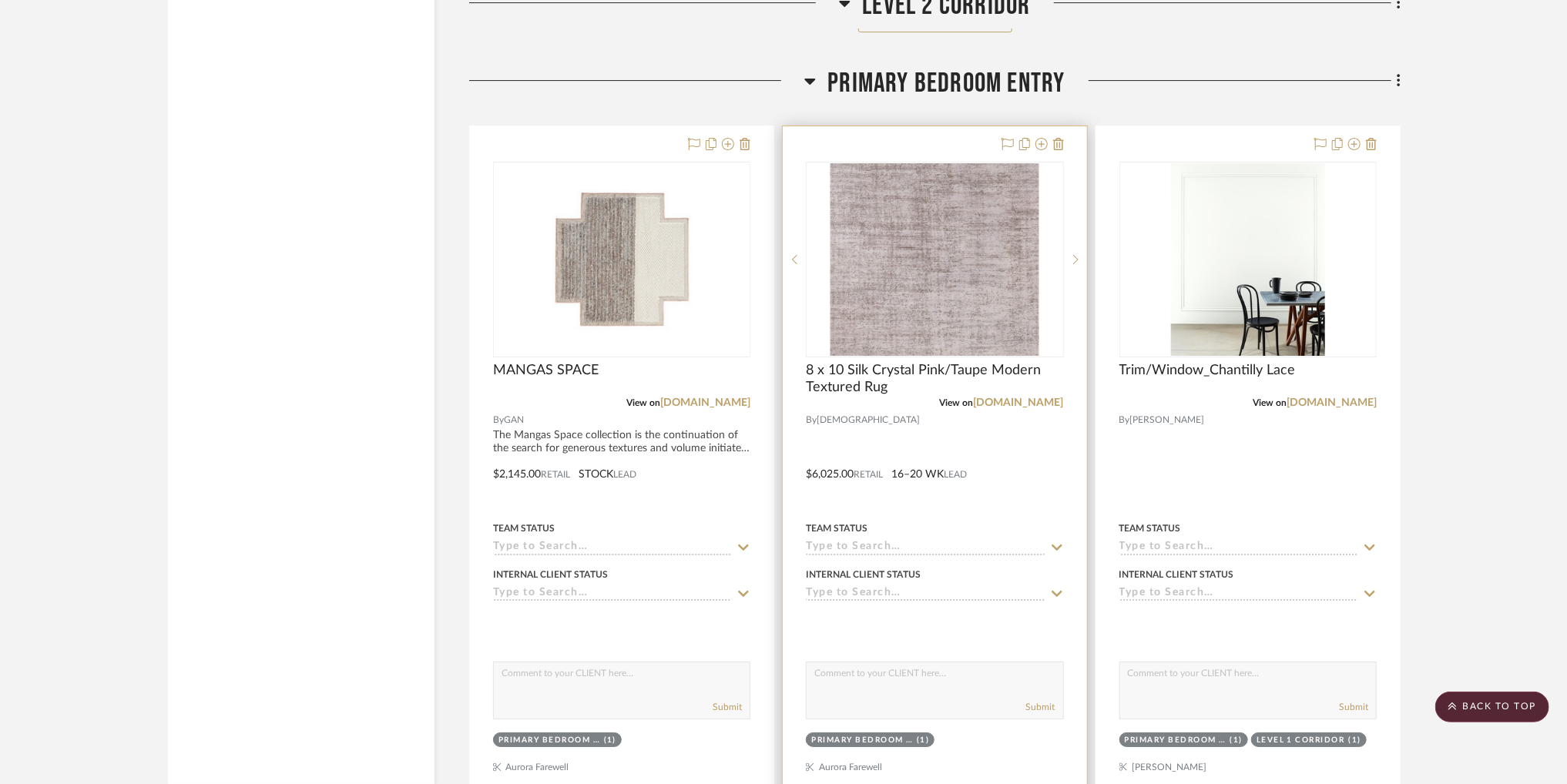
click at [915, 266] on img "0" at bounding box center [935, 259] width 208 height 192
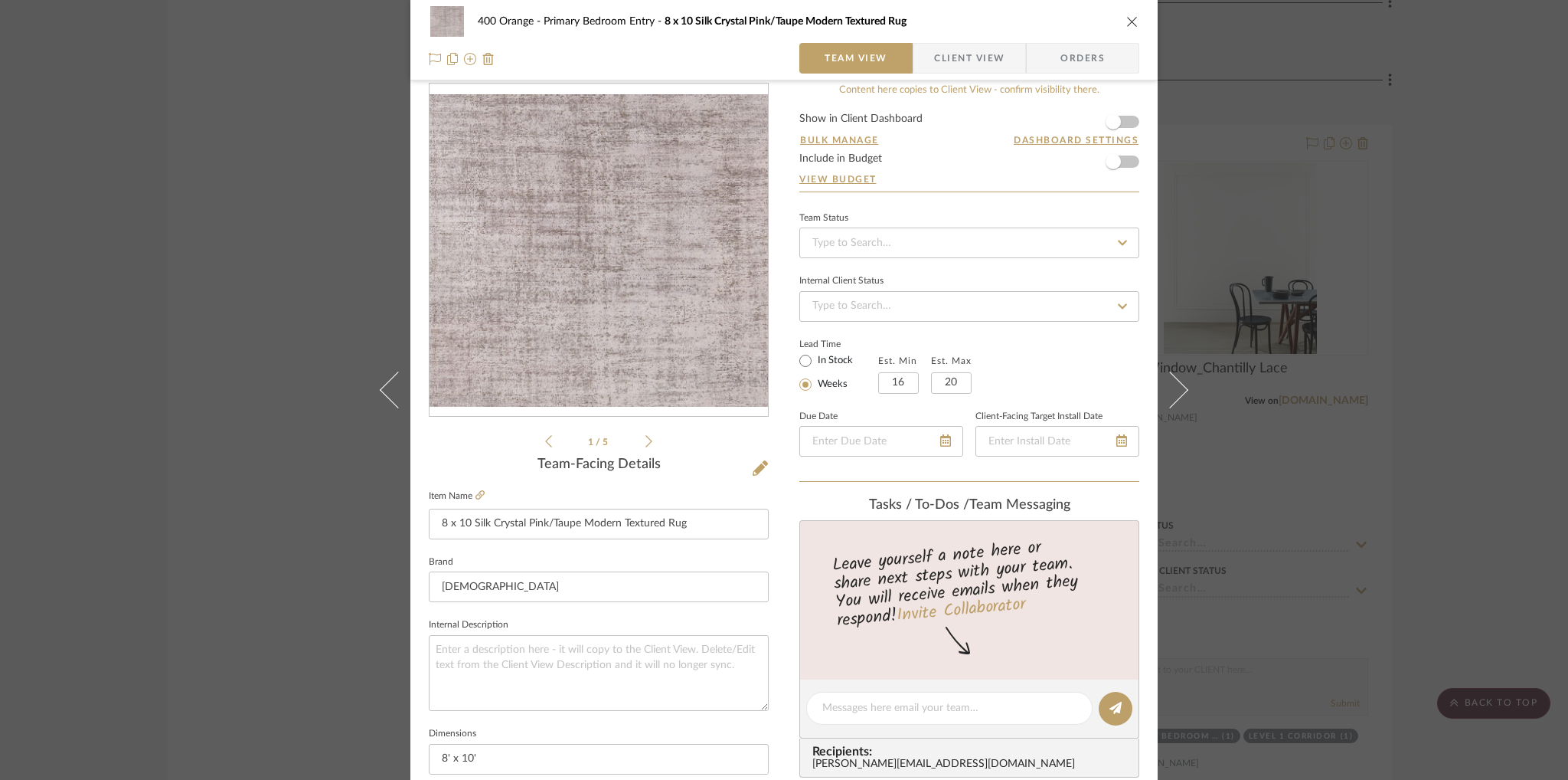
scroll to position [0, 0]
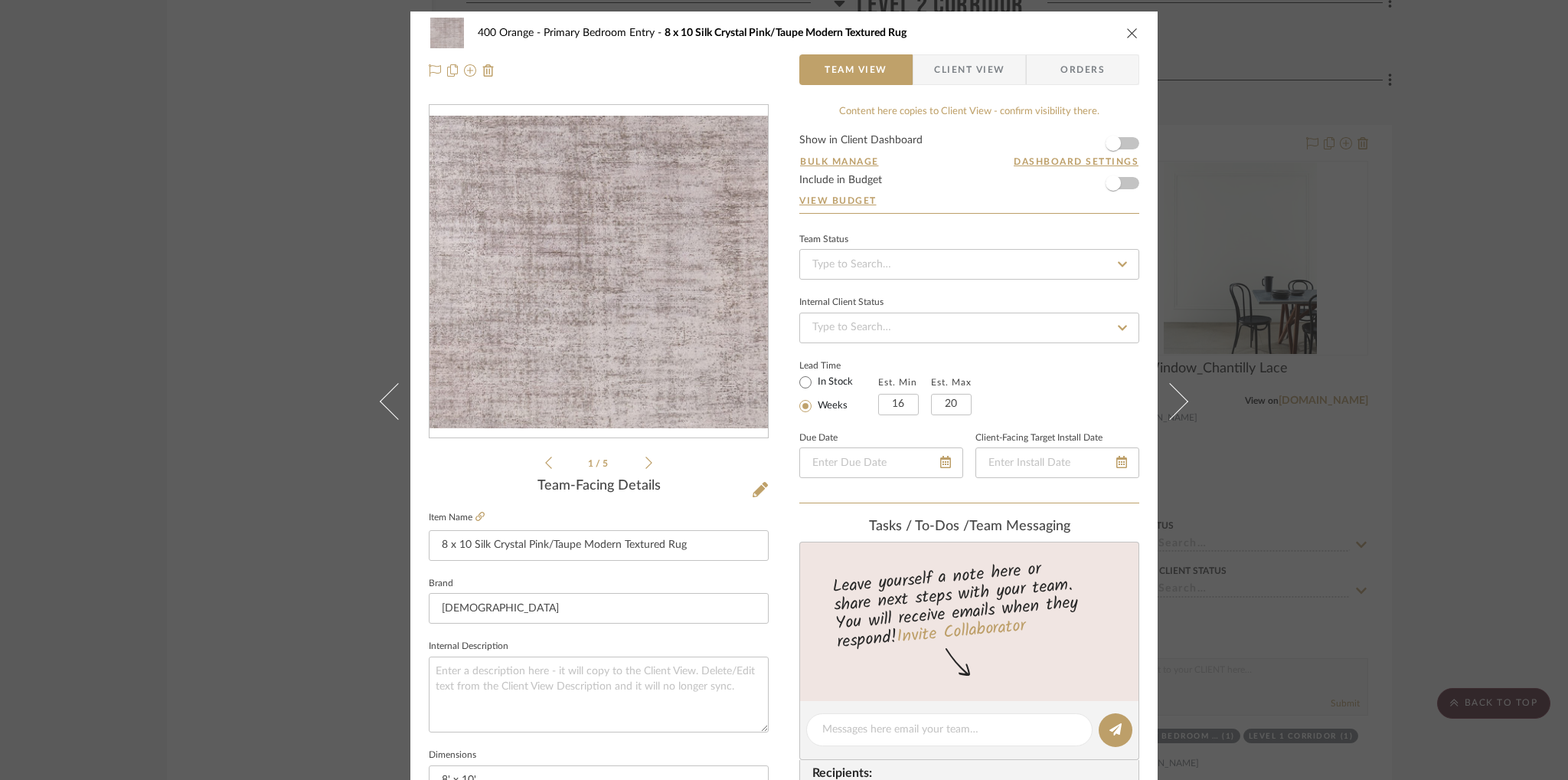
click at [1127, 34] on icon "close" at bounding box center [1132, 32] width 12 height 12
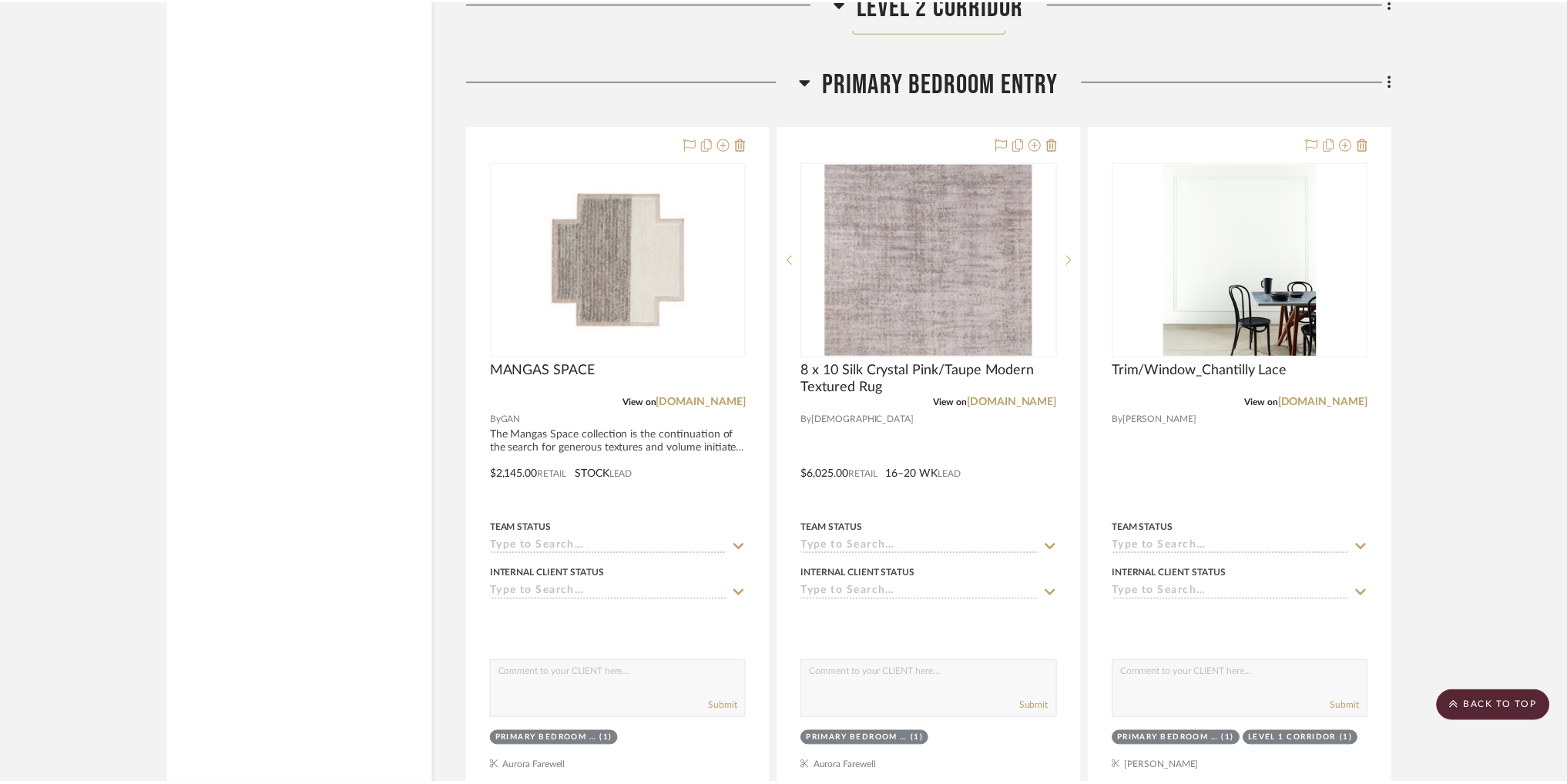
scroll to position [27031, 0]
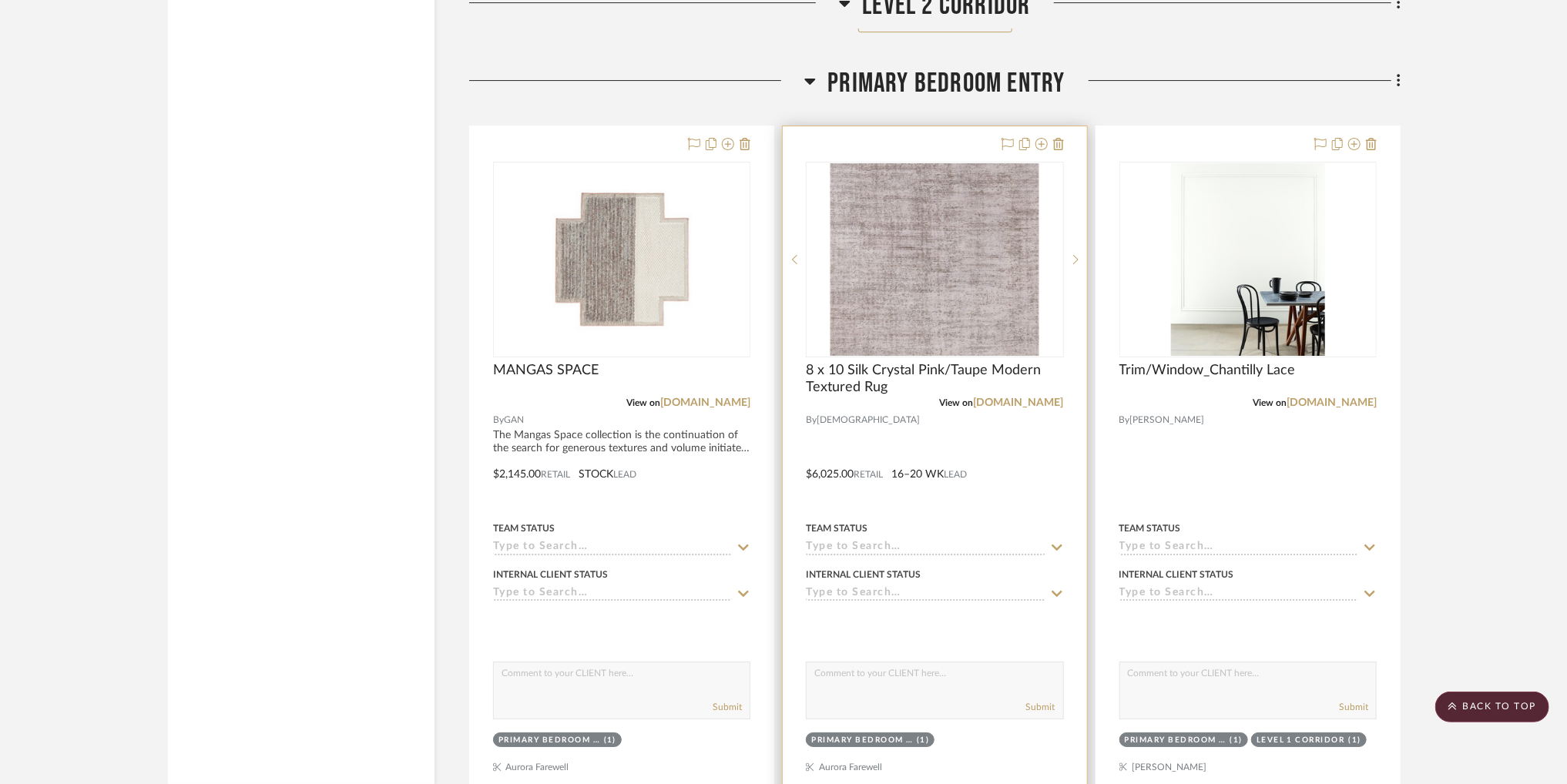
click at [931, 245] on img "0" at bounding box center [935, 259] width 208 height 192
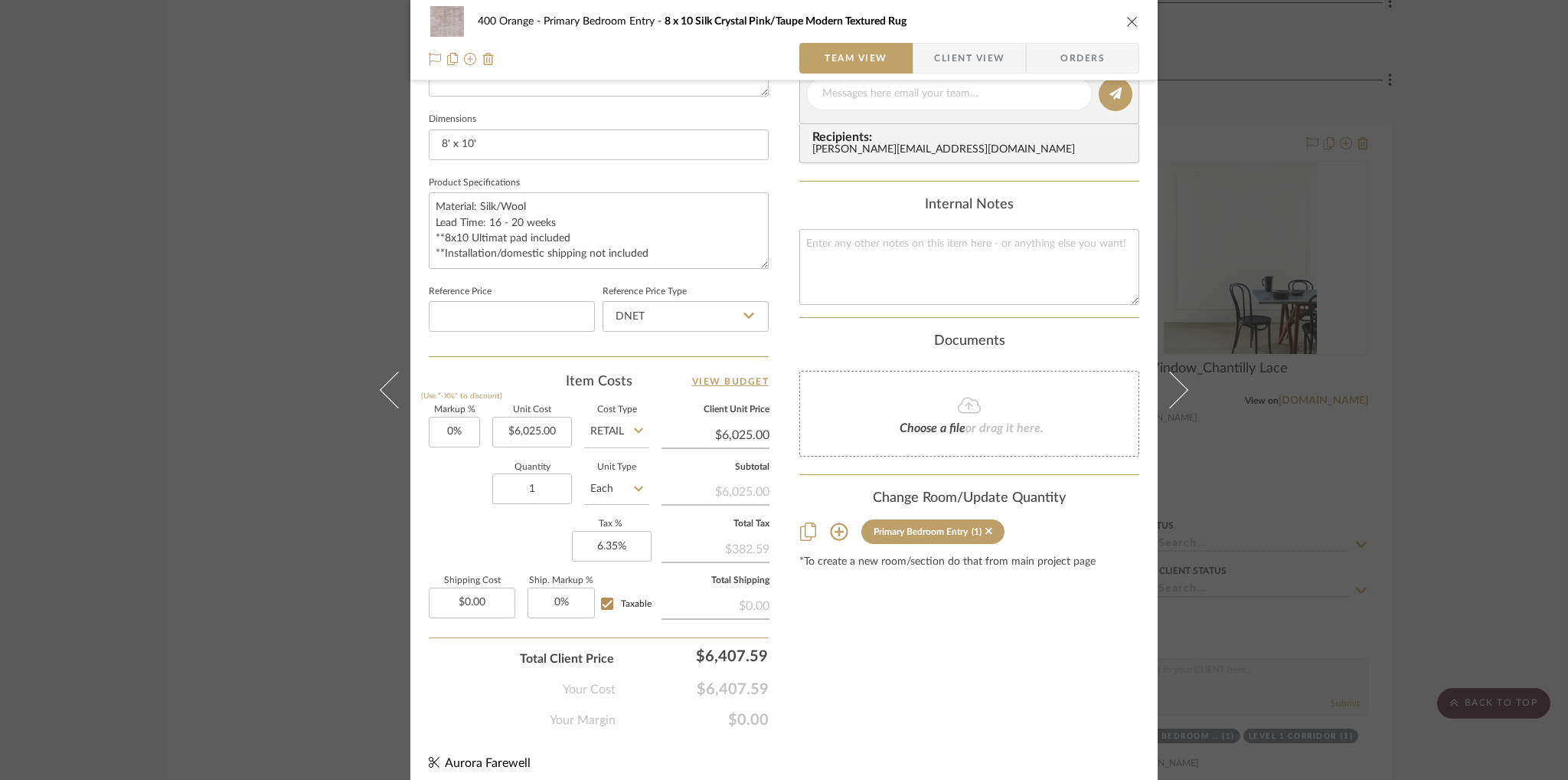
scroll to position [644, 0]
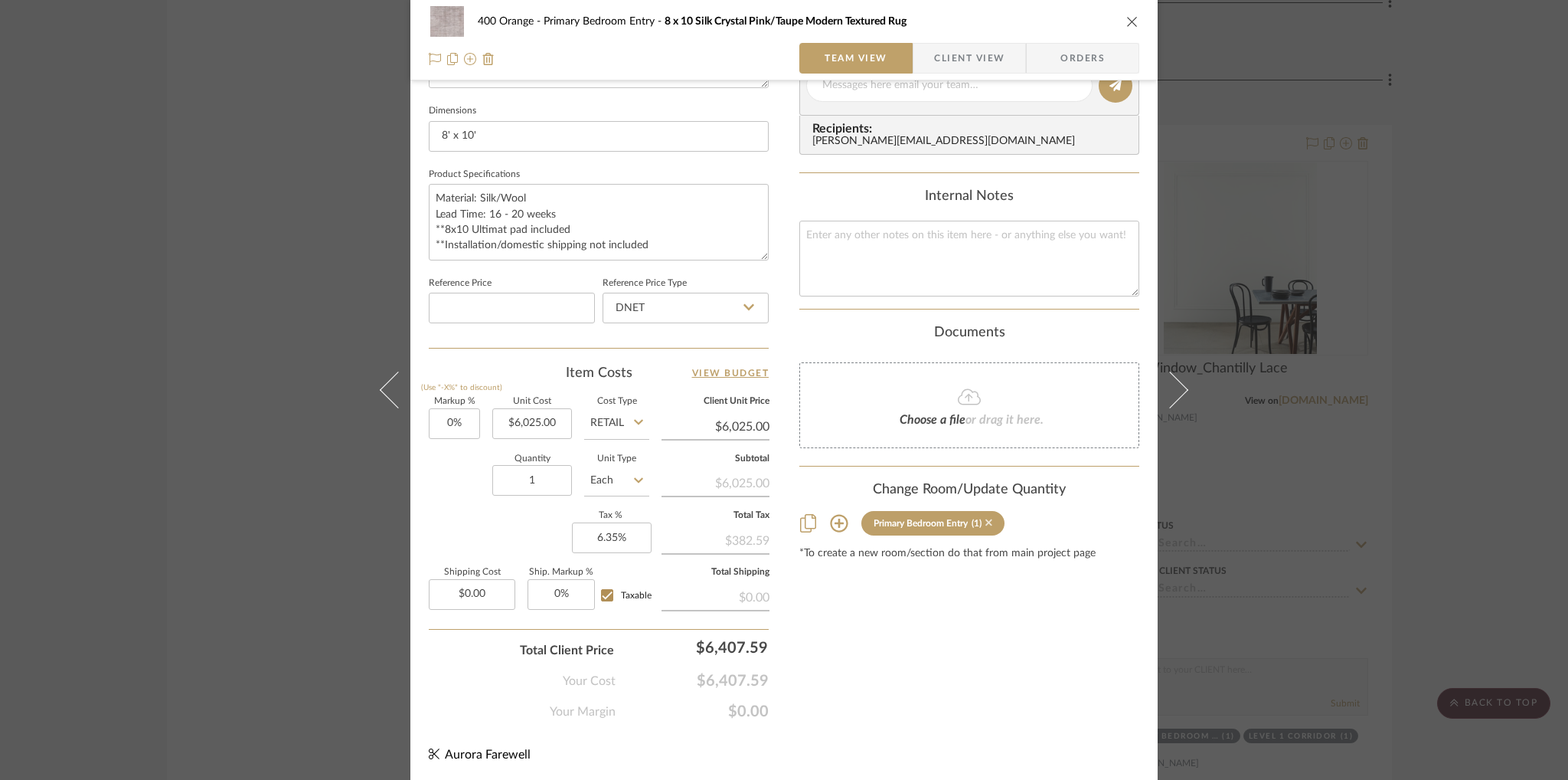
click at [985, 520] on icon at bounding box center [988, 523] width 7 height 7
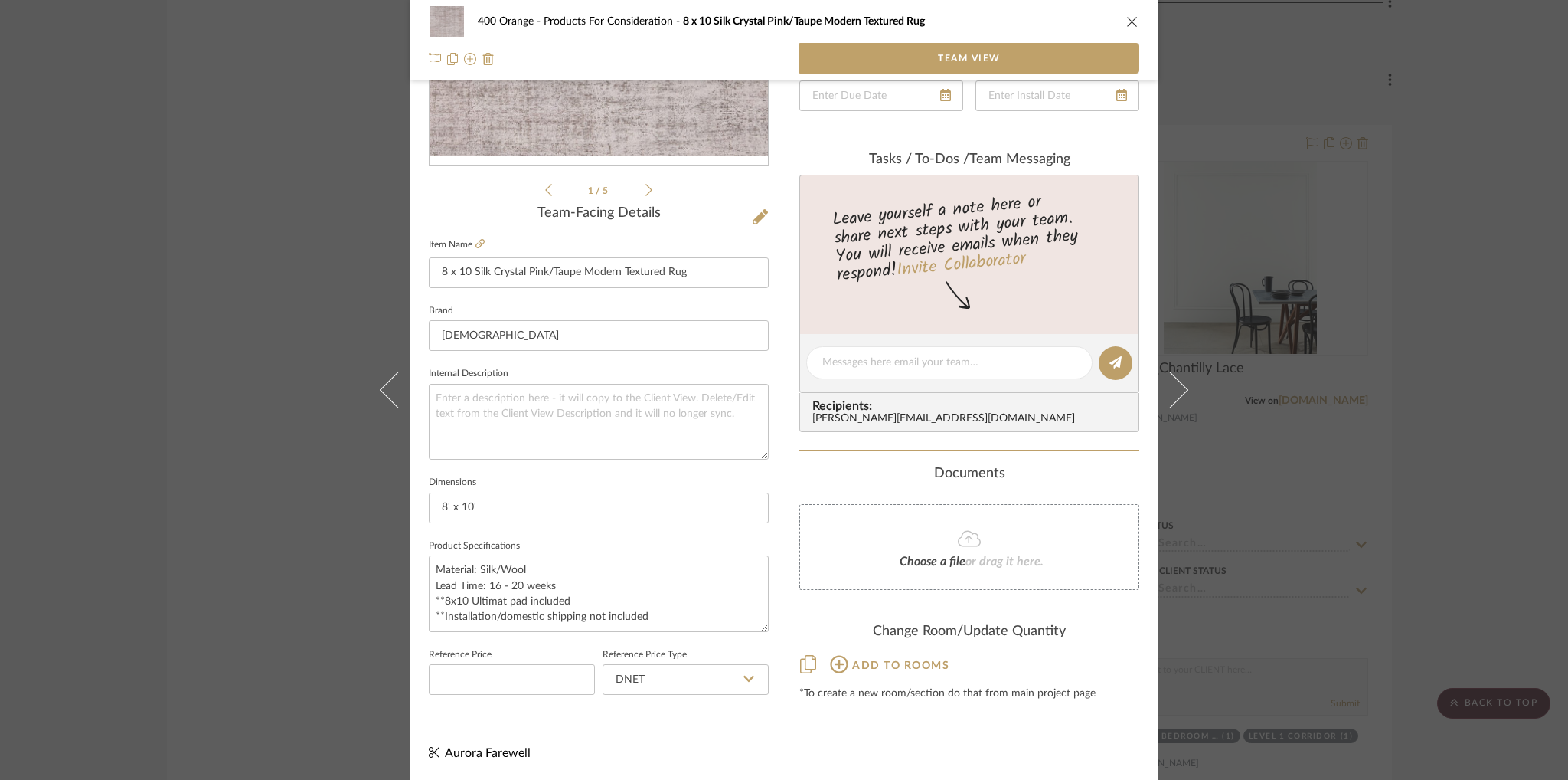
scroll to position [0, 0]
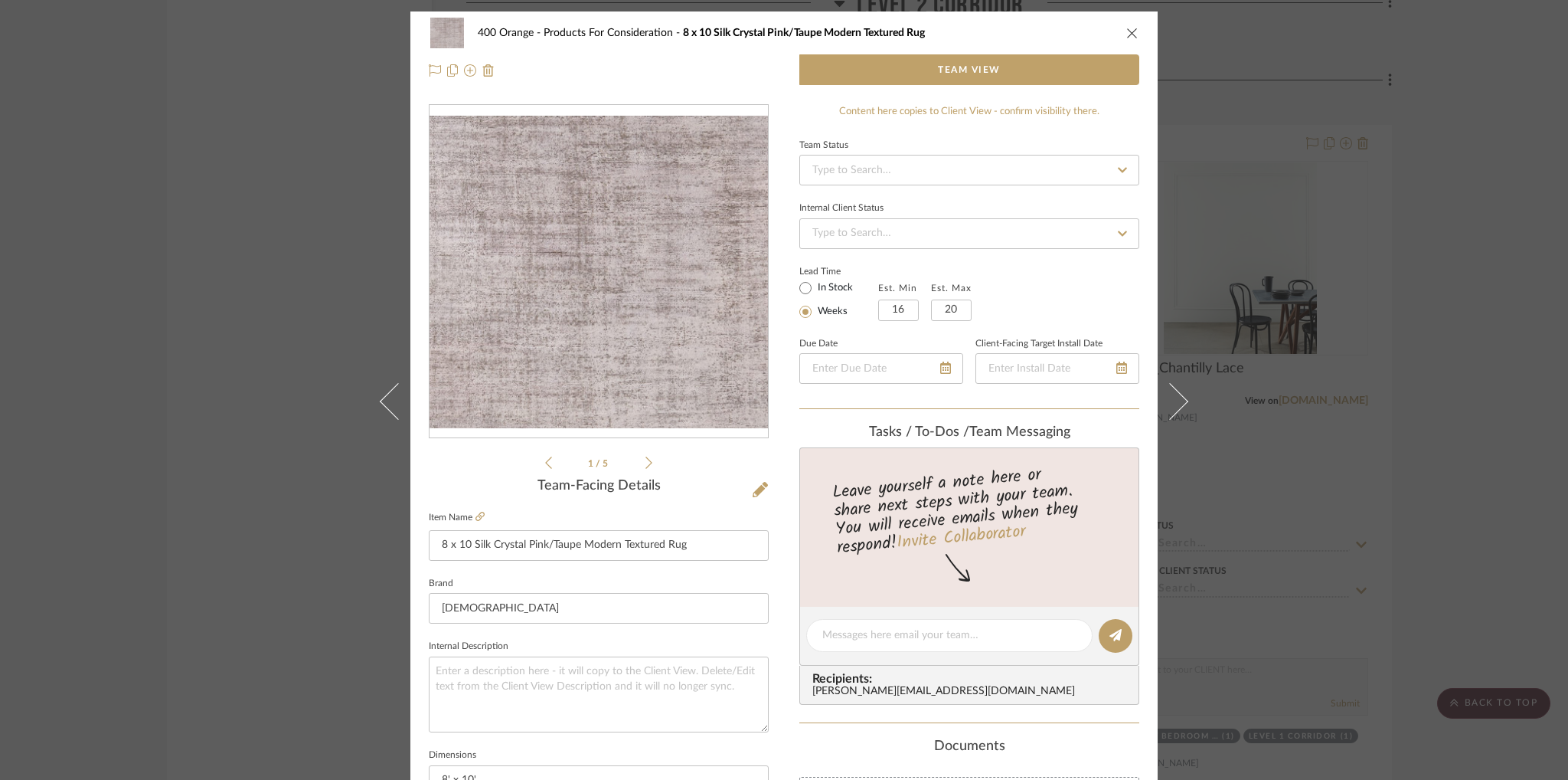
click at [1126, 31] on icon "close" at bounding box center [1132, 32] width 12 height 12
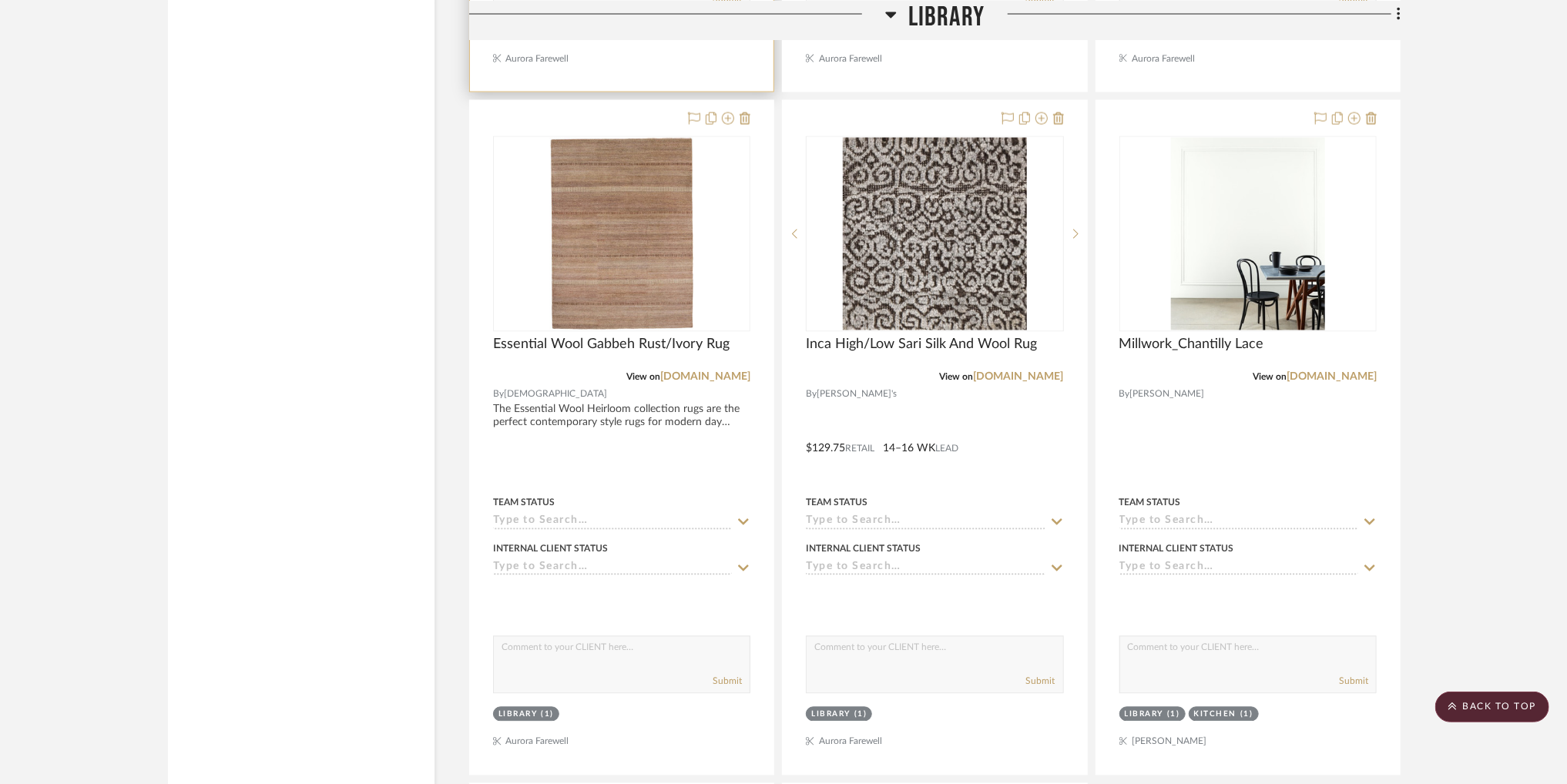
scroll to position [48801, 0]
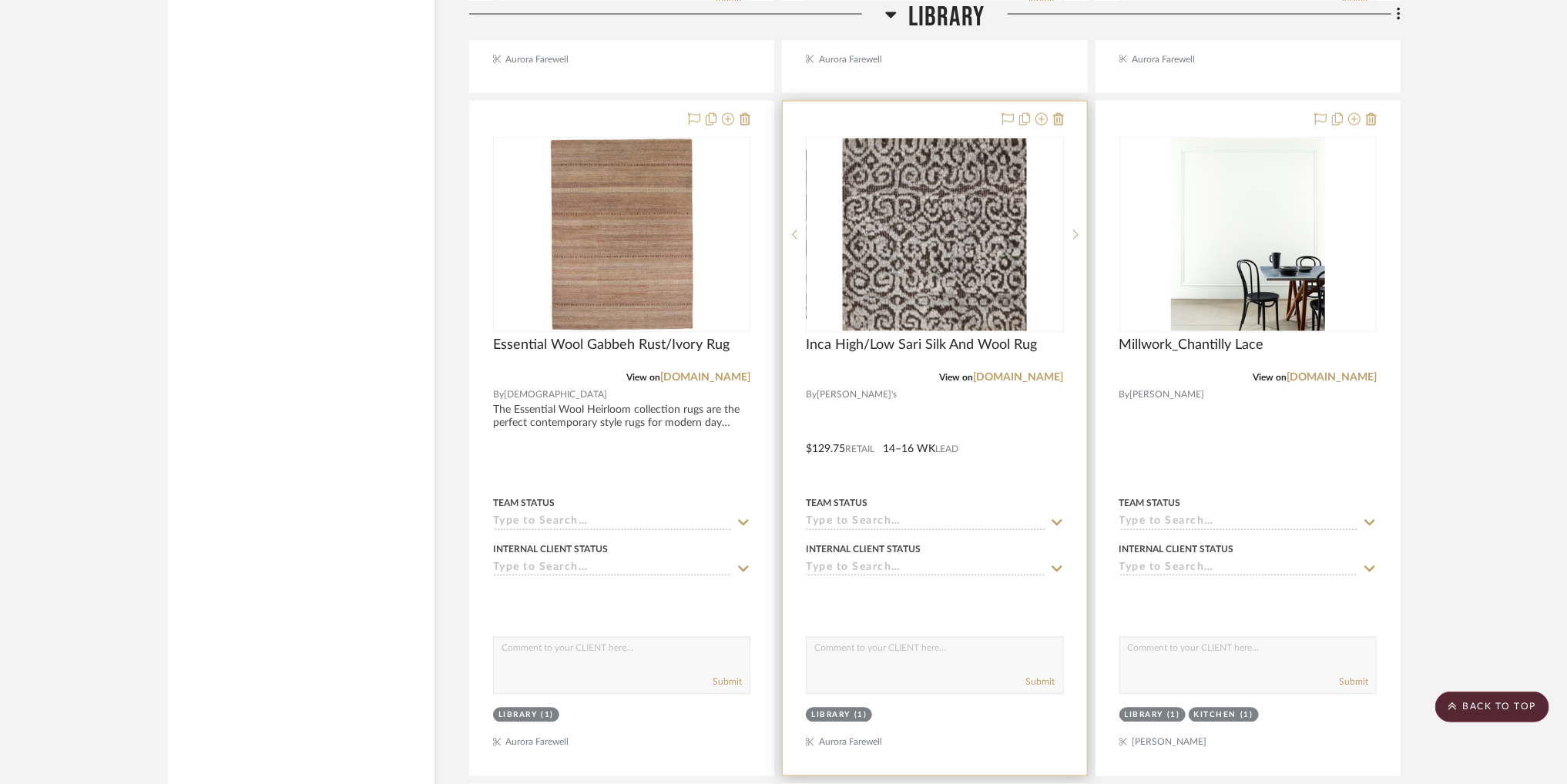
click at [939, 256] on img "0" at bounding box center [935, 235] width 184 height 192
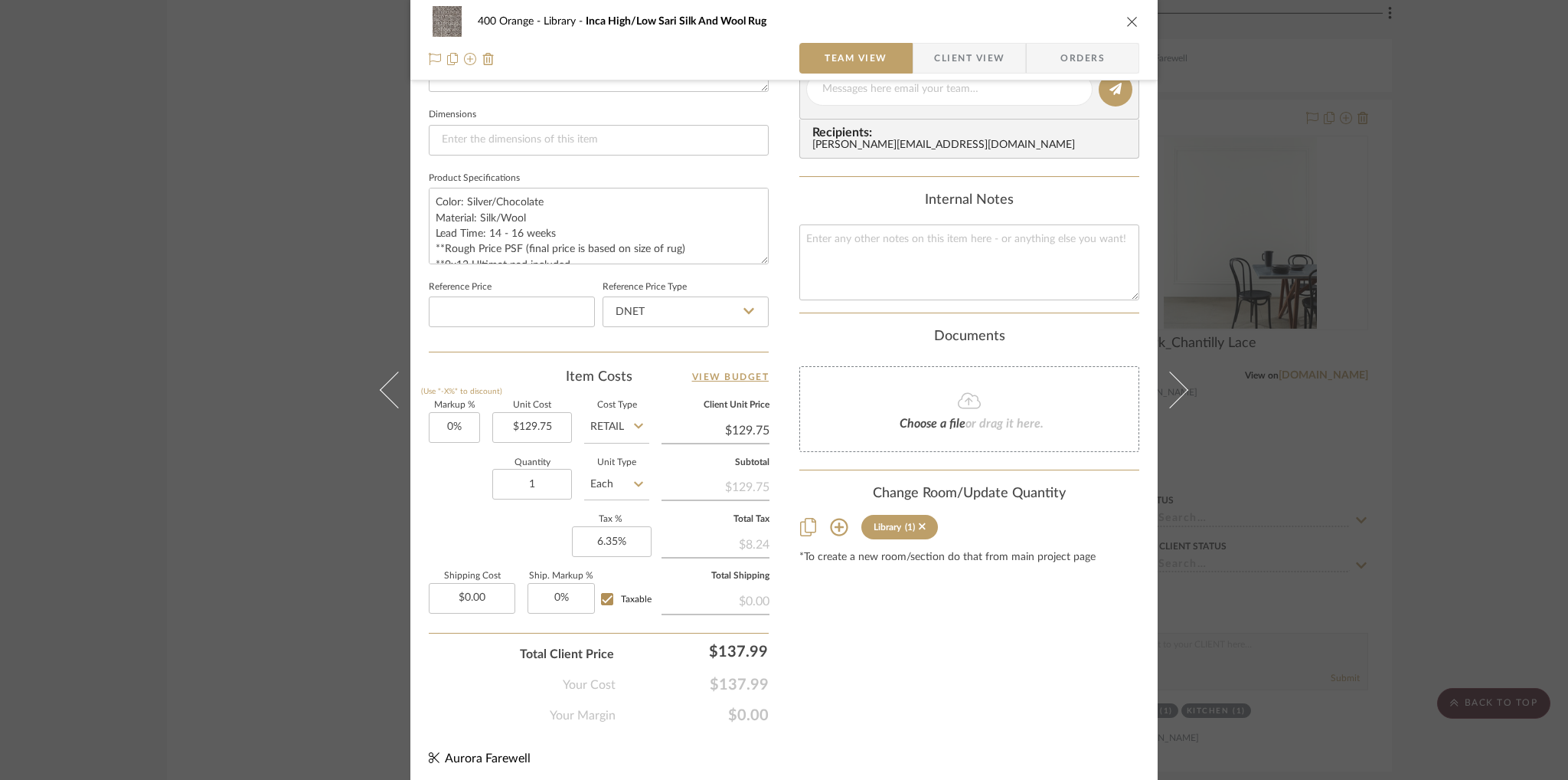
scroll to position [644, 0]
click at [918, 519] on icon at bounding box center [922, 522] width 7 height 10
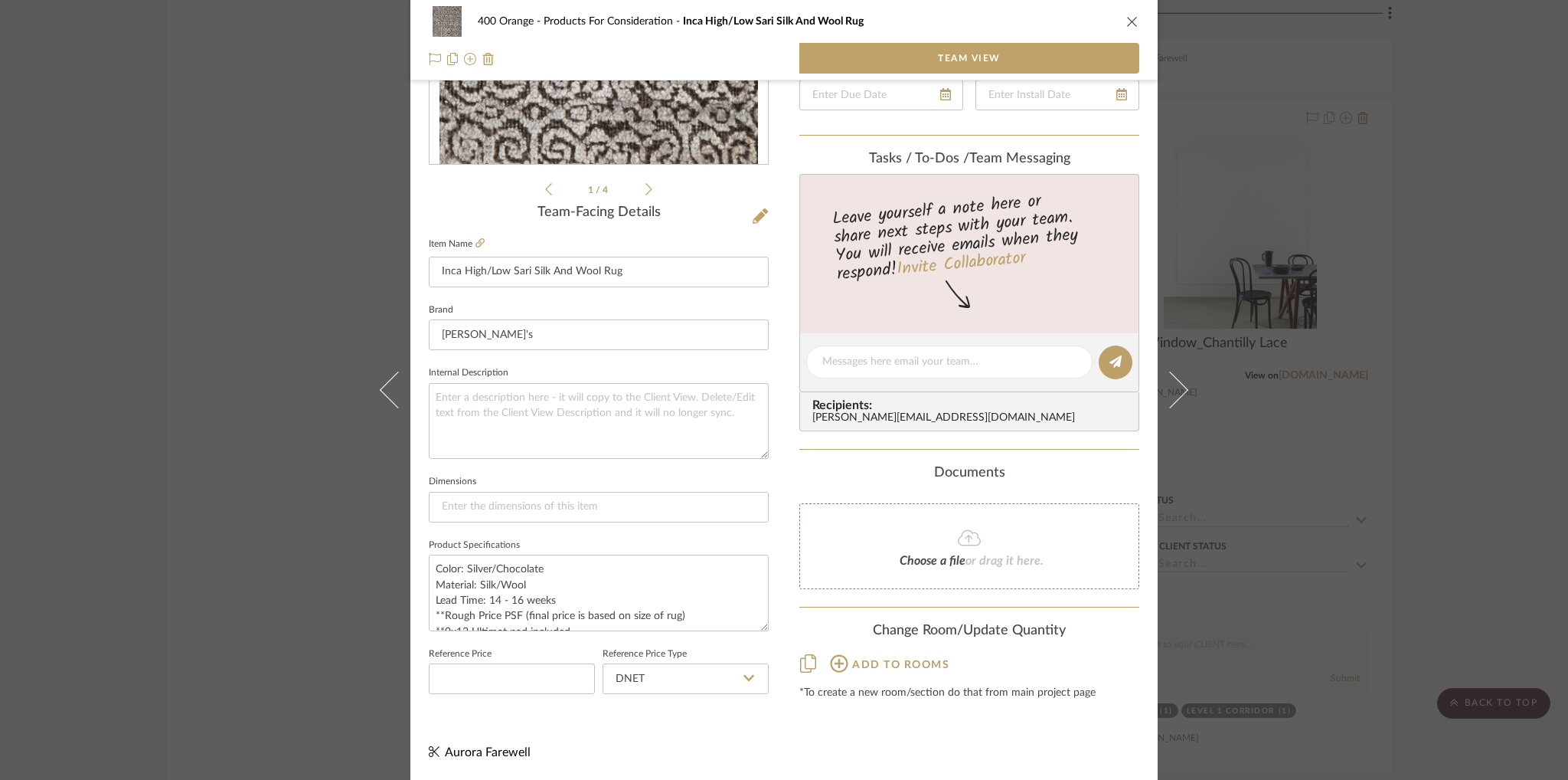
scroll to position [272, 0]
click at [1128, 18] on icon "close" at bounding box center [1132, 21] width 12 height 12
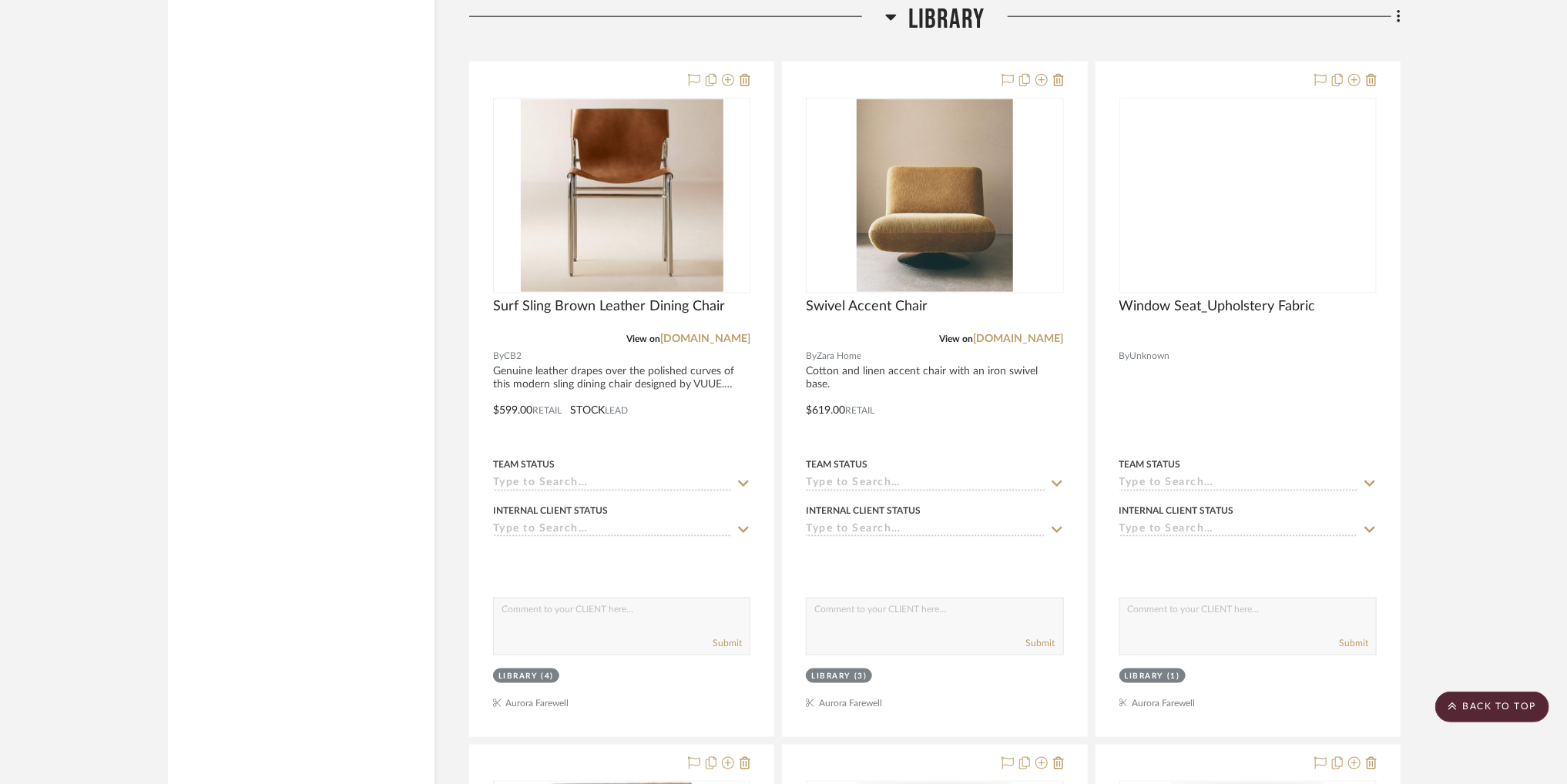
scroll to position [48157, 0]
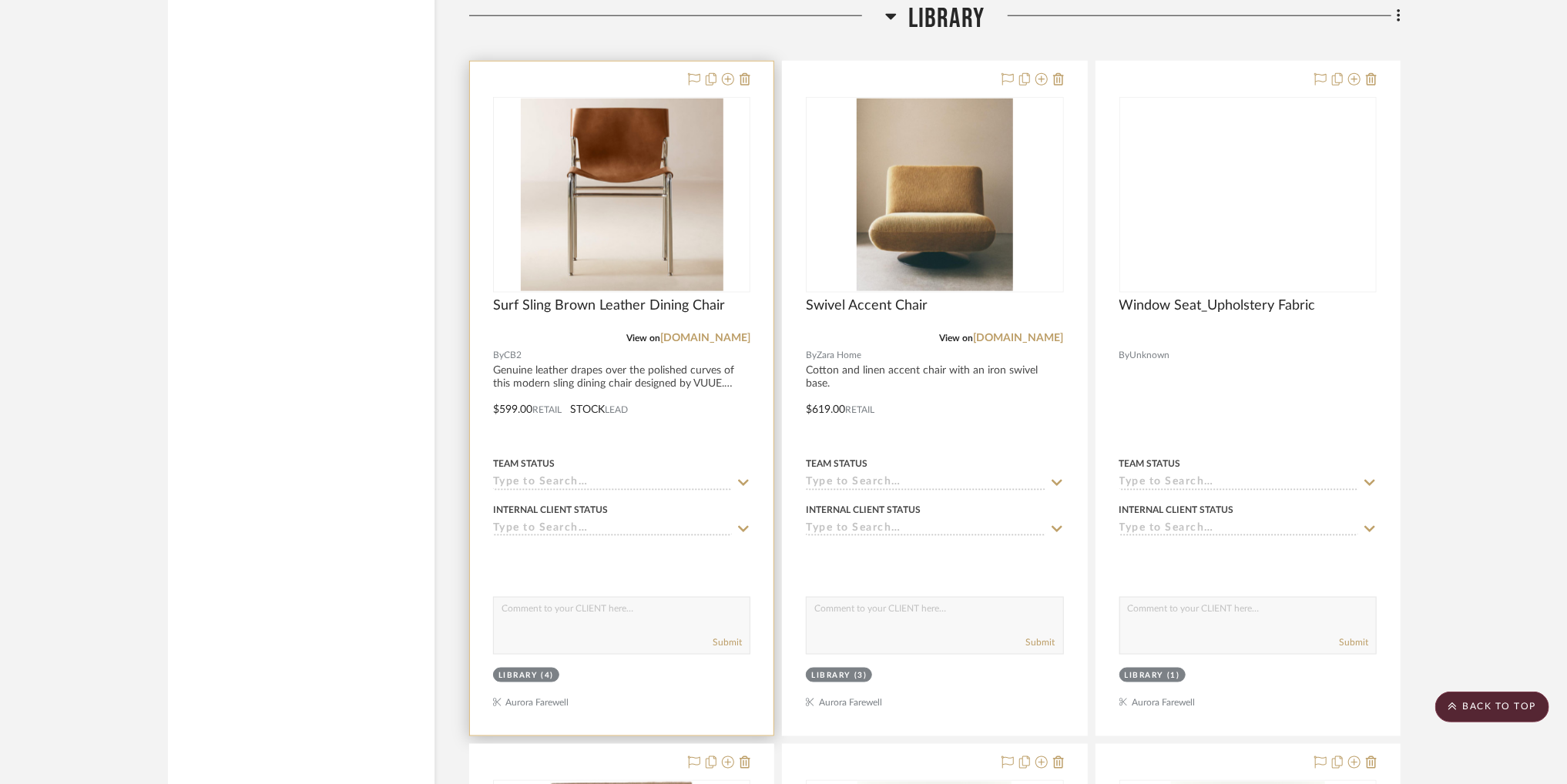
click at [678, 176] on img "0" at bounding box center [622, 195] width 203 height 192
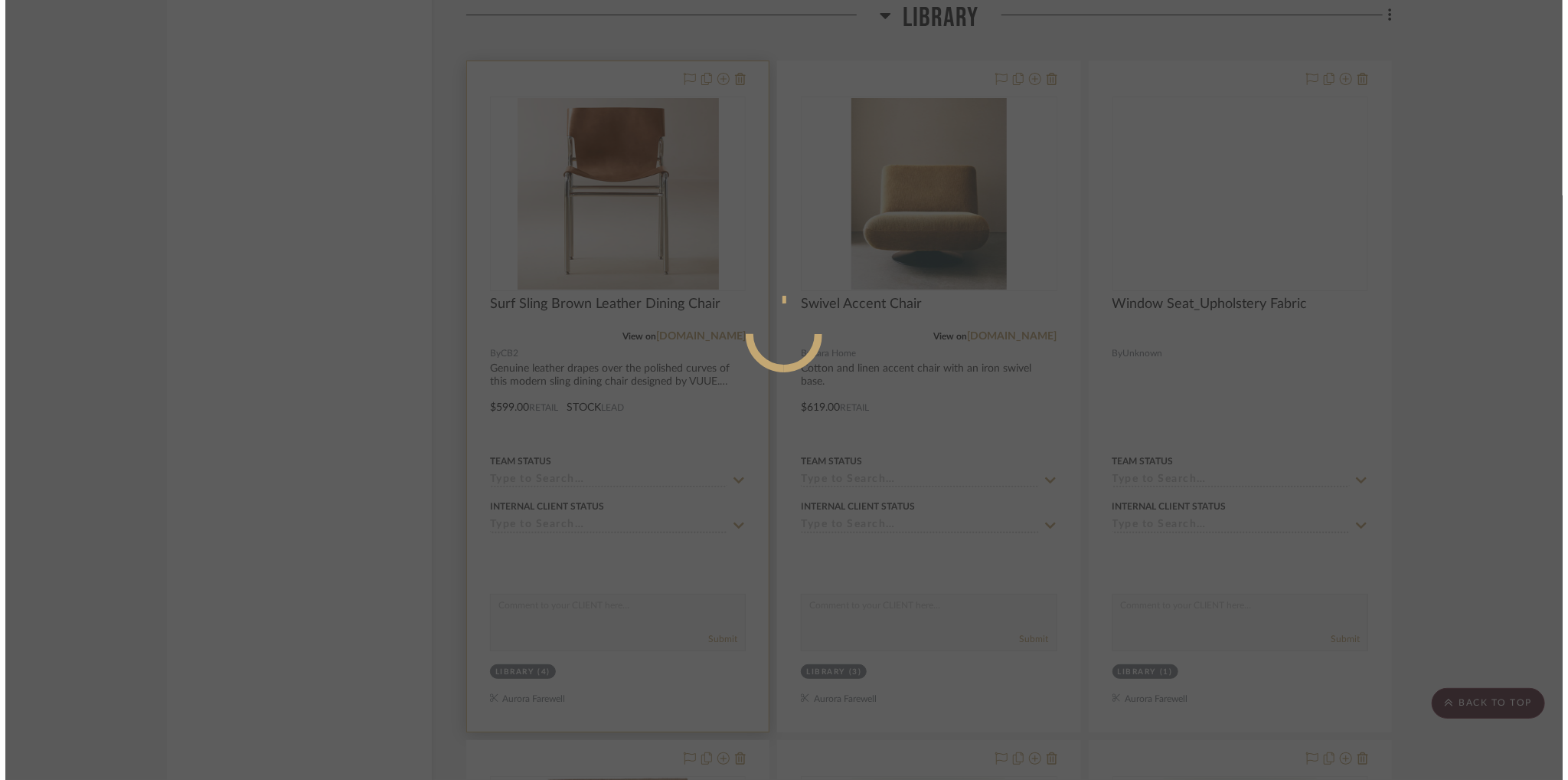
scroll to position [0, 0]
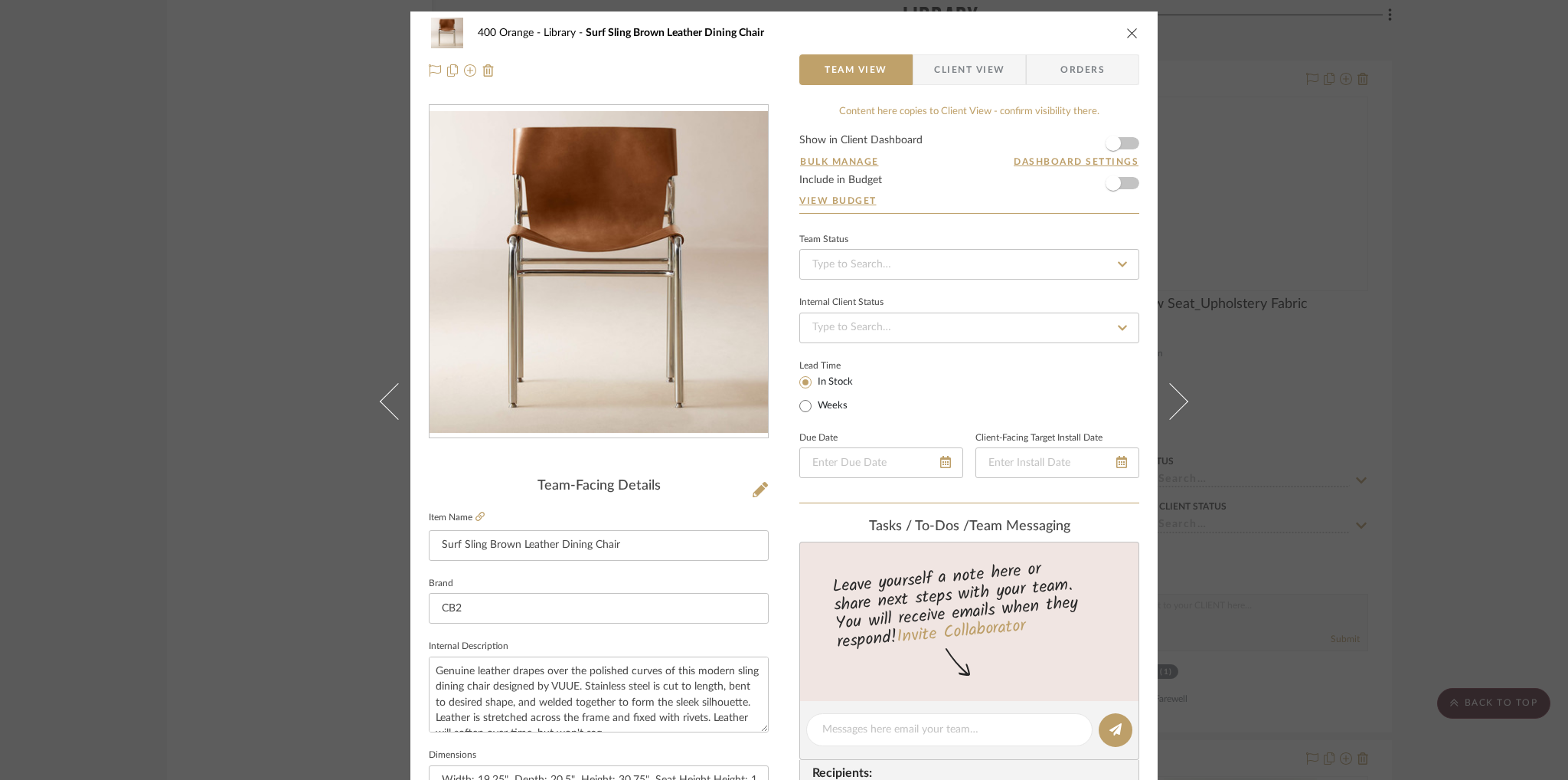
click at [1246, 99] on div "400 Orange Library Surf Sling Brown Leather Dining Chair Team View Client View …" at bounding box center [784, 390] width 1568 height 780
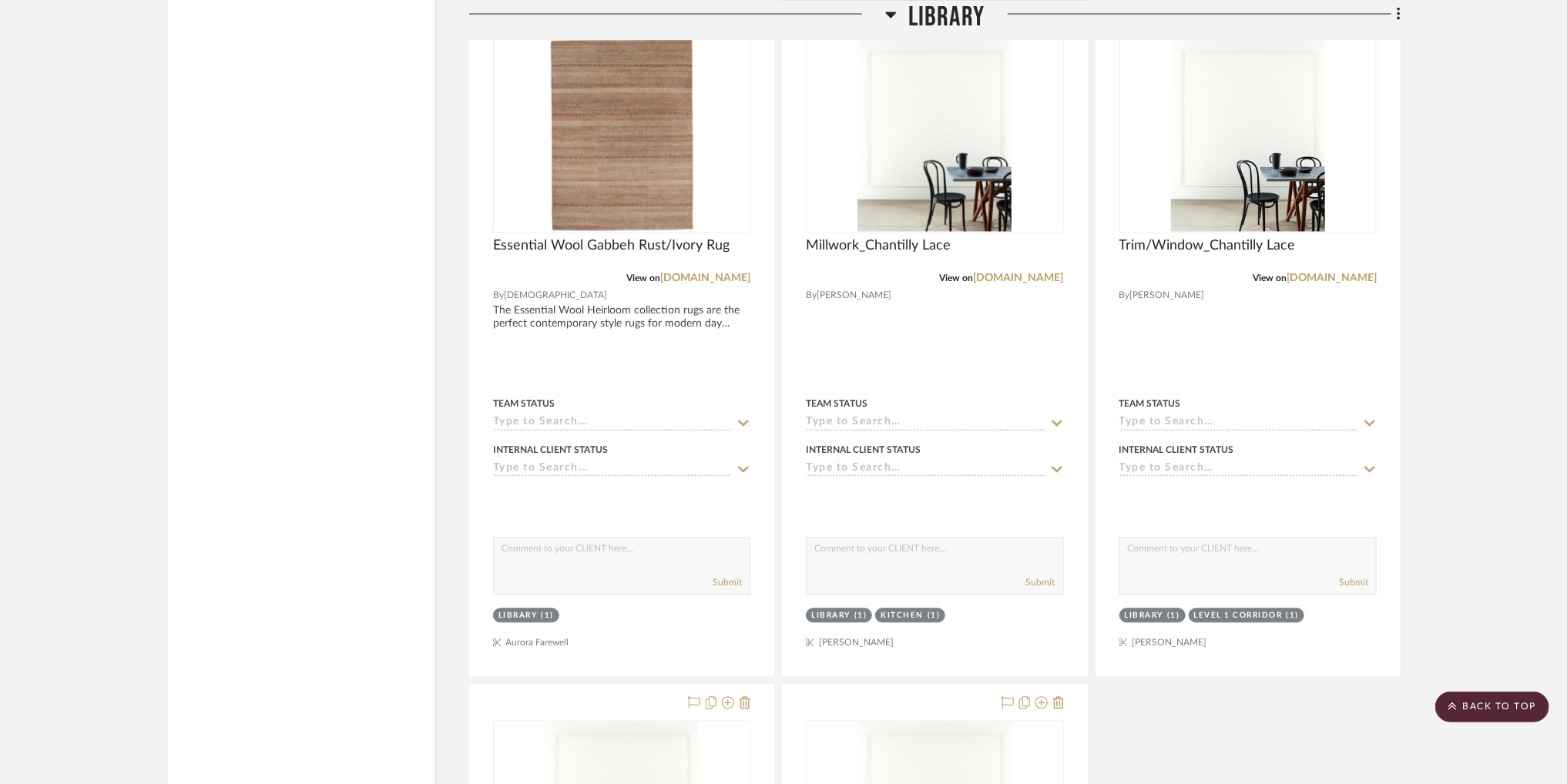
scroll to position [48899, 0]
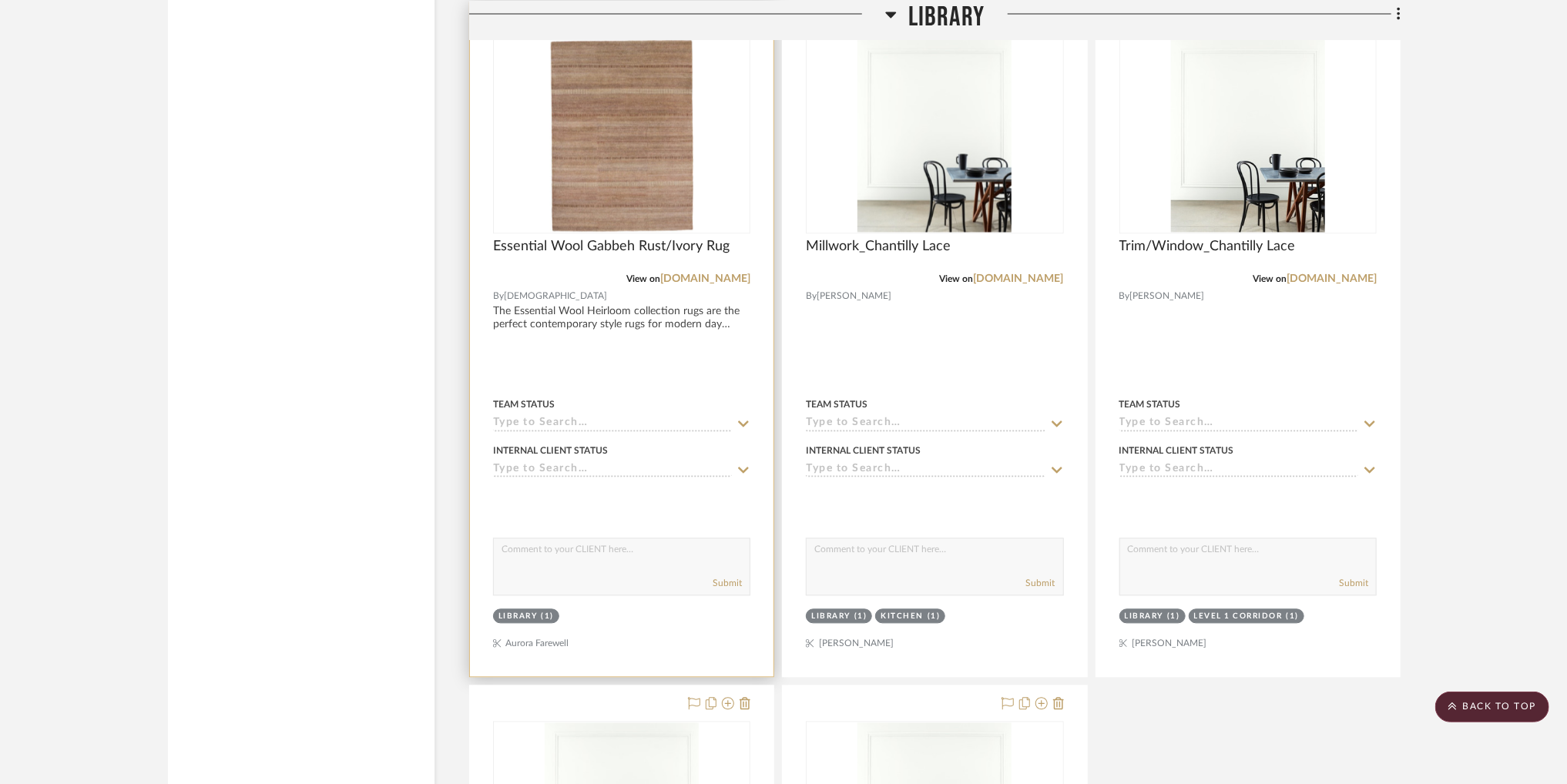
click at [675, 232] on img "0" at bounding box center [621, 136] width 143 height 192
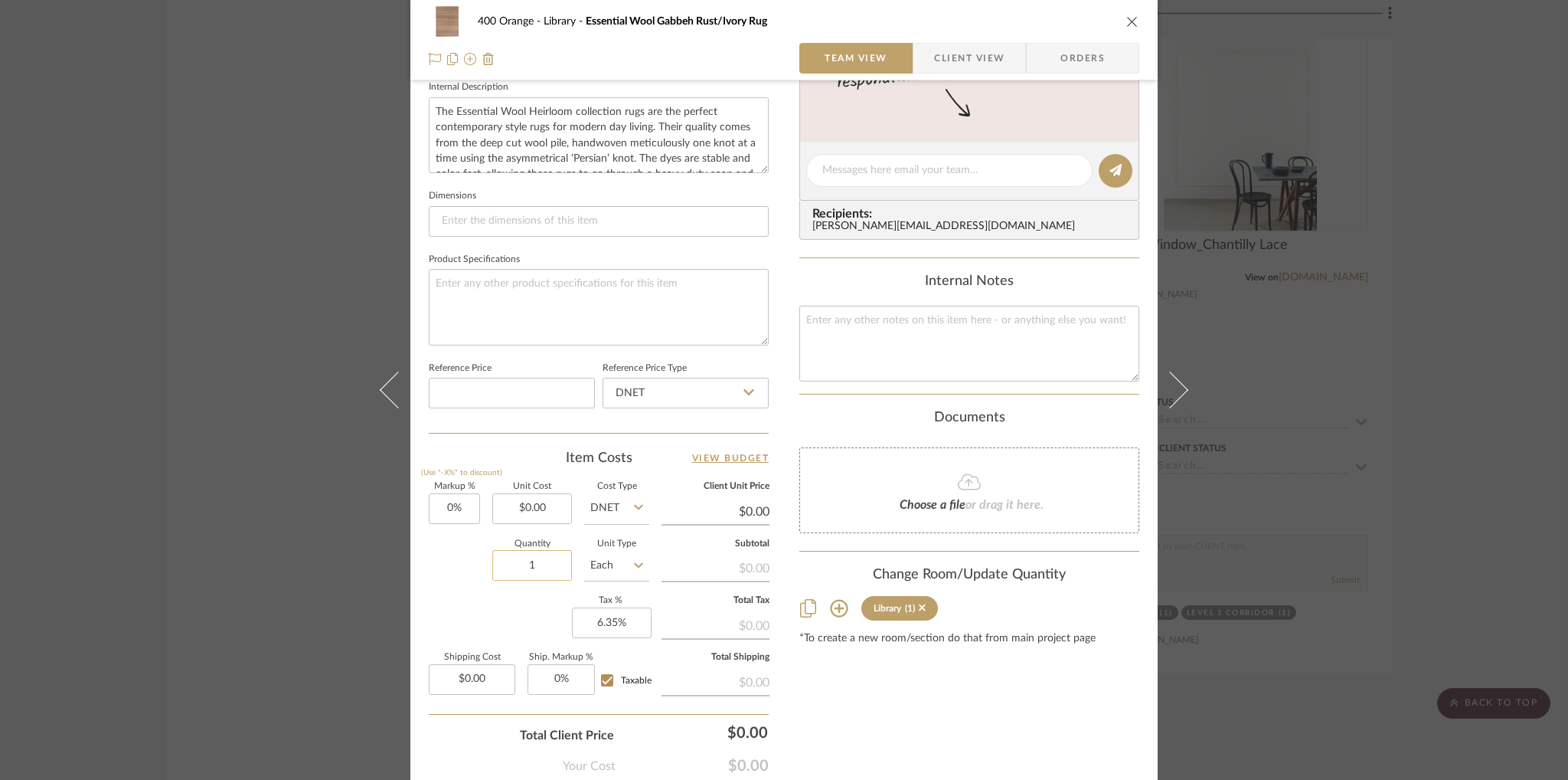
scroll to position [599, 0]
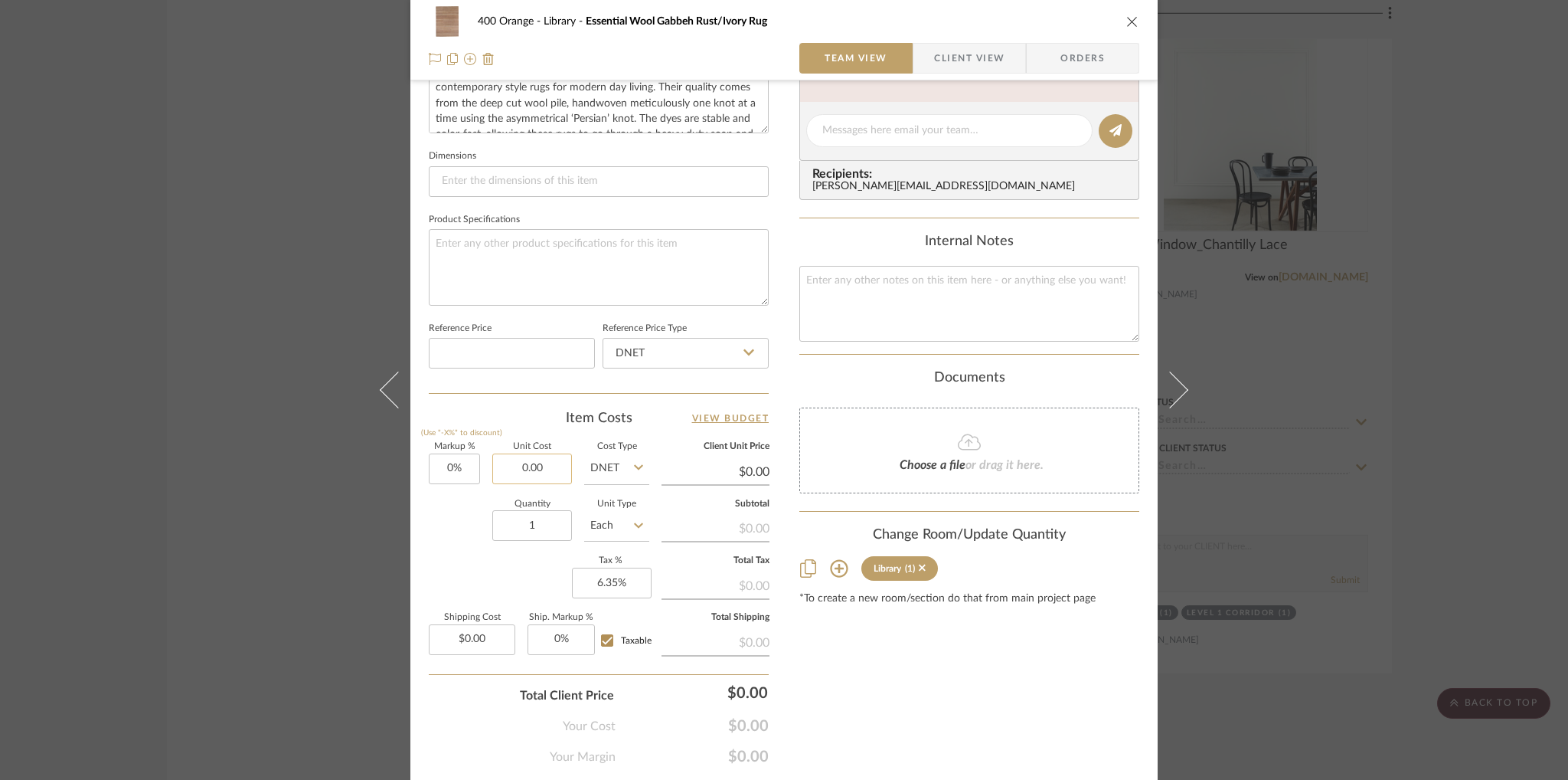
click at [540, 454] on input "0.00" at bounding box center [531, 469] width 79 height 31
type input "$14,356.00"
click at [462, 537] on div "Quantity 1 Unit Type Each" at bounding box center [539, 528] width 221 height 55
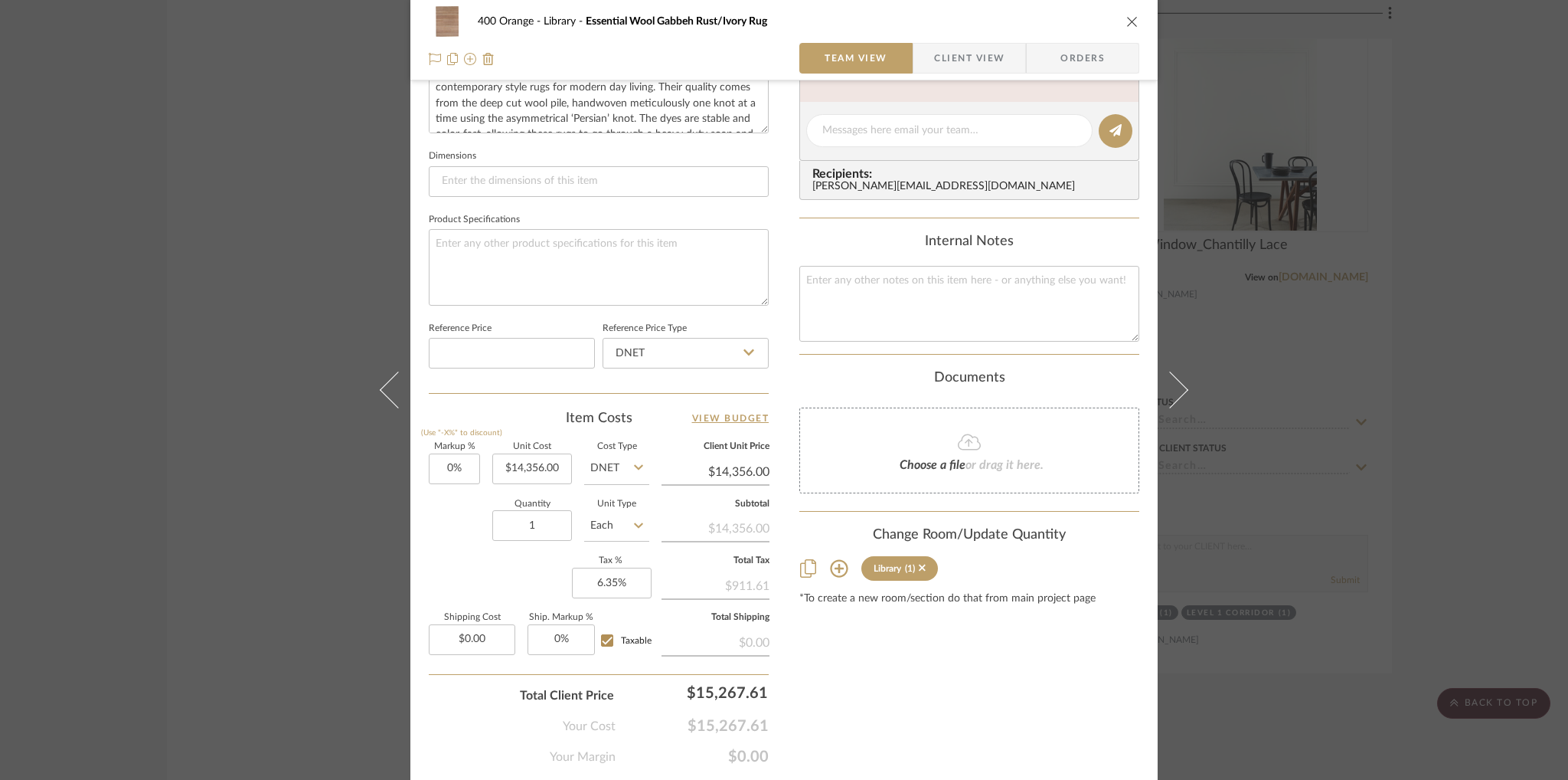
click at [634, 473] on input "DNET" at bounding box center [617, 469] width 65 height 31
click at [635, 542] on div "Retail" at bounding box center [674, 545] width 189 height 39
type input "Retail"
click at [492, 551] on sr-form-field "Quantity 1" at bounding box center [531, 528] width 79 height 55
click at [557, 459] on input "14356.00" at bounding box center [531, 469] width 79 height 31
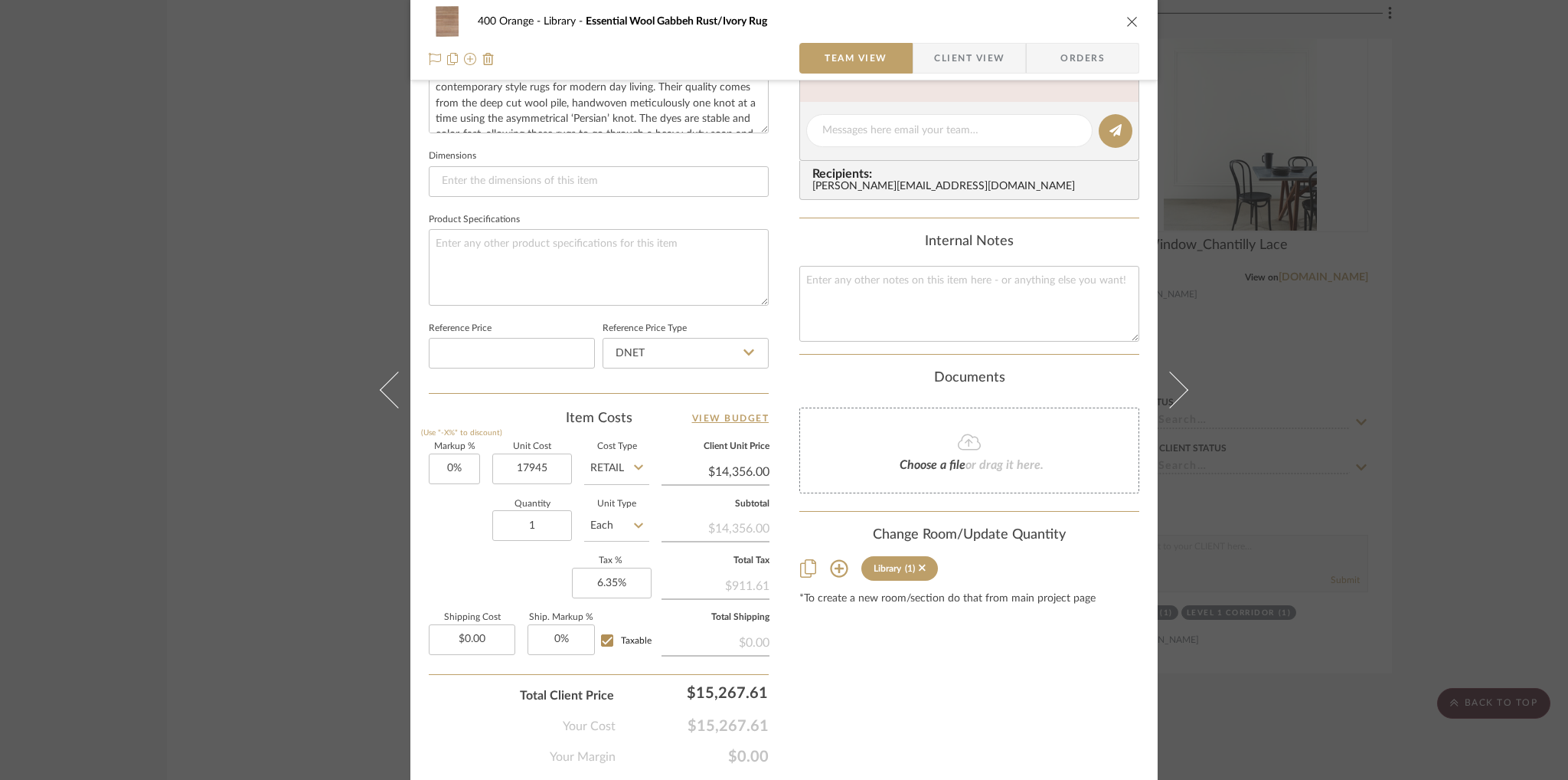
type input "$17,945.00"
click at [951, 687] on div "Content here copies to Client View - confirm visibility there. Show in Client D…" at bounding box center [969, 136] width 340 height 1261
type input "$17,945.00"
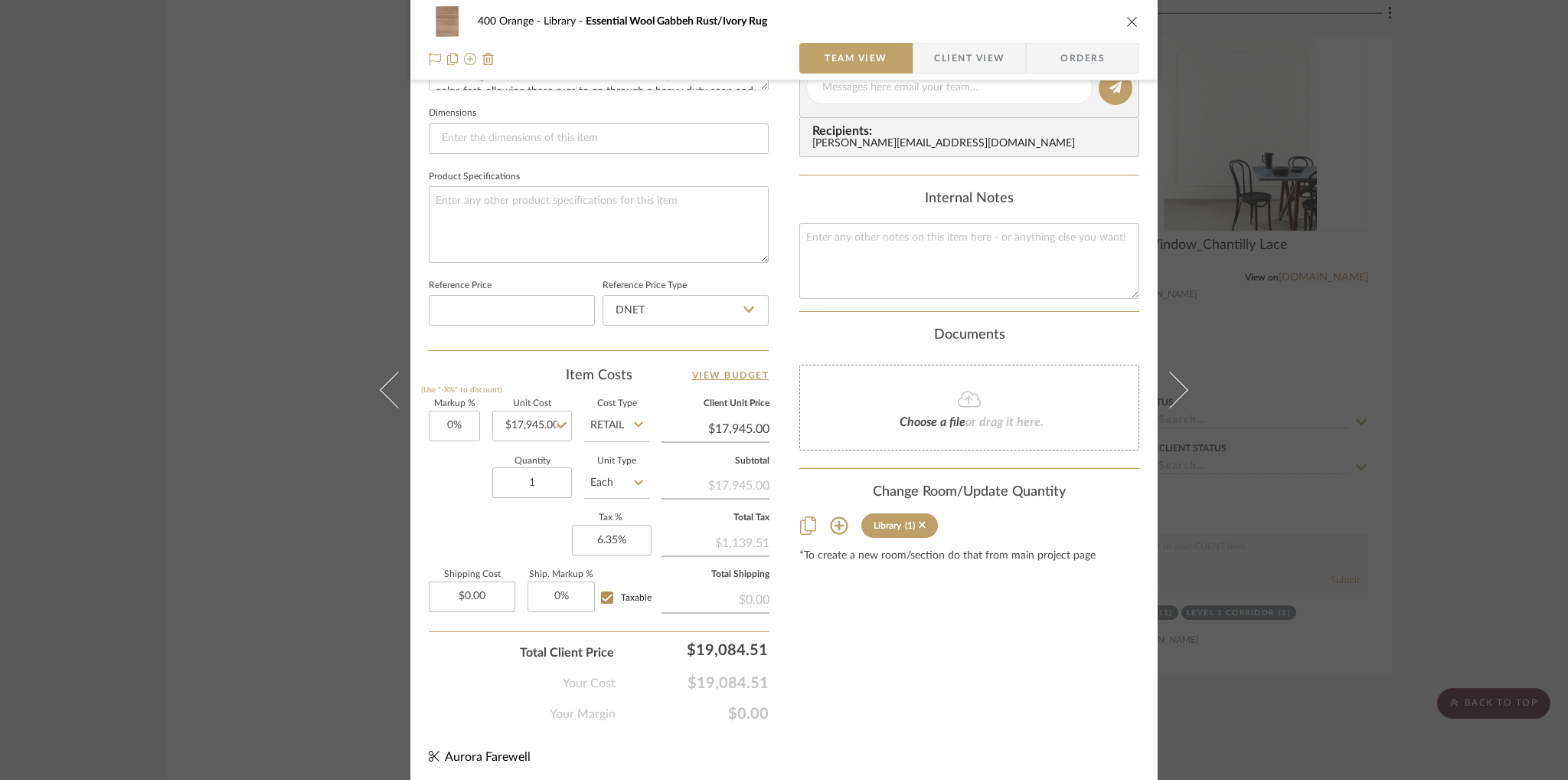
scroll to position [644, 0]
click at [954, 244] on textarea at bounding box center [969, 259] width 340 height 76
type textarea "Ultimat pad-"
type textarea "Ultimat pad-$588 Installation not included"
click at [1092, 321] on div "Content here copies to Client View - confirm visibility there. Show in Client D…" at bounding box center [969, 91] width 340 height 1261
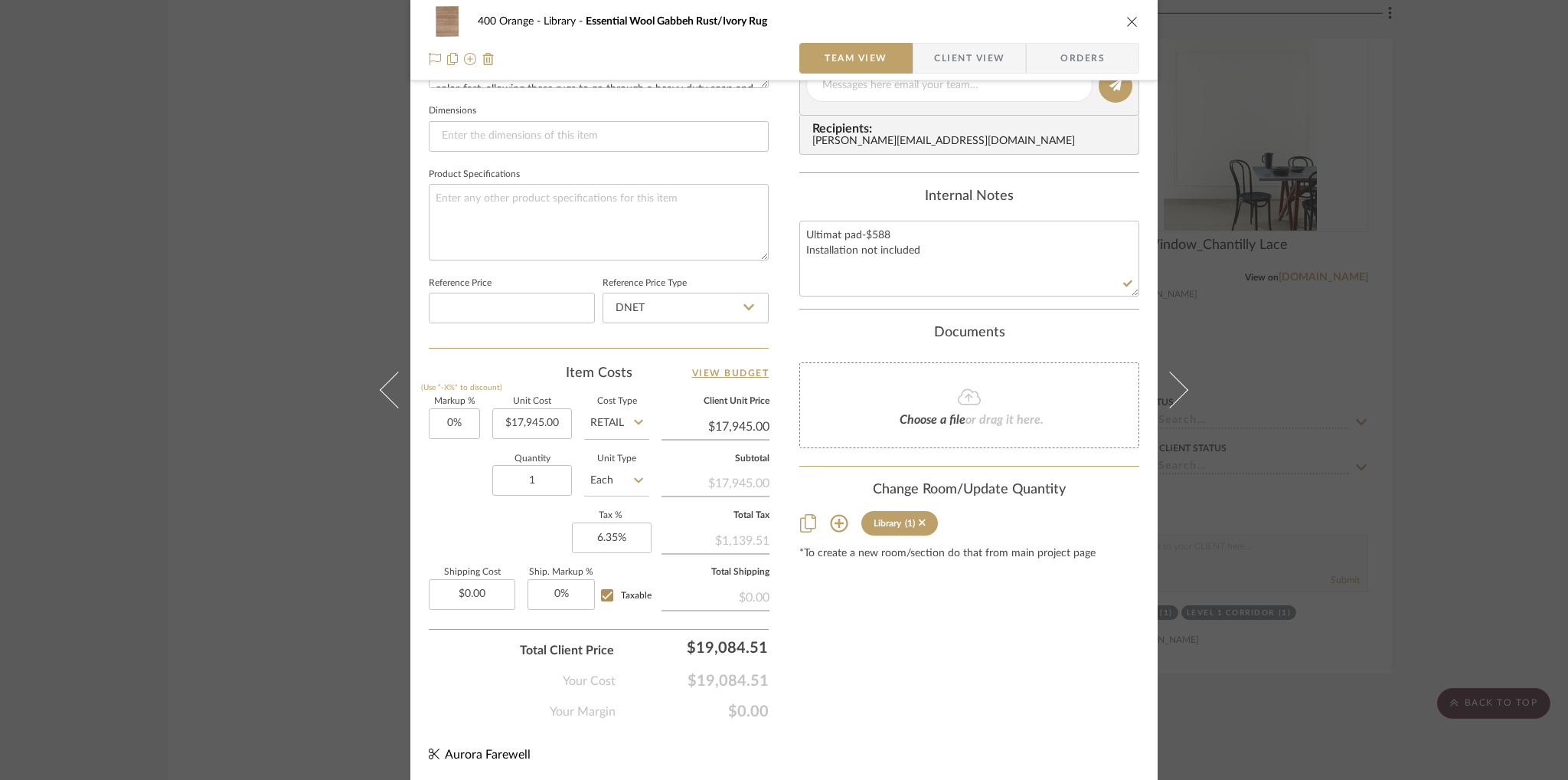
click at [1126, 27] on button "close" at bounding box center [1132, 21] width 14 height 14
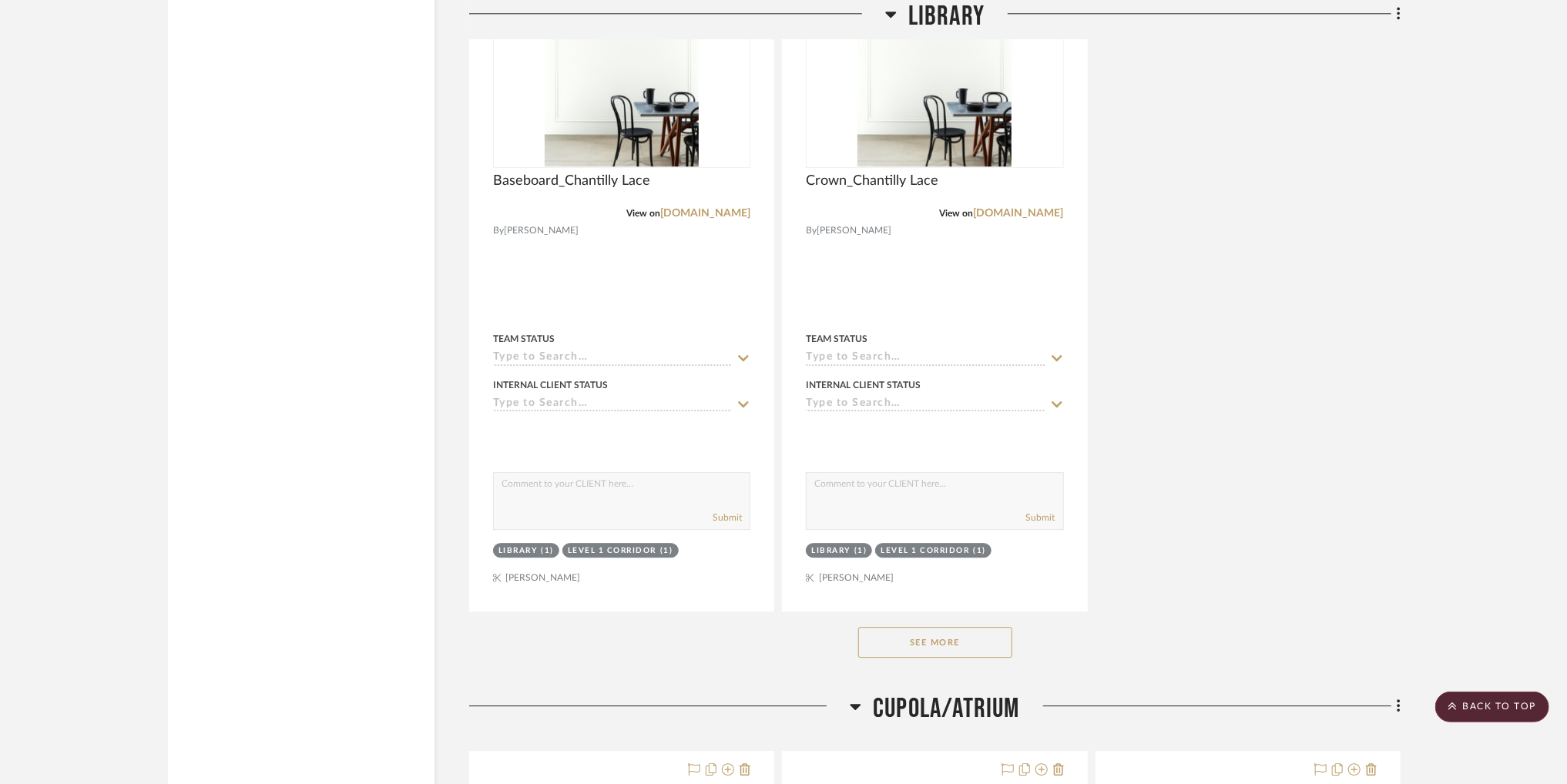
scroll to position [49650, 0]
click at [943, 656] on button "See More" at bounding box center [935, 640] width 154 height 31
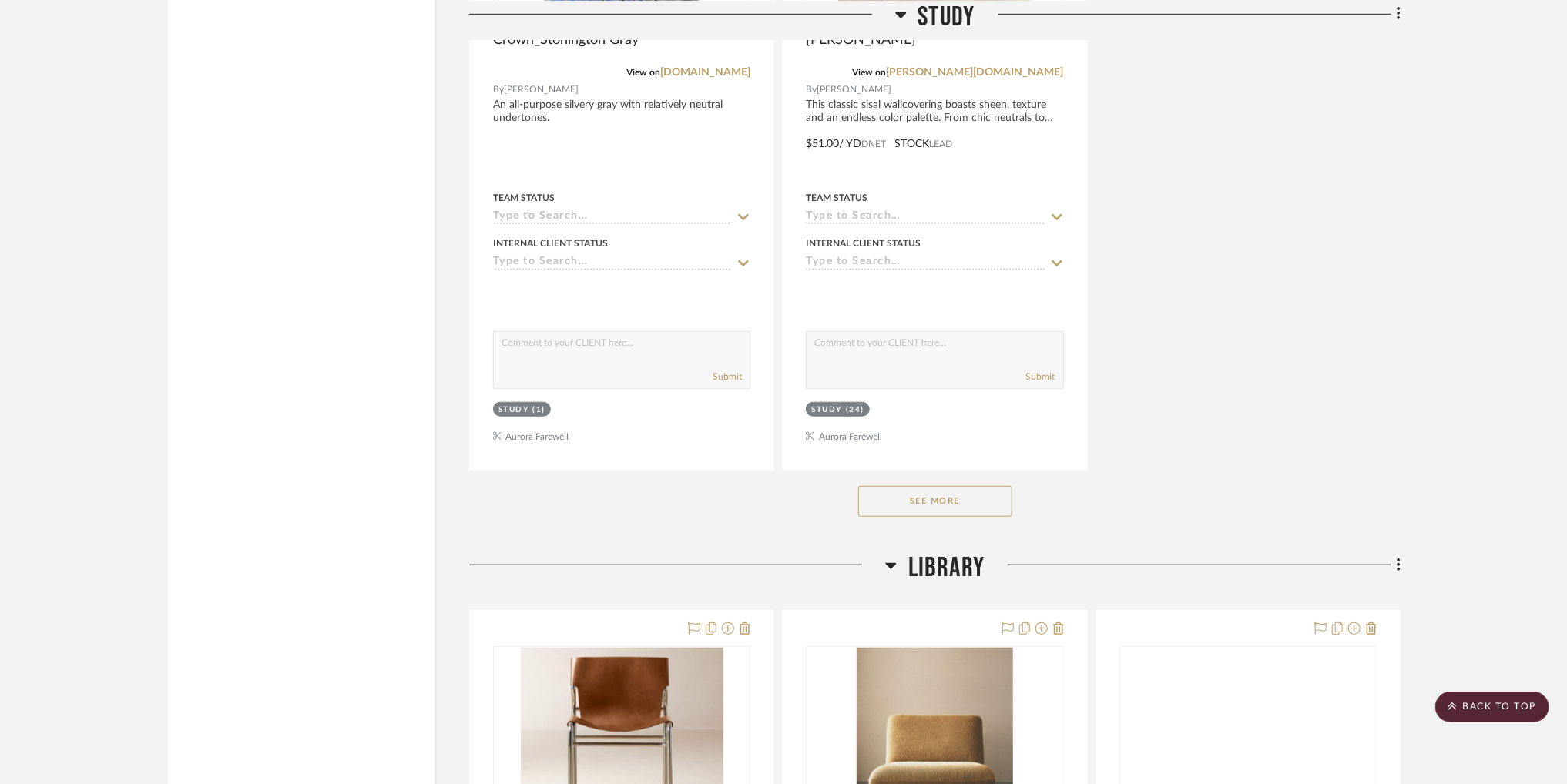
scroll to position [47617, 0]
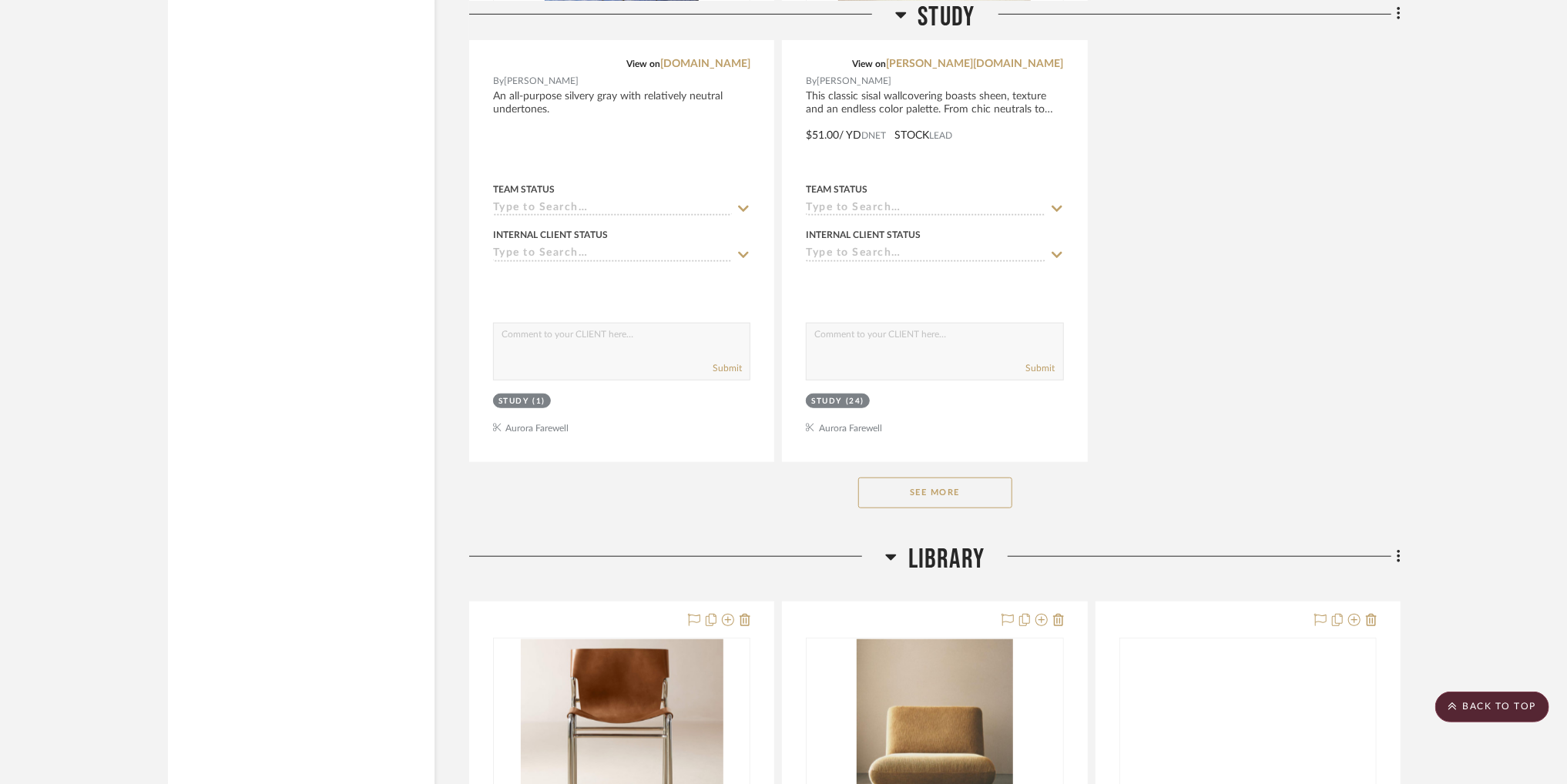
click at [962, 508] on button "See More" at bounding box center [935, 493] width 154 height 31
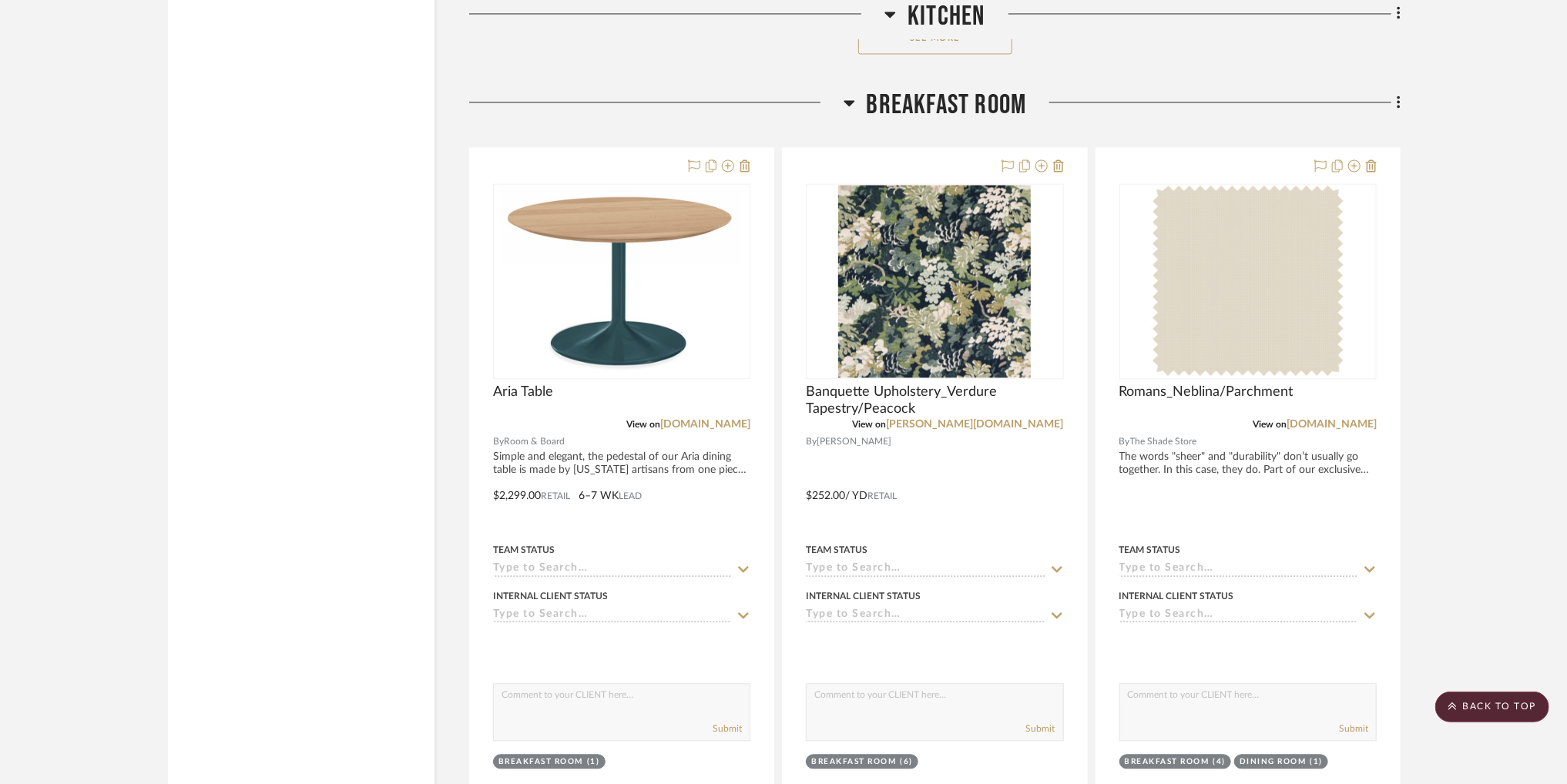
scroll to position [9979, 0]
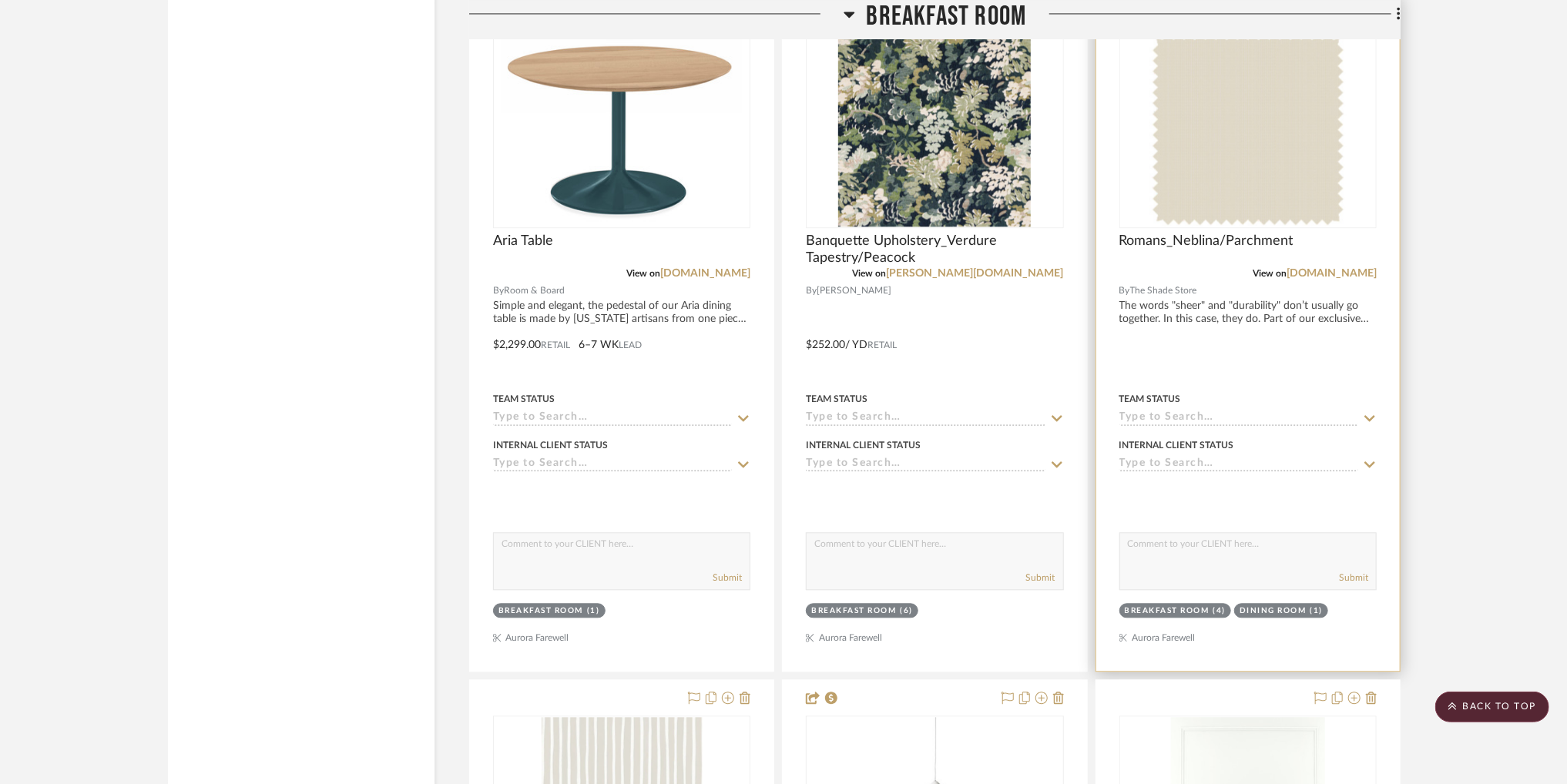
click at [0, 0] on img at bounding box center [0, 0] width 0 height 0
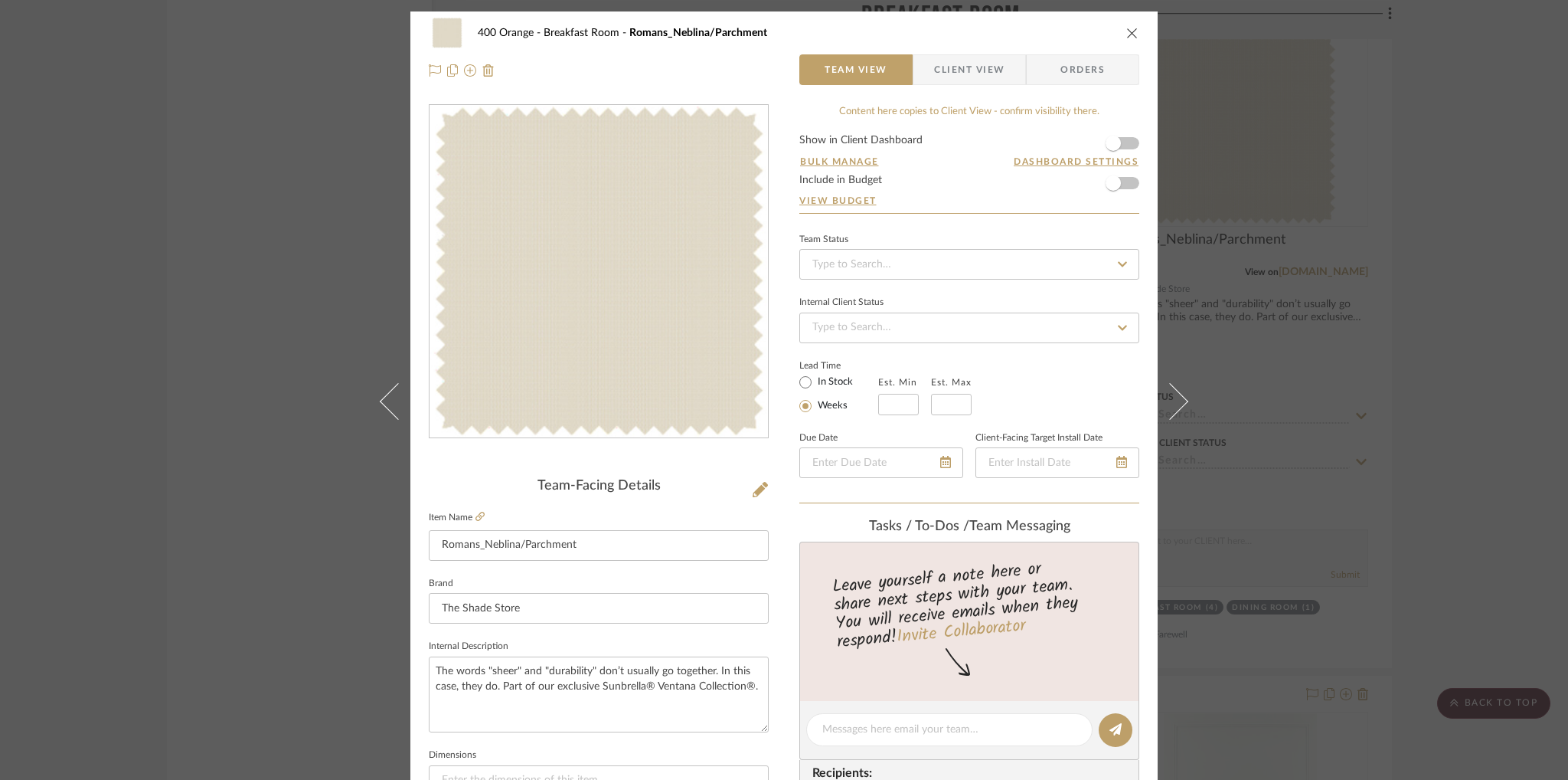
scroll to position [644, 0]
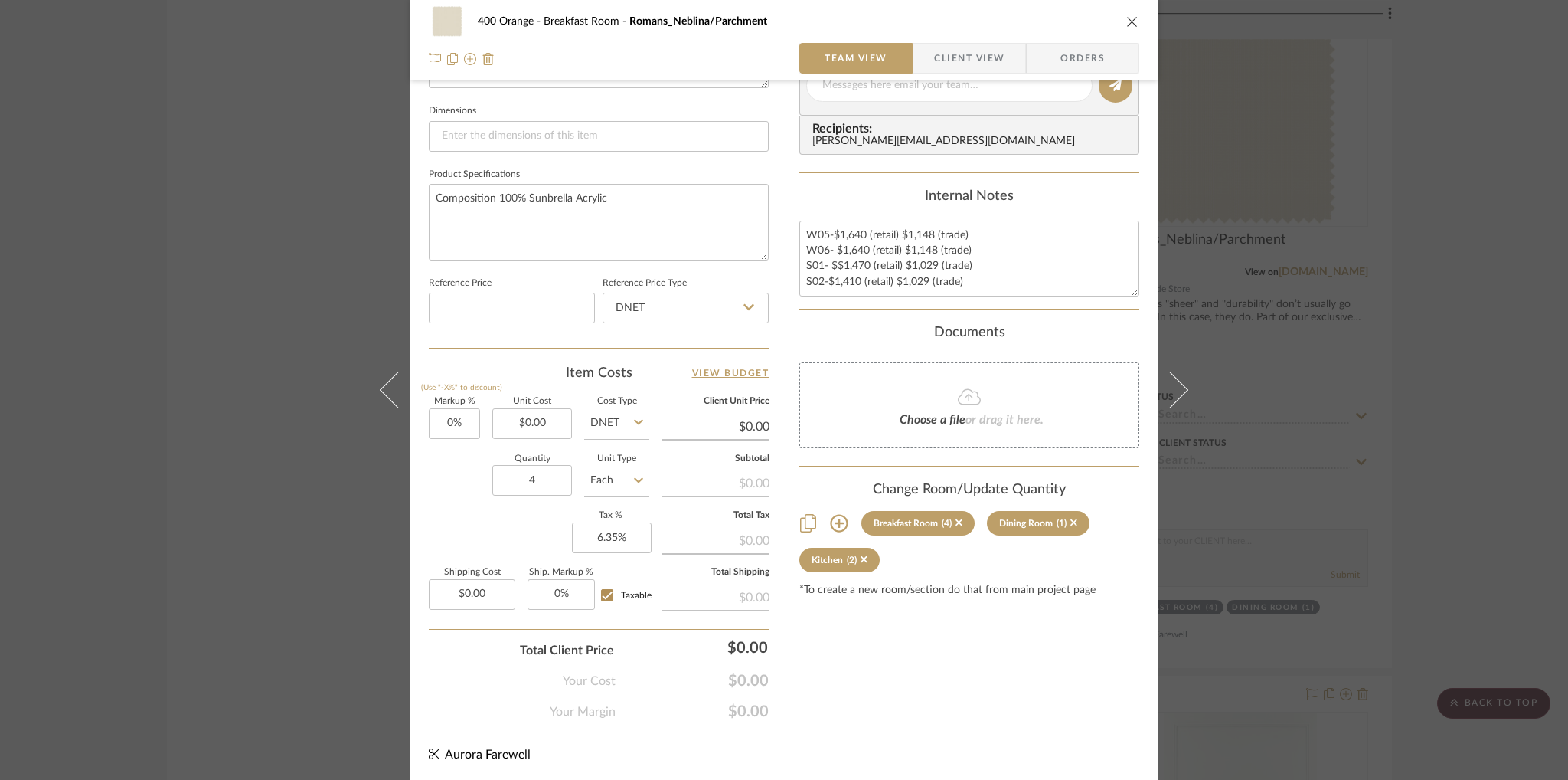
click at [832, 520] on icon at bounding box center [839, 523] width 18 height 18
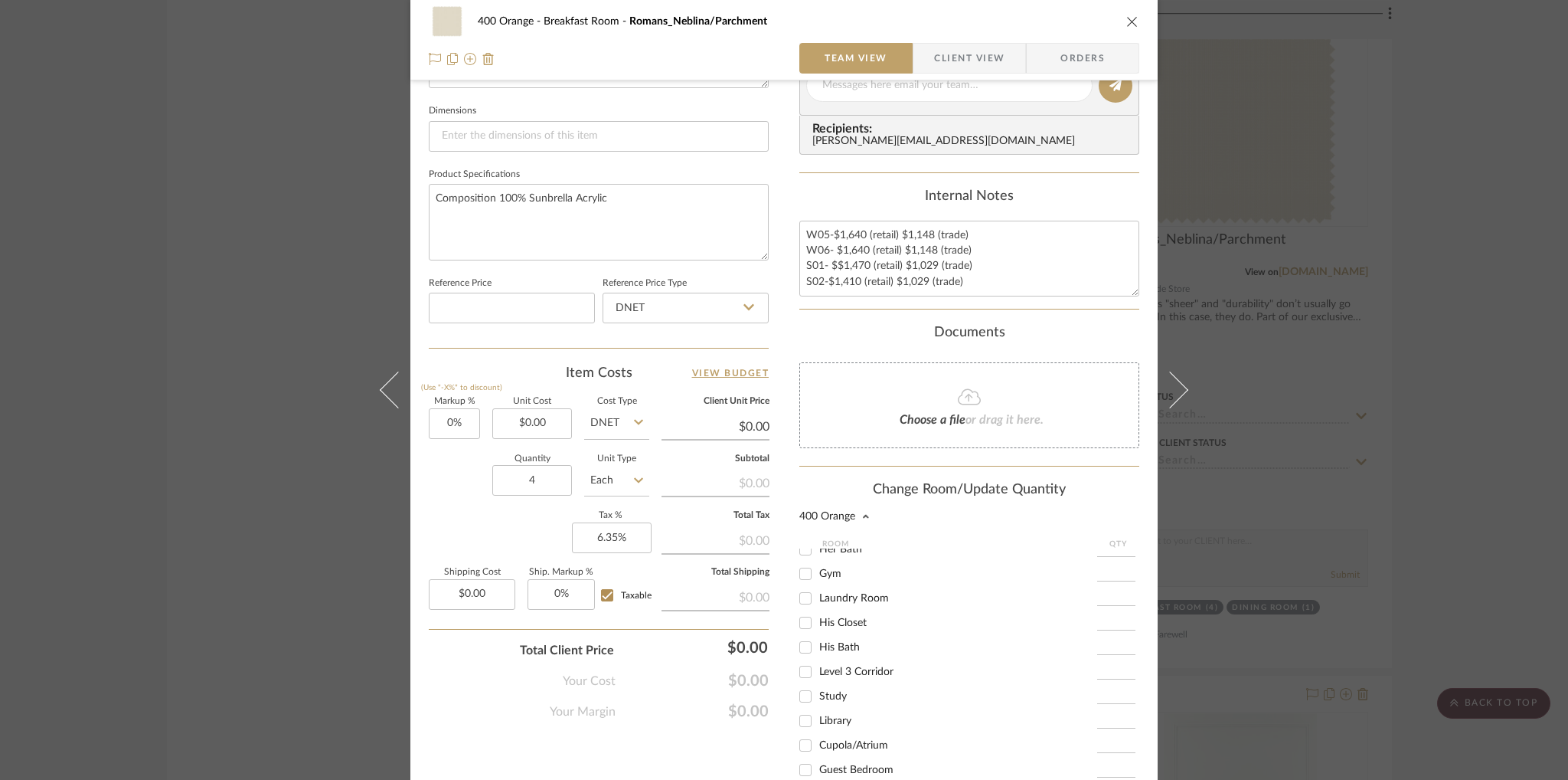
scroll to position [405, 0]
click at [799, 689] on input "Study" at bounding box center [805, 696] width 25 height 25
checkbox input "true"
type input "1"
click at [678, 712] on span "$0.00" at bounding box center [692, 711] width 153 height 18
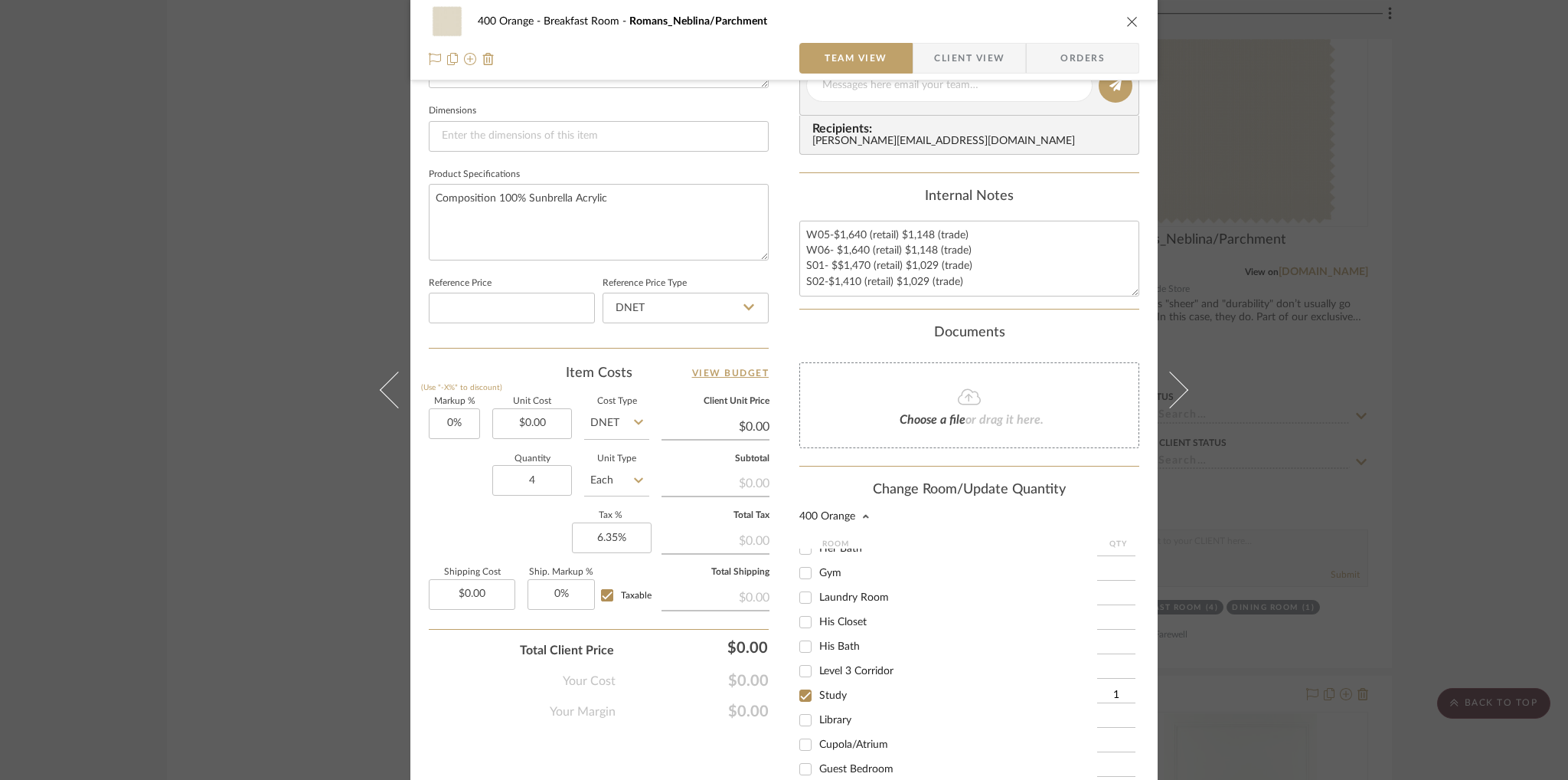
scroll to position [855, 0]
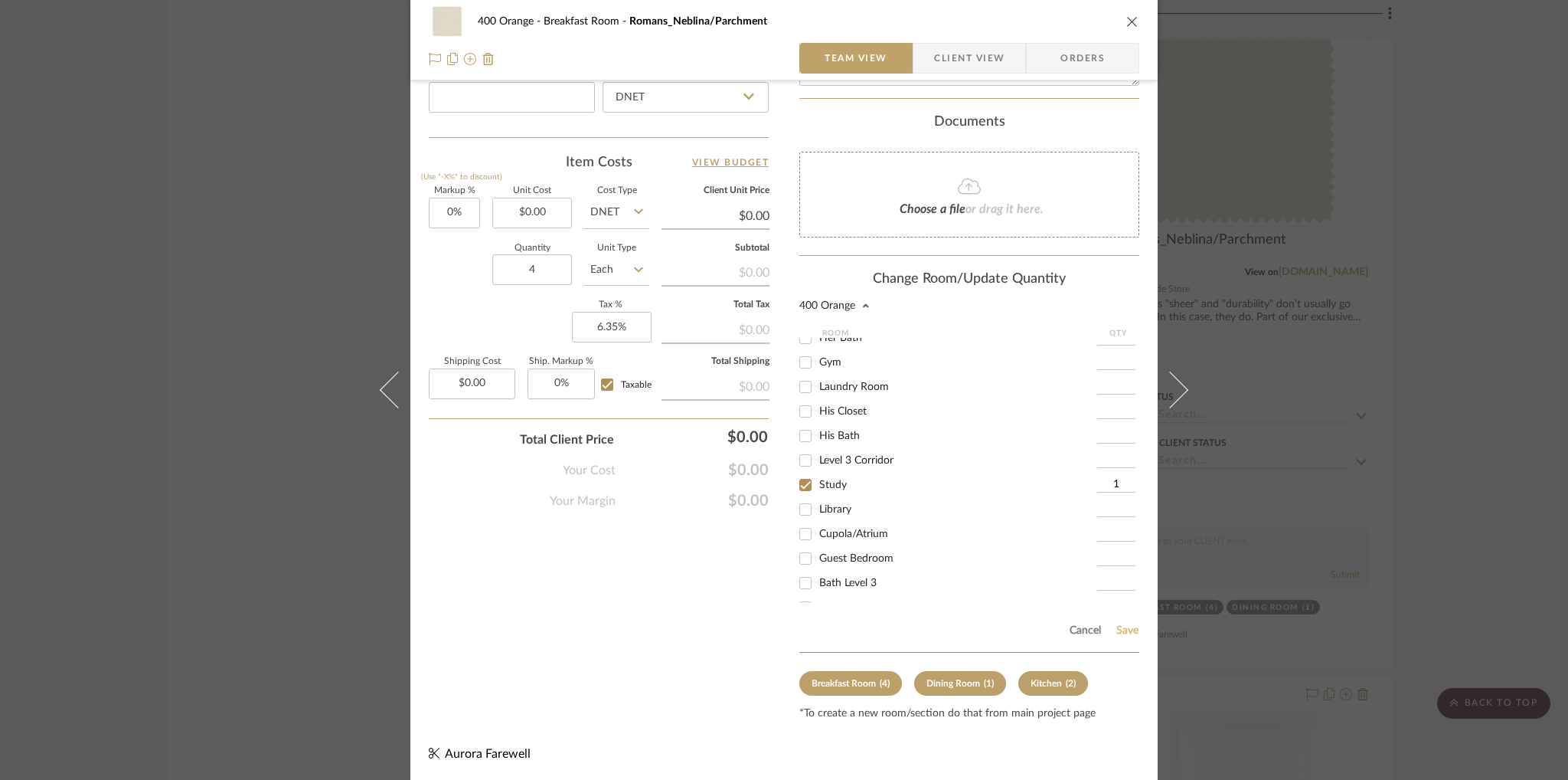
click at [1124, 627] on button "Save" at bounding box center [1127, 630] width 24 height 12
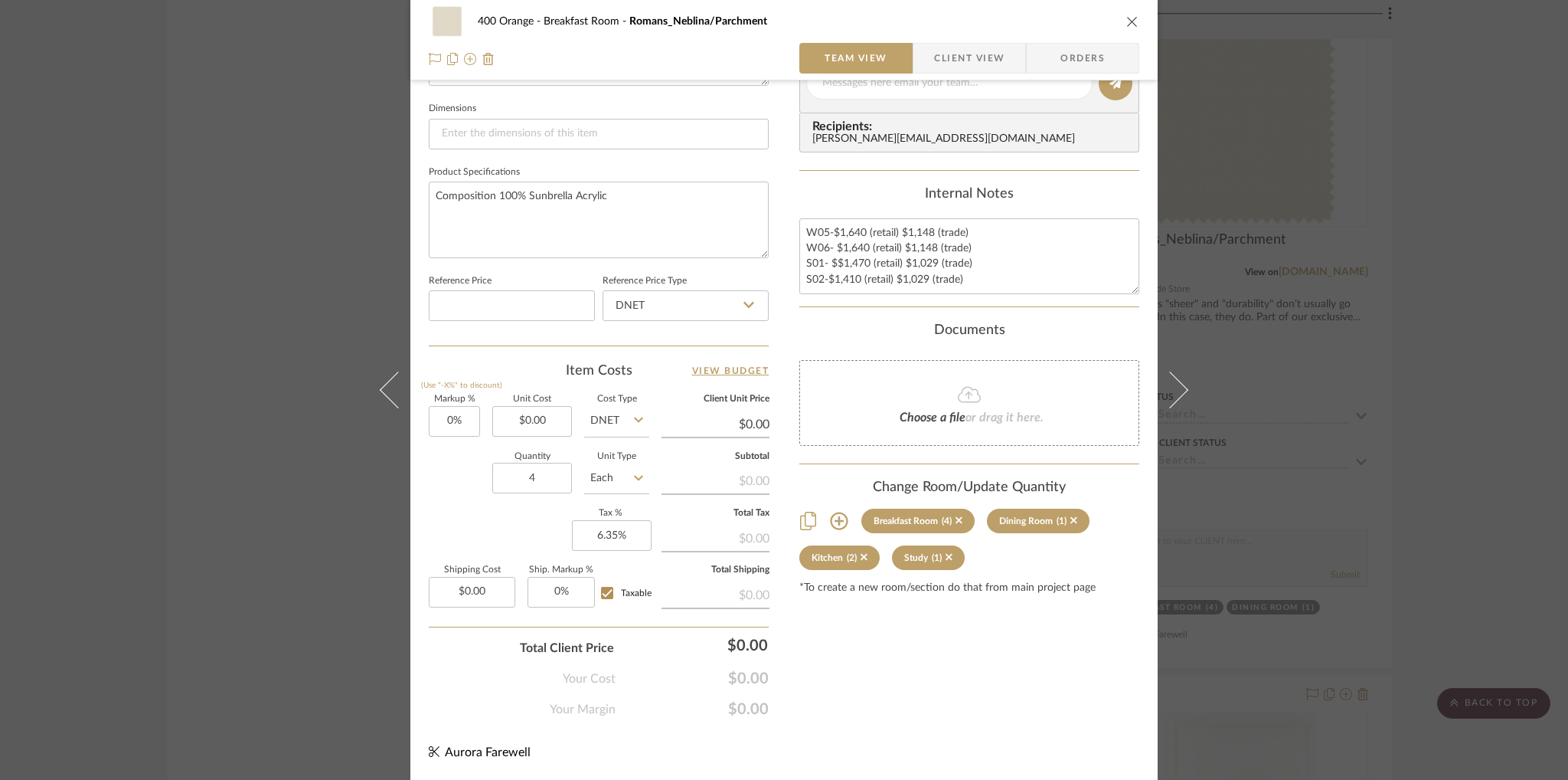
scroll to position [644, 0]
click at [287, 108] on div "400 Orange Breakfast Room Romans_Neblina/Parchment Team View Client View Orders…" at bounding box center [784, 390] width 1568 height 780
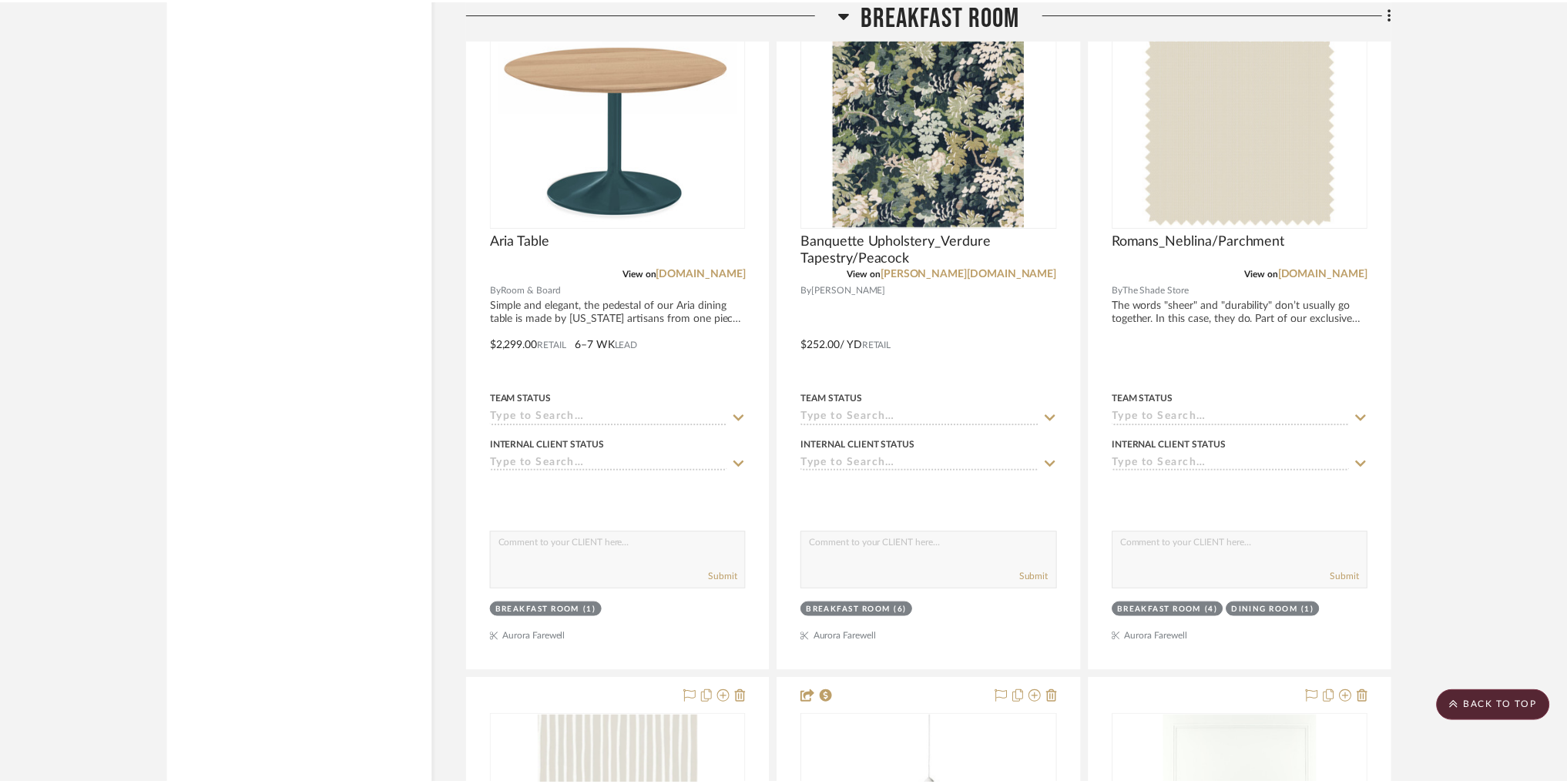
scroll to position [9979, 0]
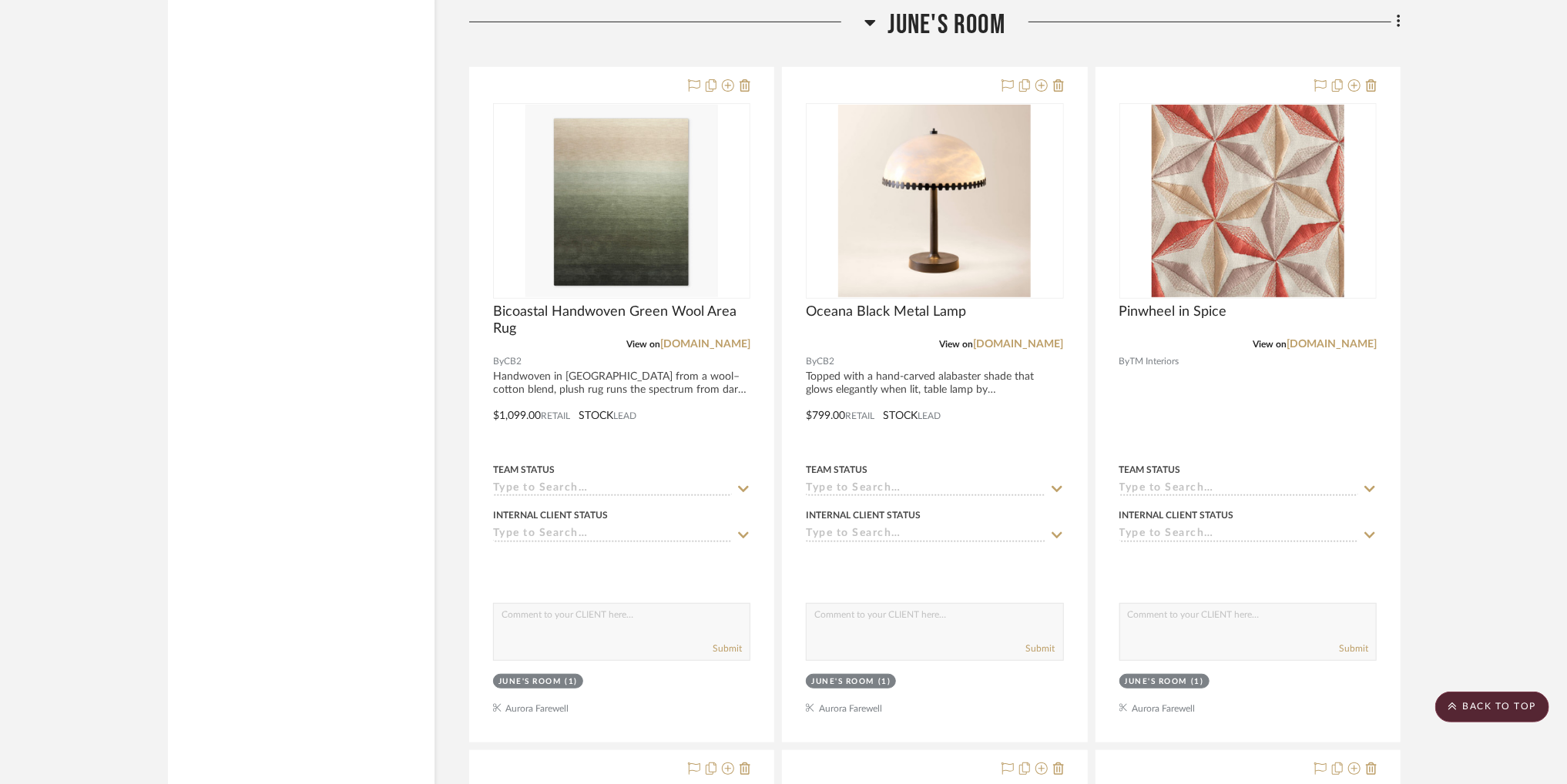
scroll to position [51350, 0]
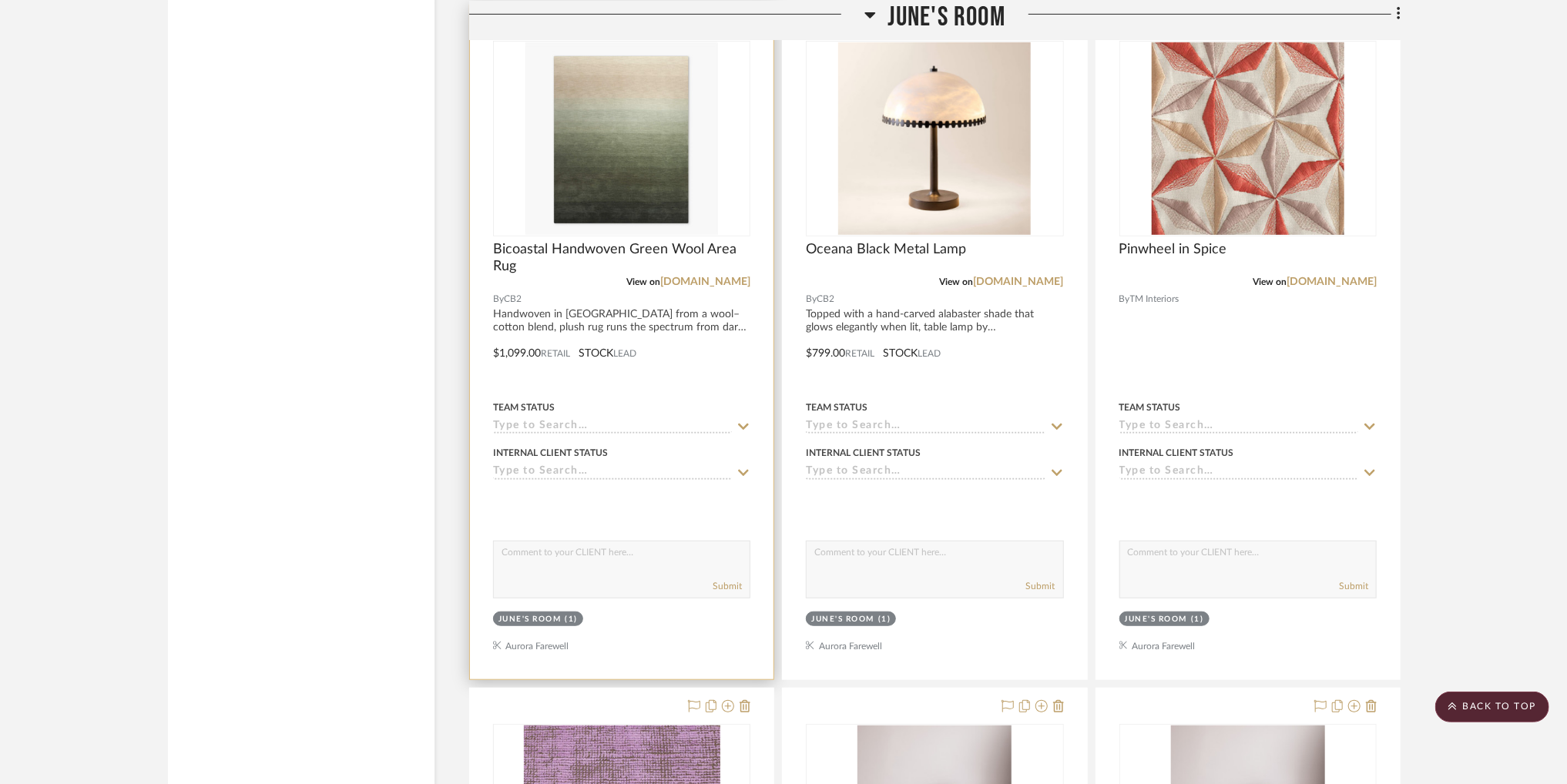
click at [746, 29] on icon at bounding box center [744, 23] width 11 height 12
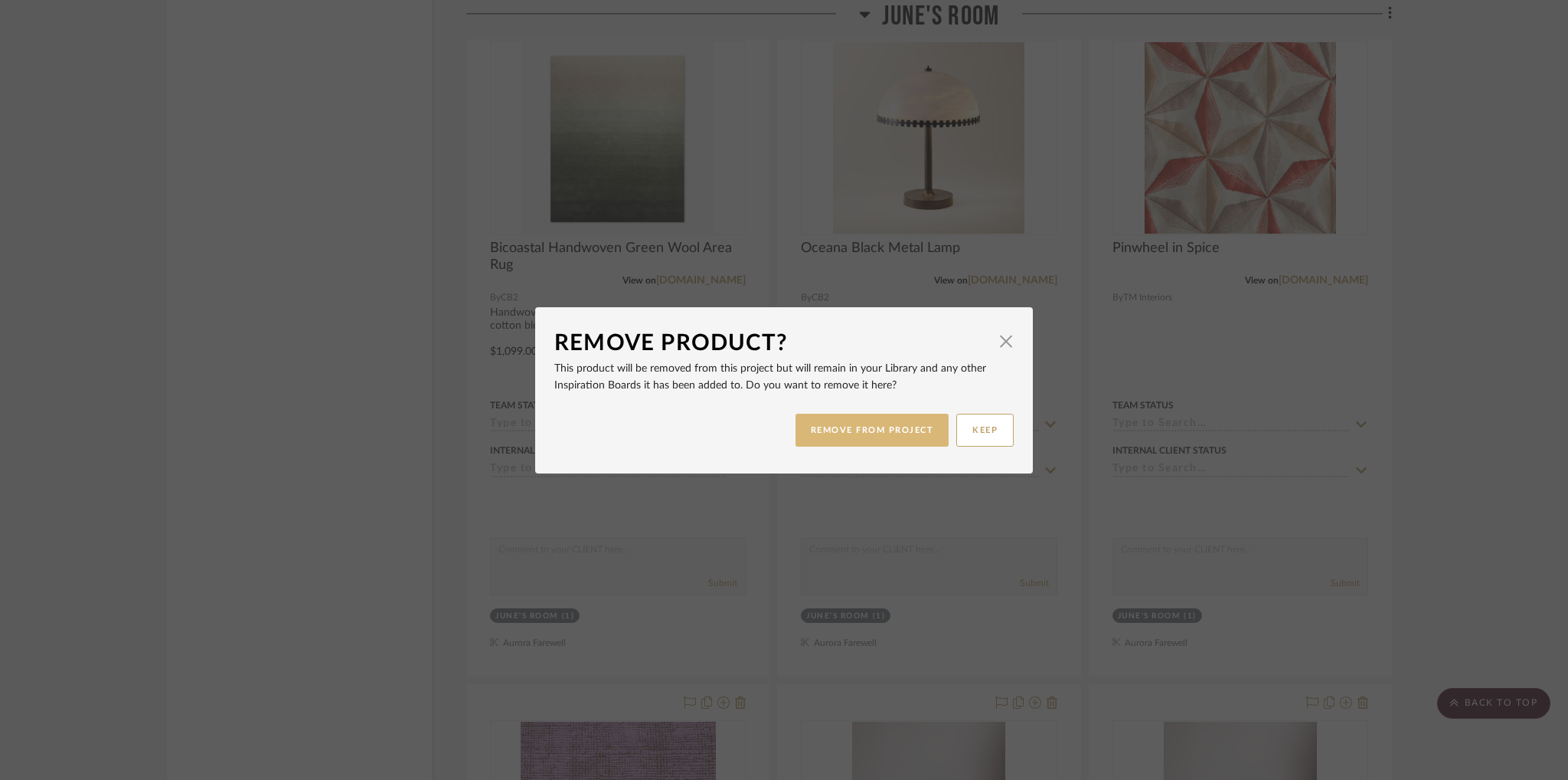
click at [904, 421] on button "REMOVE FROM PROJECT" at bounding box center [873, 430] width 154 height 33
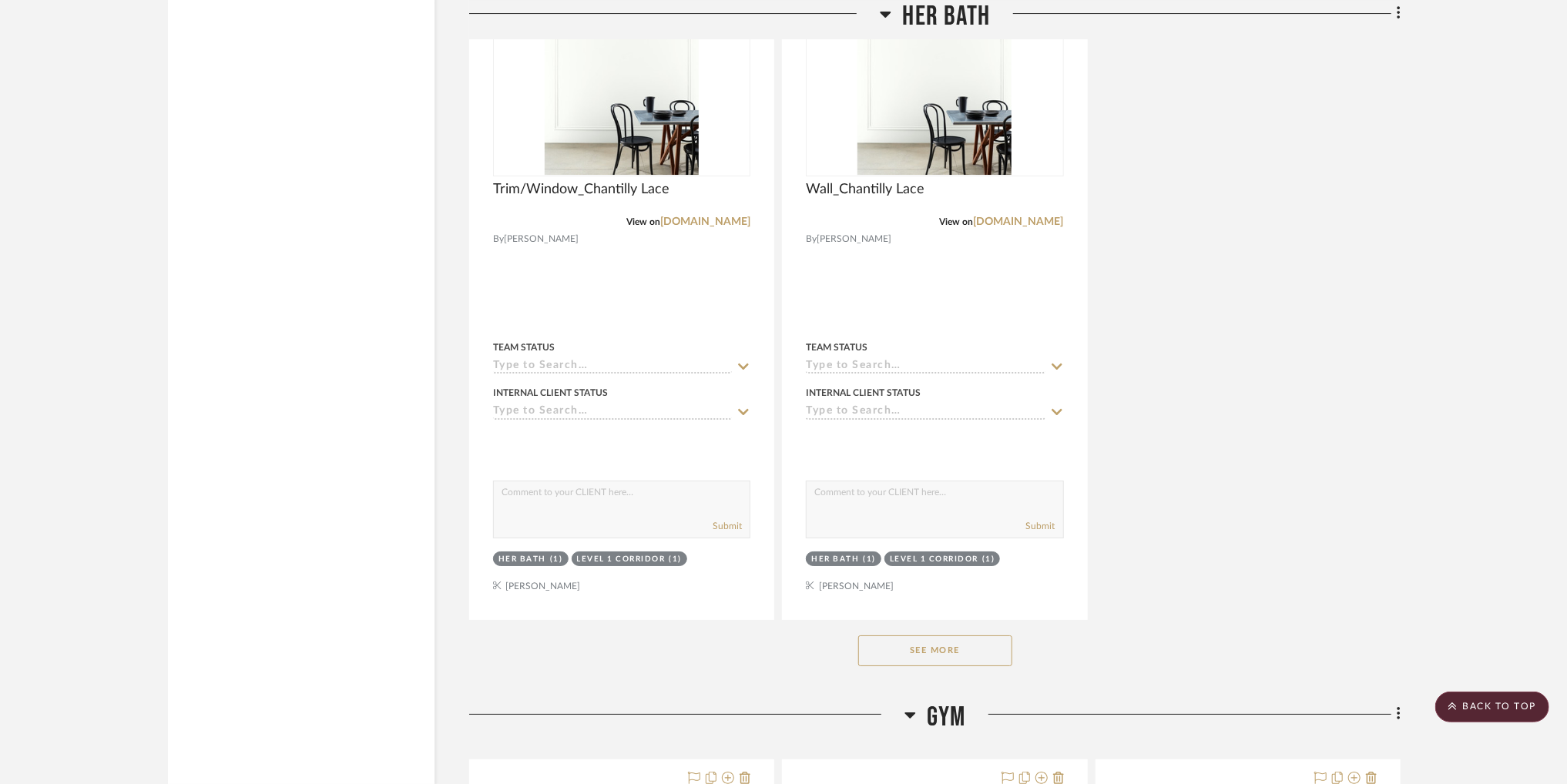
scroll to position [31194, 0]
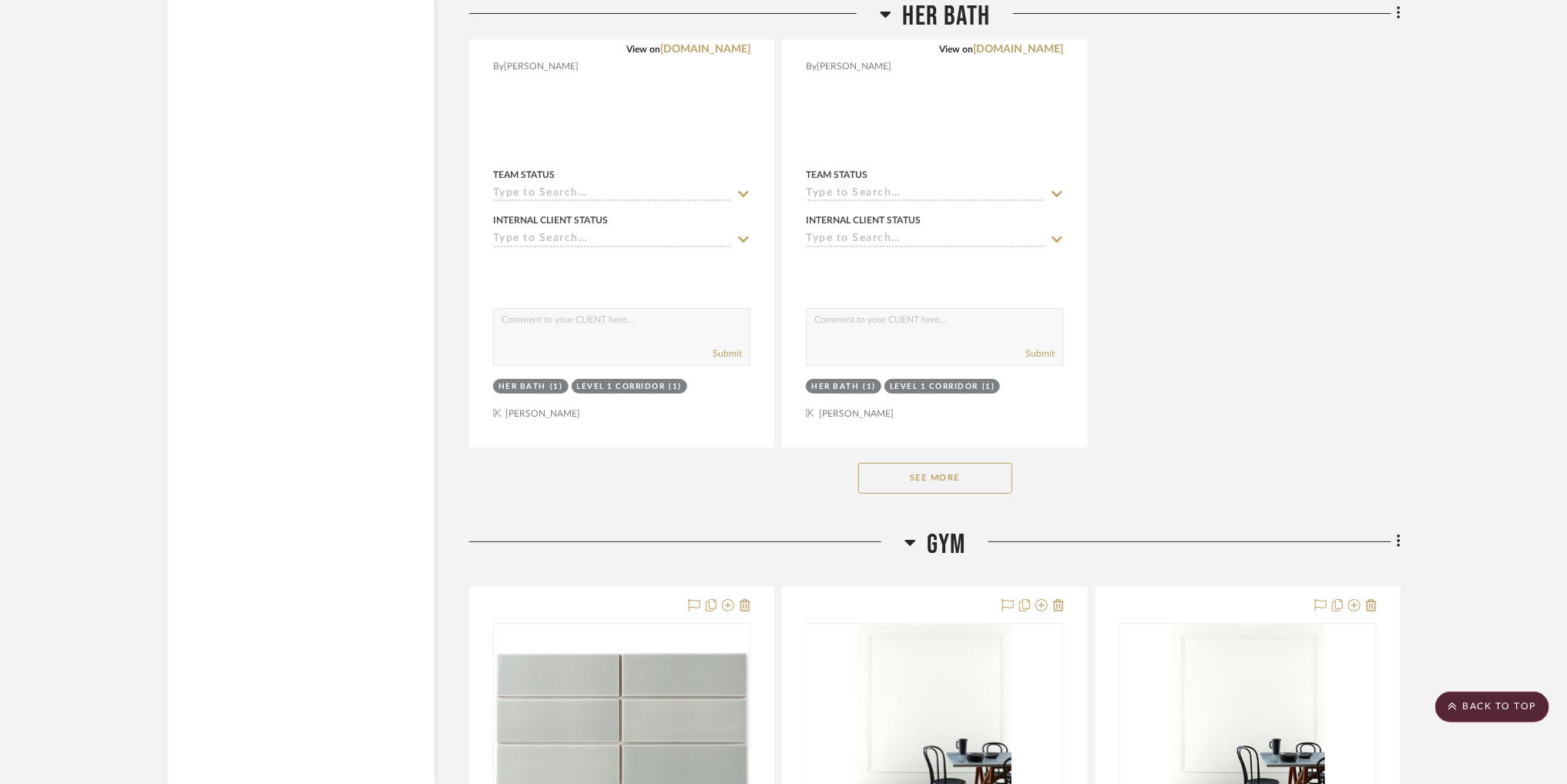
click at [922, 509] on div "See More" at bounding box center [935, 478] width 931 height 61
click at [922, 493] on button "See More" at bounding box center [935, 478] width 154 height 31
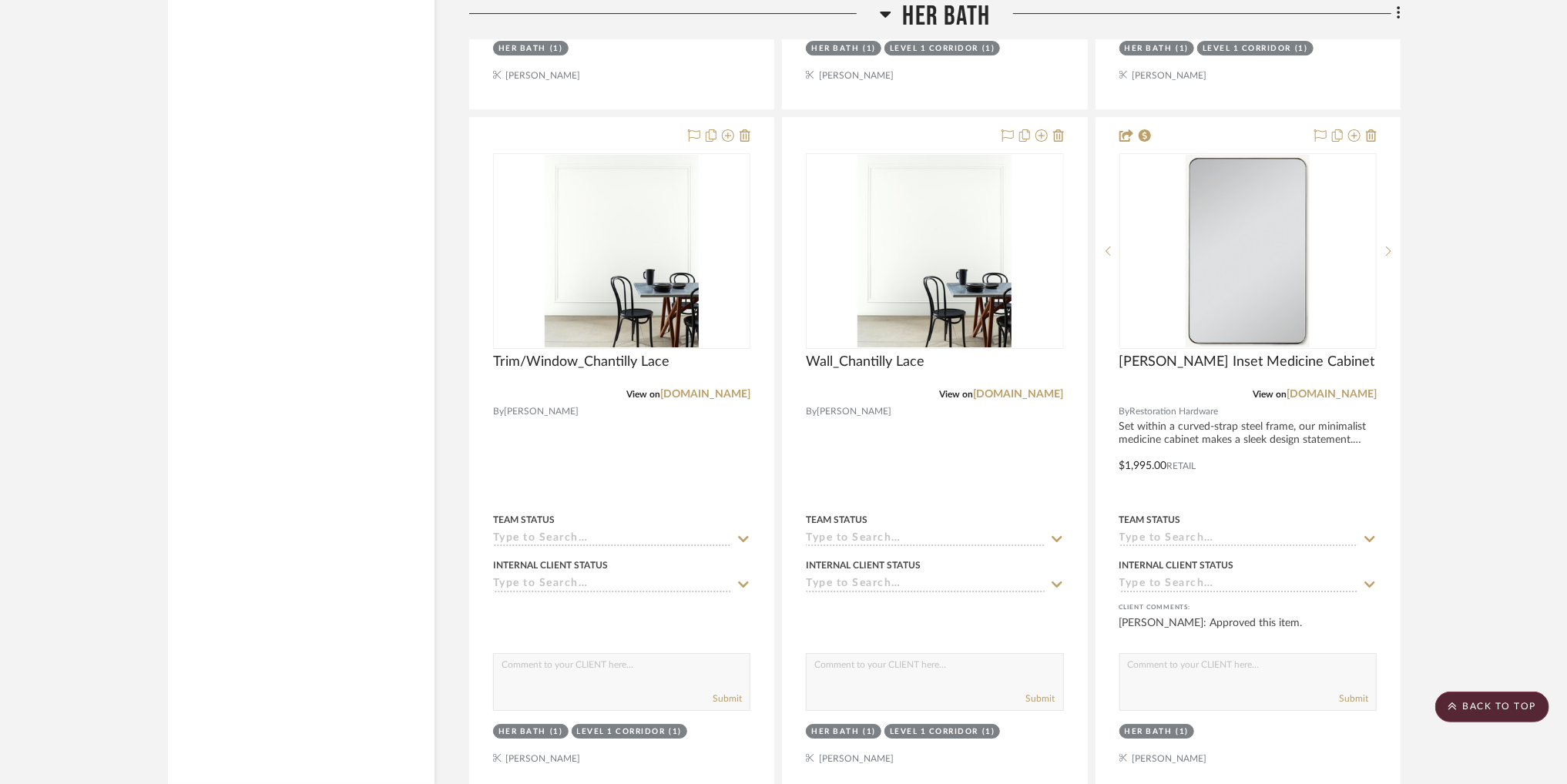
scroll to position [30850, 0]
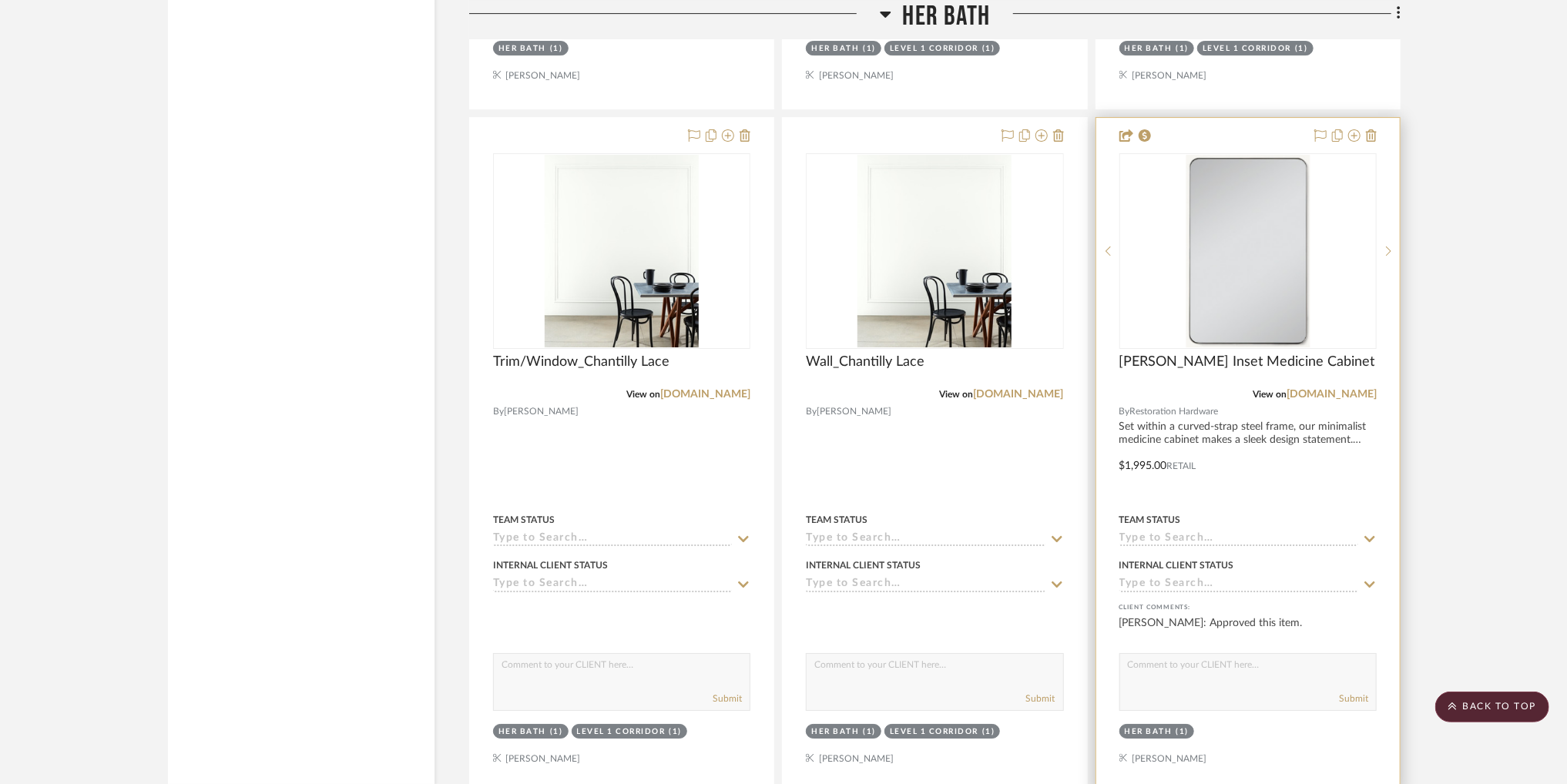
click at [1187, 383] on div "Cameron Inset Medicine Cabinet" at bounding box center [1248, 371] width 258 height 34
click at [1362, 400] on link "[DOMAIN_NAME]" at bounding box center [1332, 394] width 90 height 10
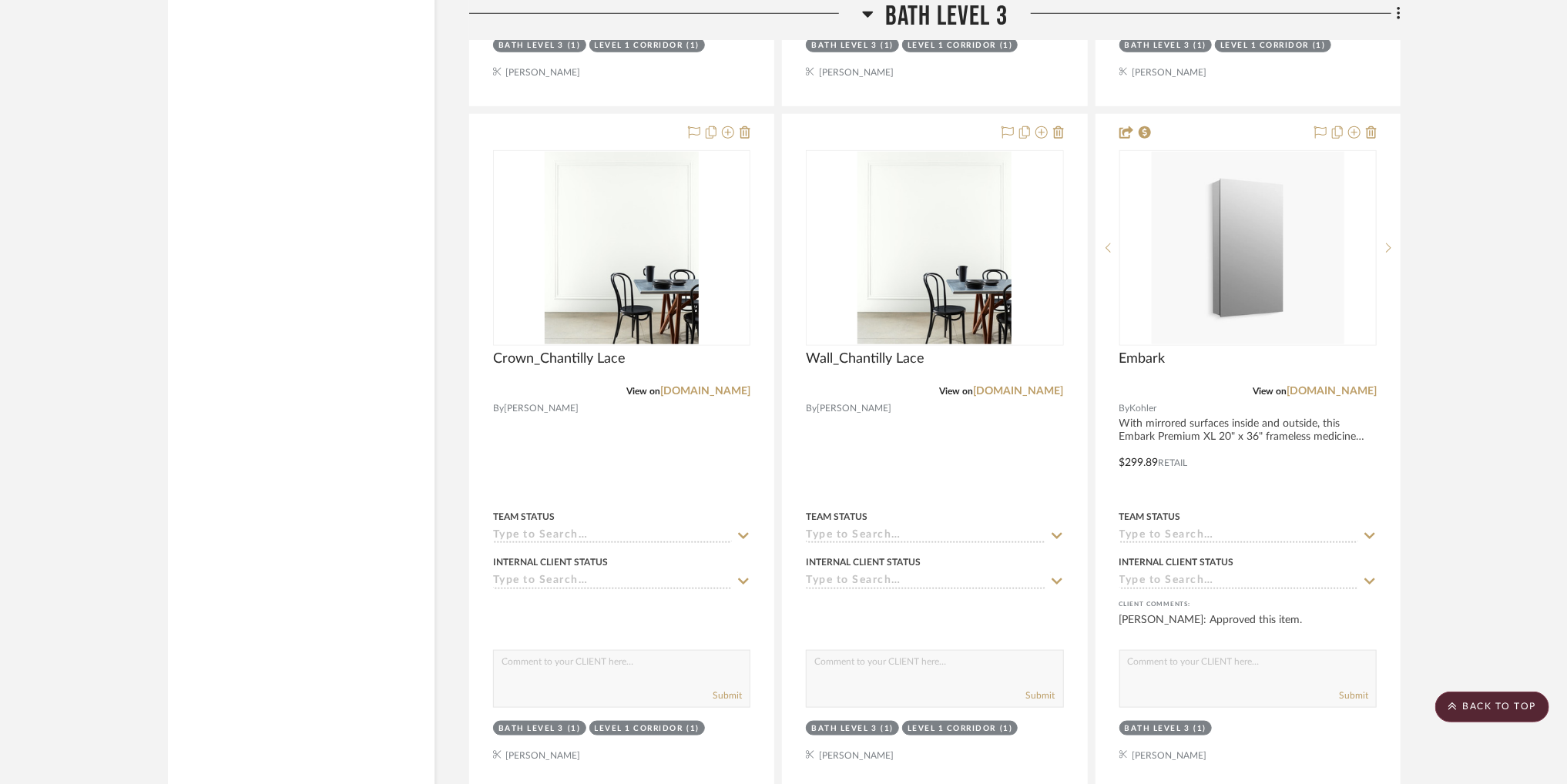
scroll to position [51741, 0]
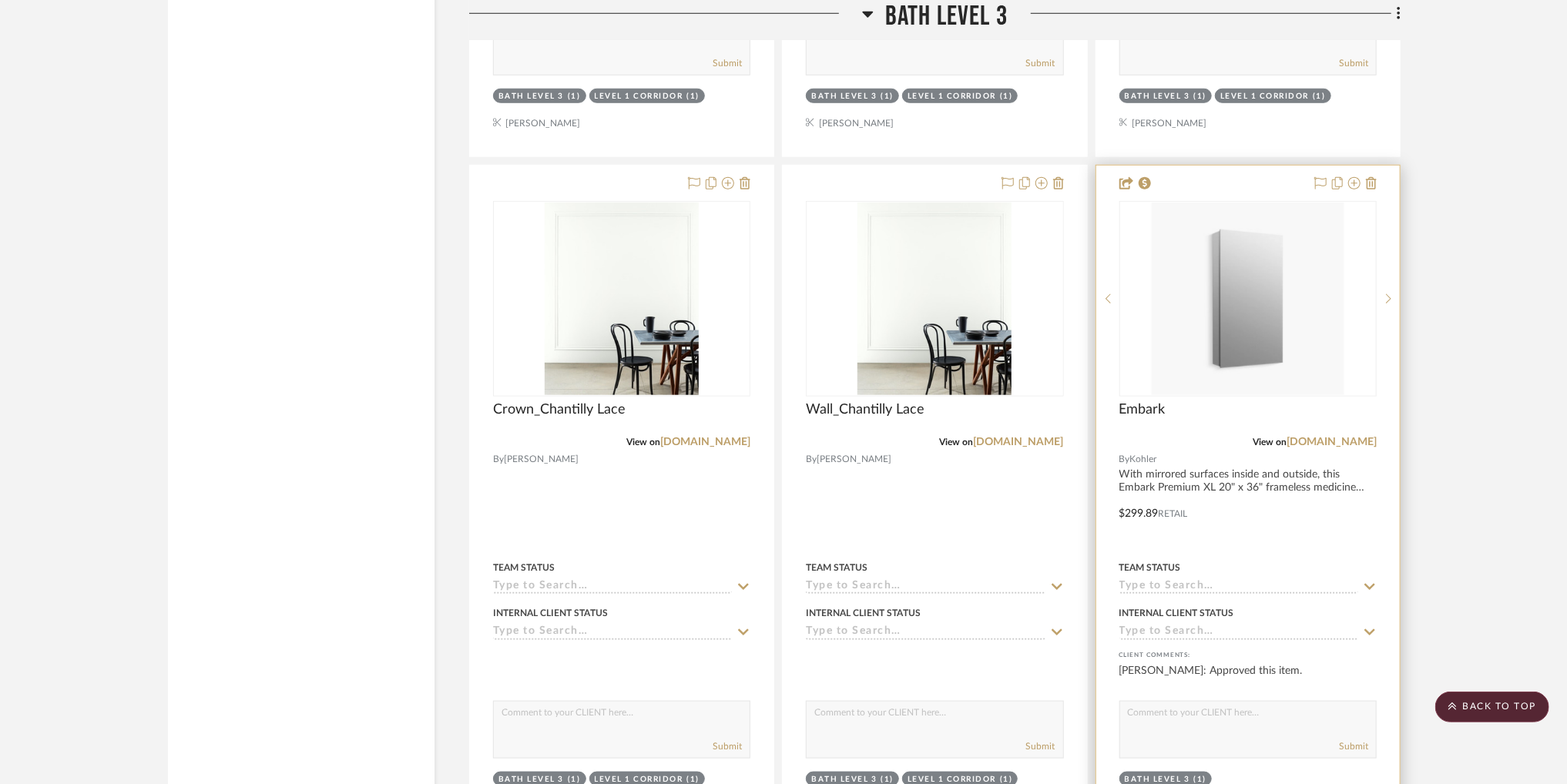
click at [1277, 347] on img "0" at bounding box center [1248, 299] width 192 height 192
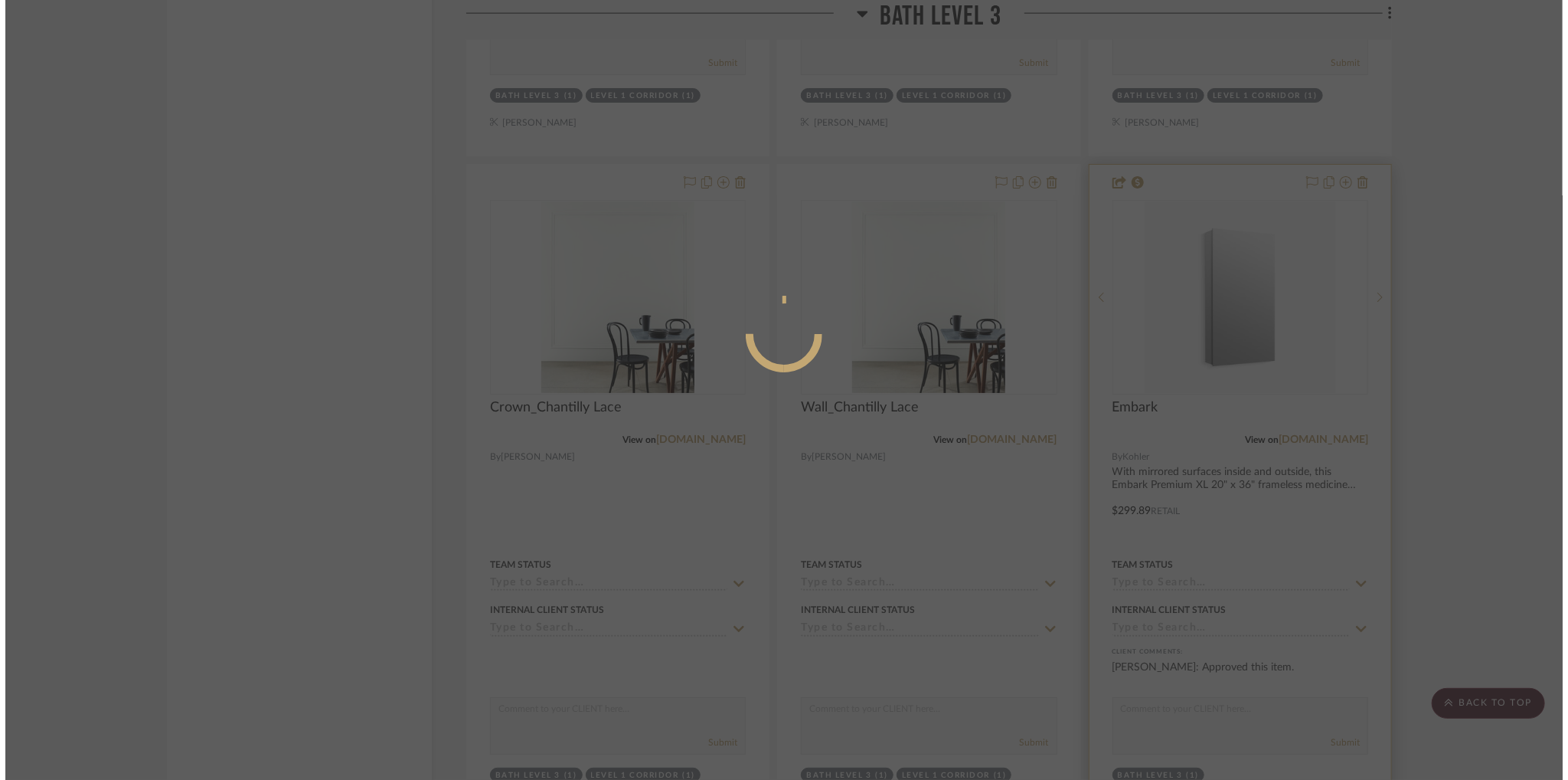
scroll to position [0, 0]
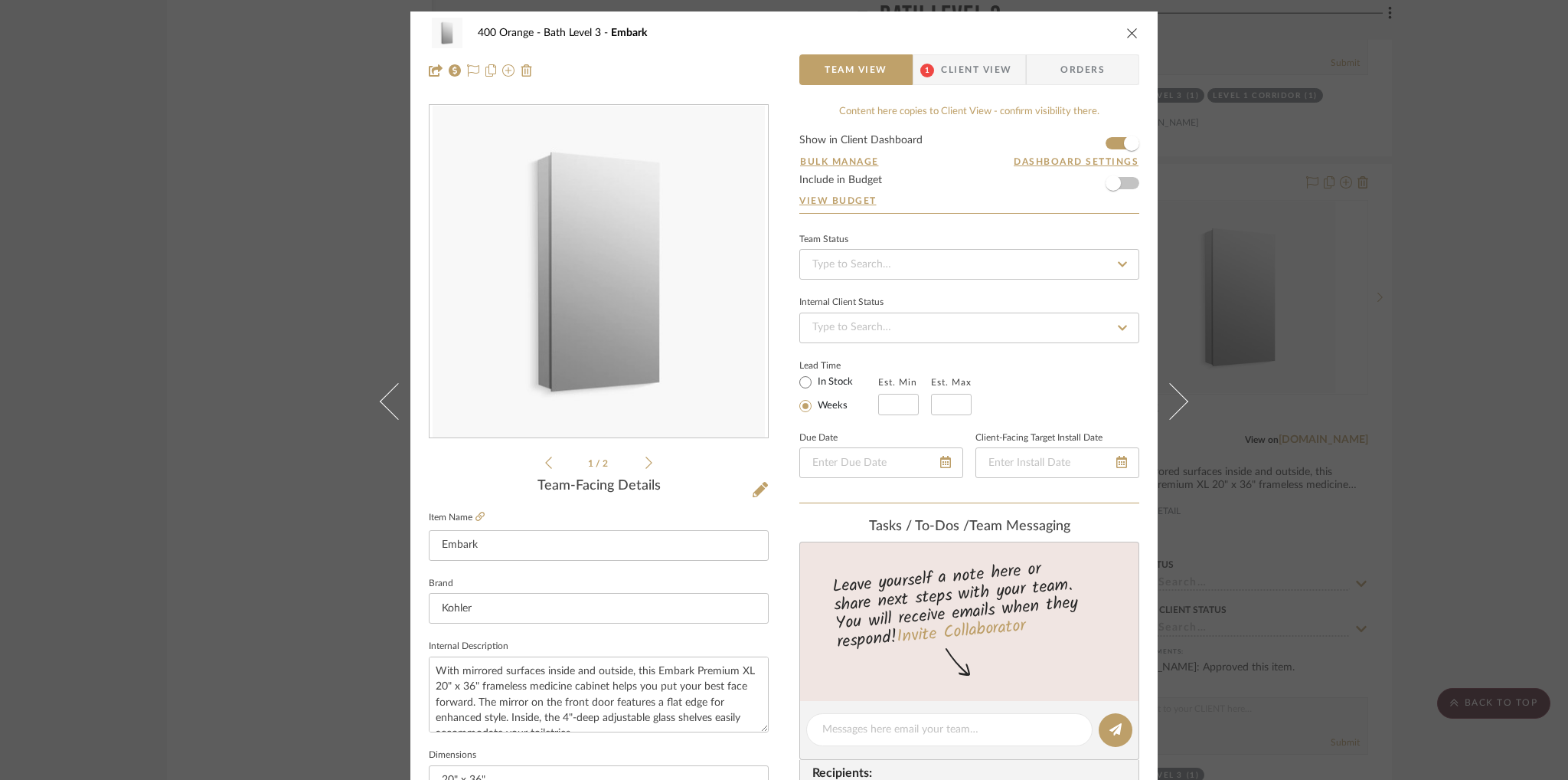
click at [1129, 35] on icon "close" at bounding box center [1132, 32] width 12 height 12
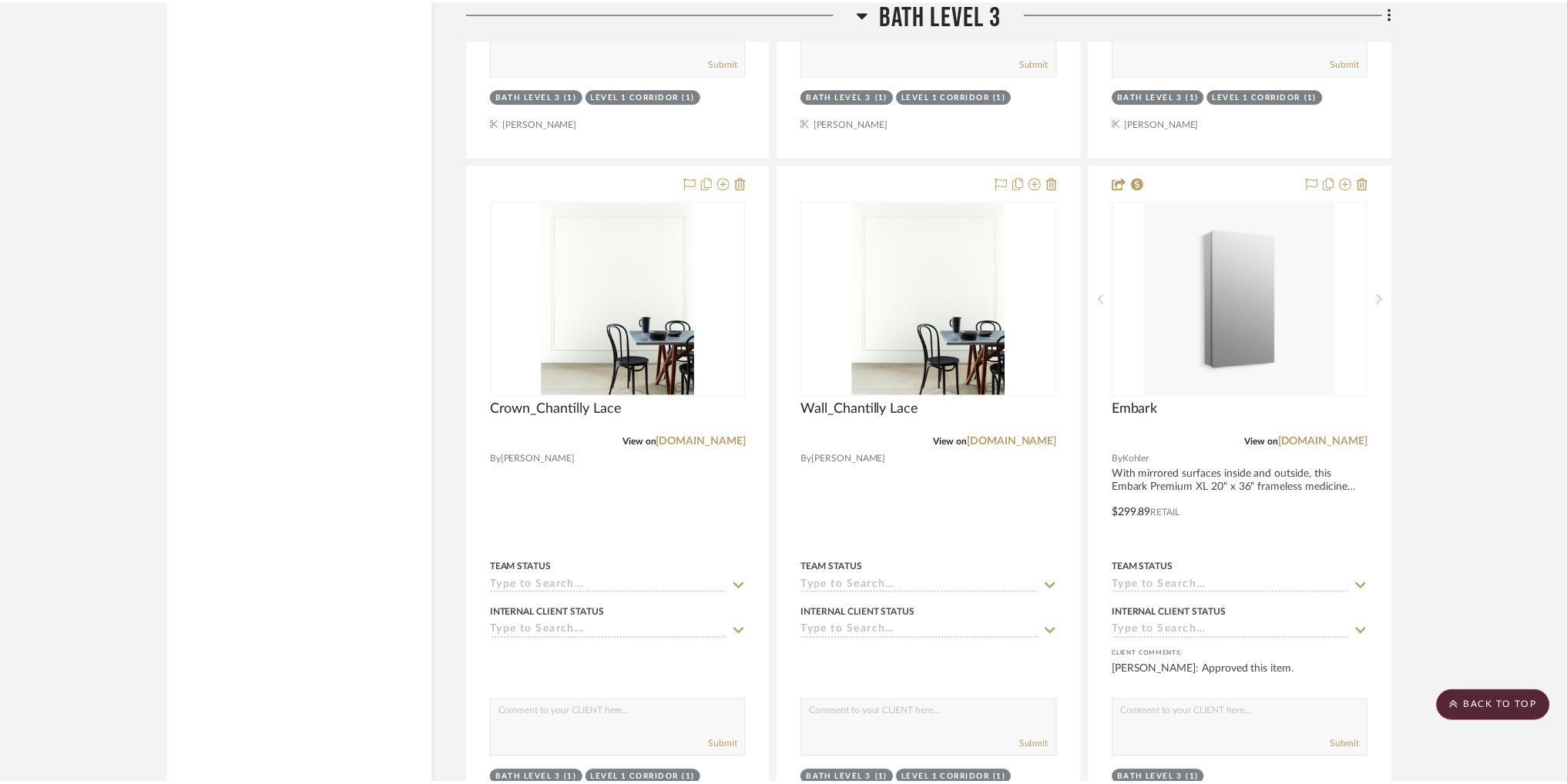
scroll to position [51741, 0]
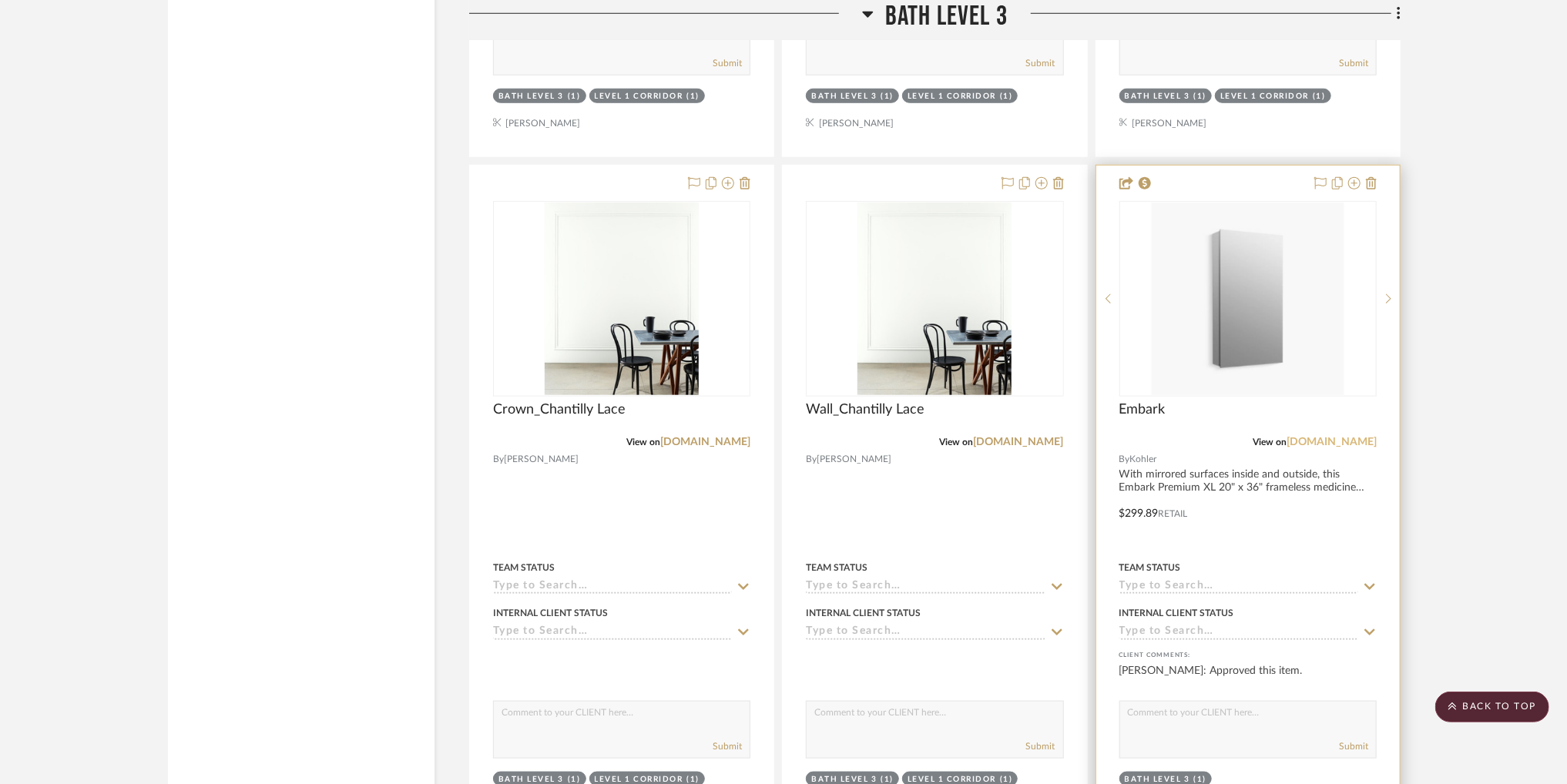
click at [1347, 447] on link "kohler.com" at bounding box center [1332, 442] width 90 height 10
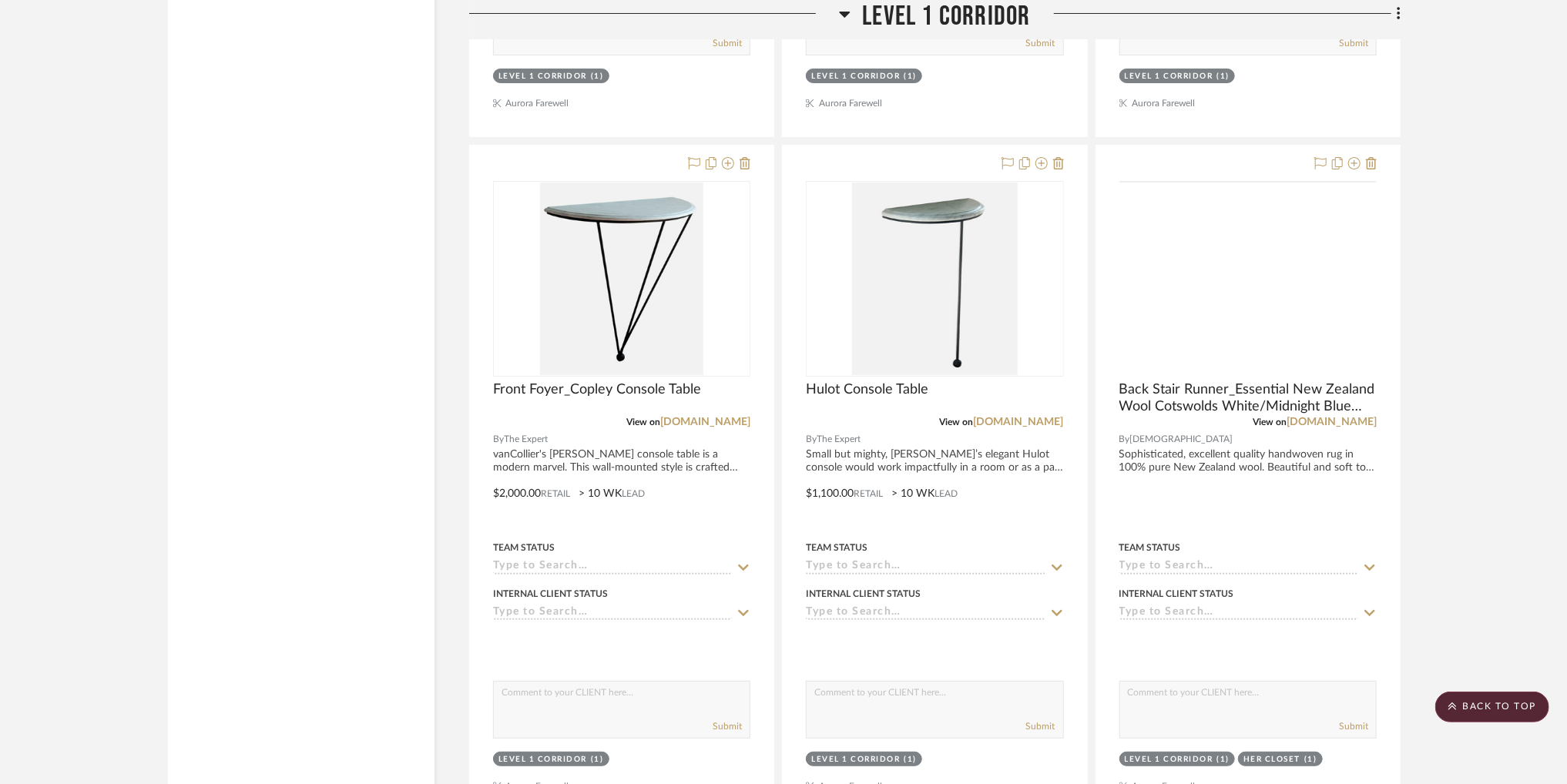
scroll to position [3973, 0]
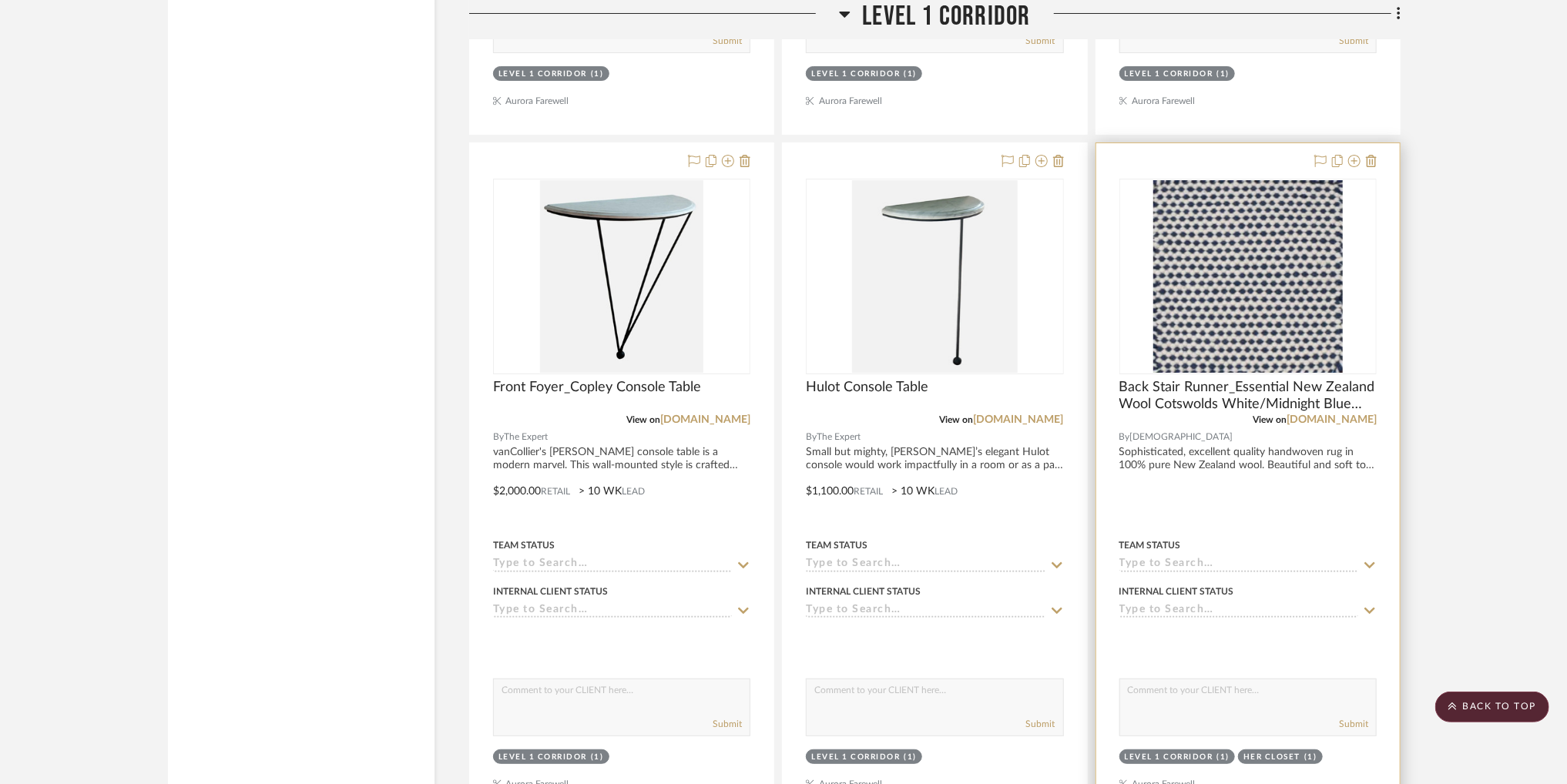
click at [1315, 222] on img "0" at bounding box center [1248, 276] width 190 height 192
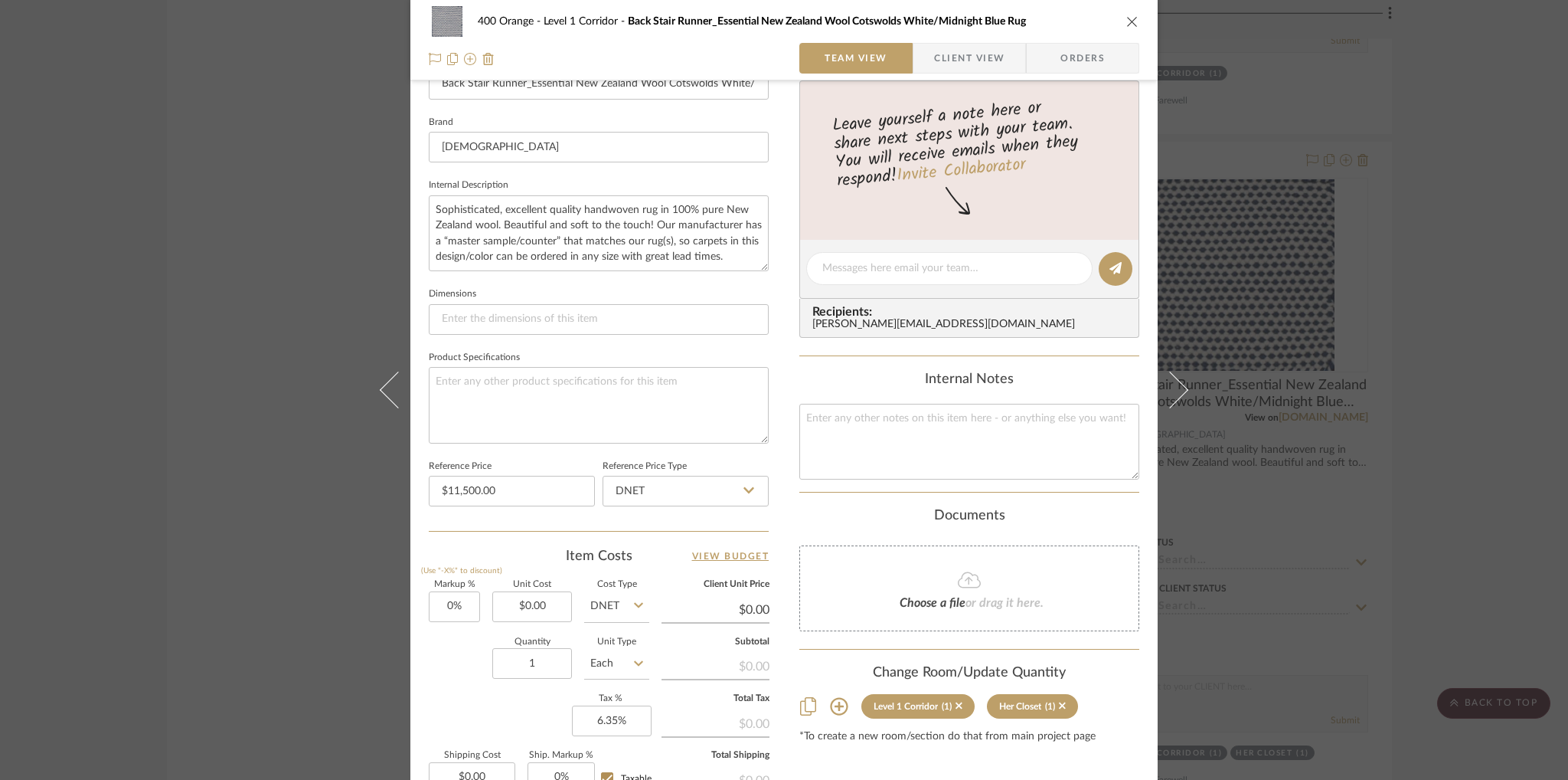
scroll to position [644, 0]
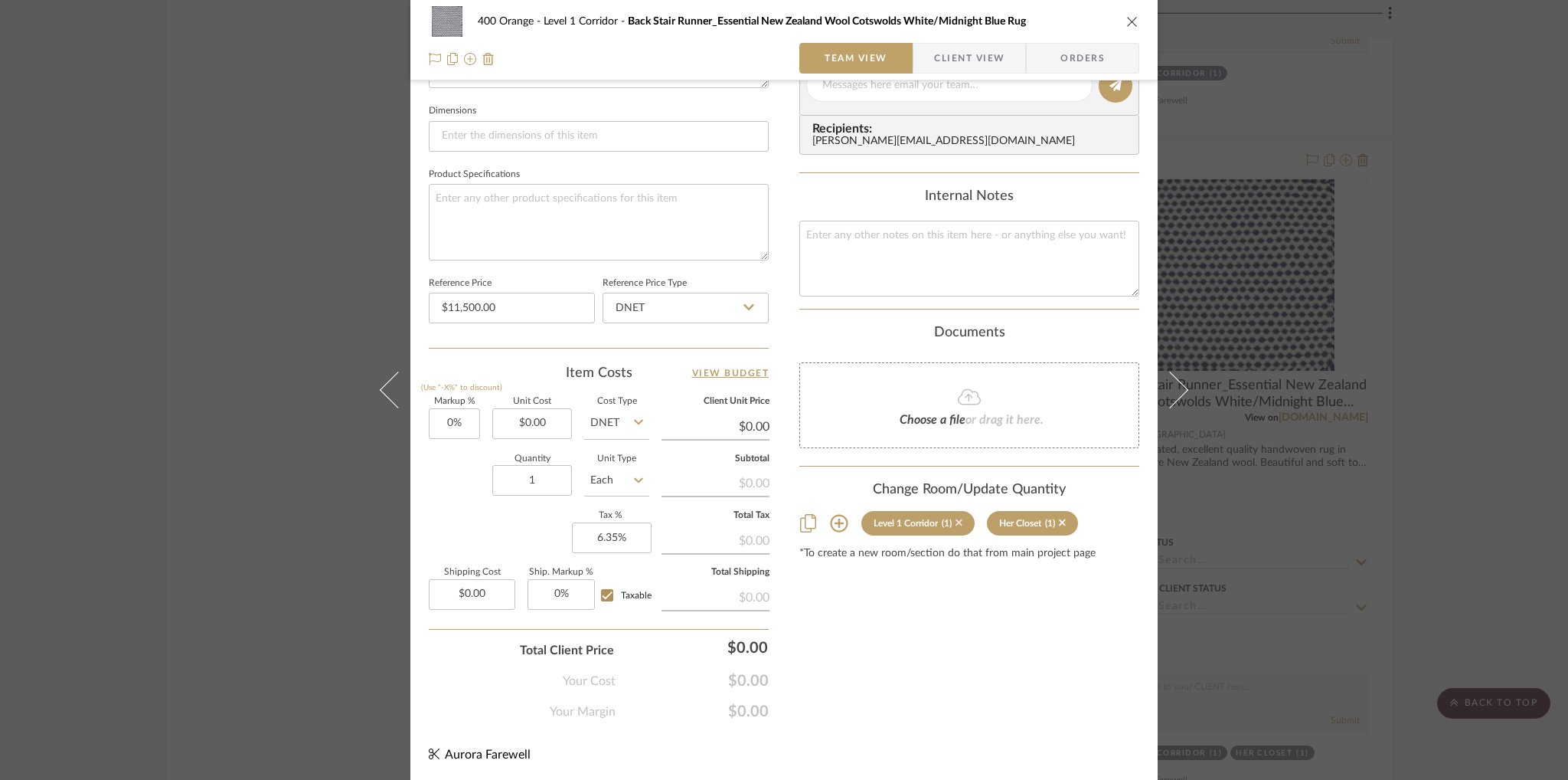
click at [955, 521] on icon at bounding box center [959, 523] width 7 height 7
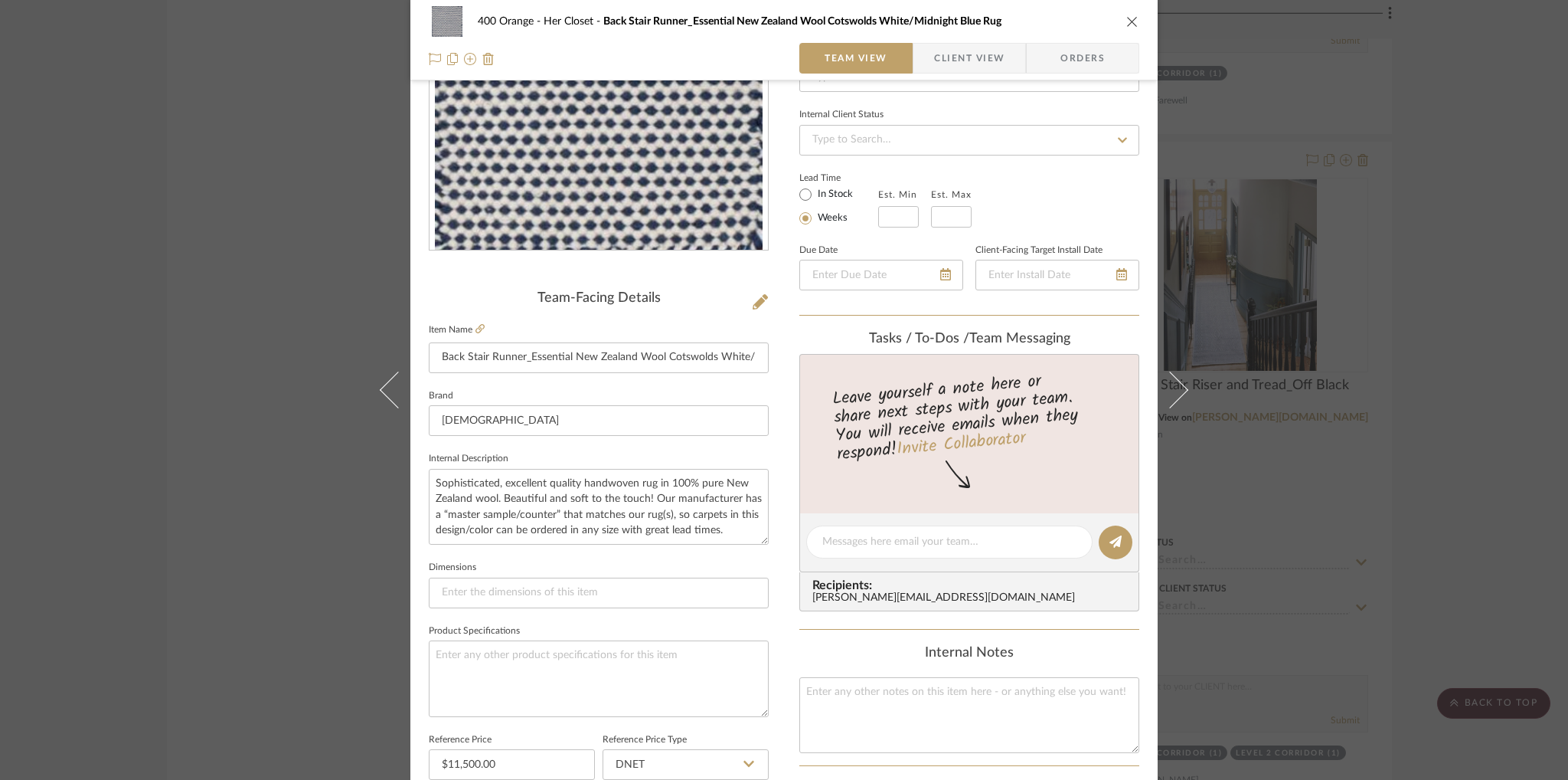
scroll to position [0, 0]
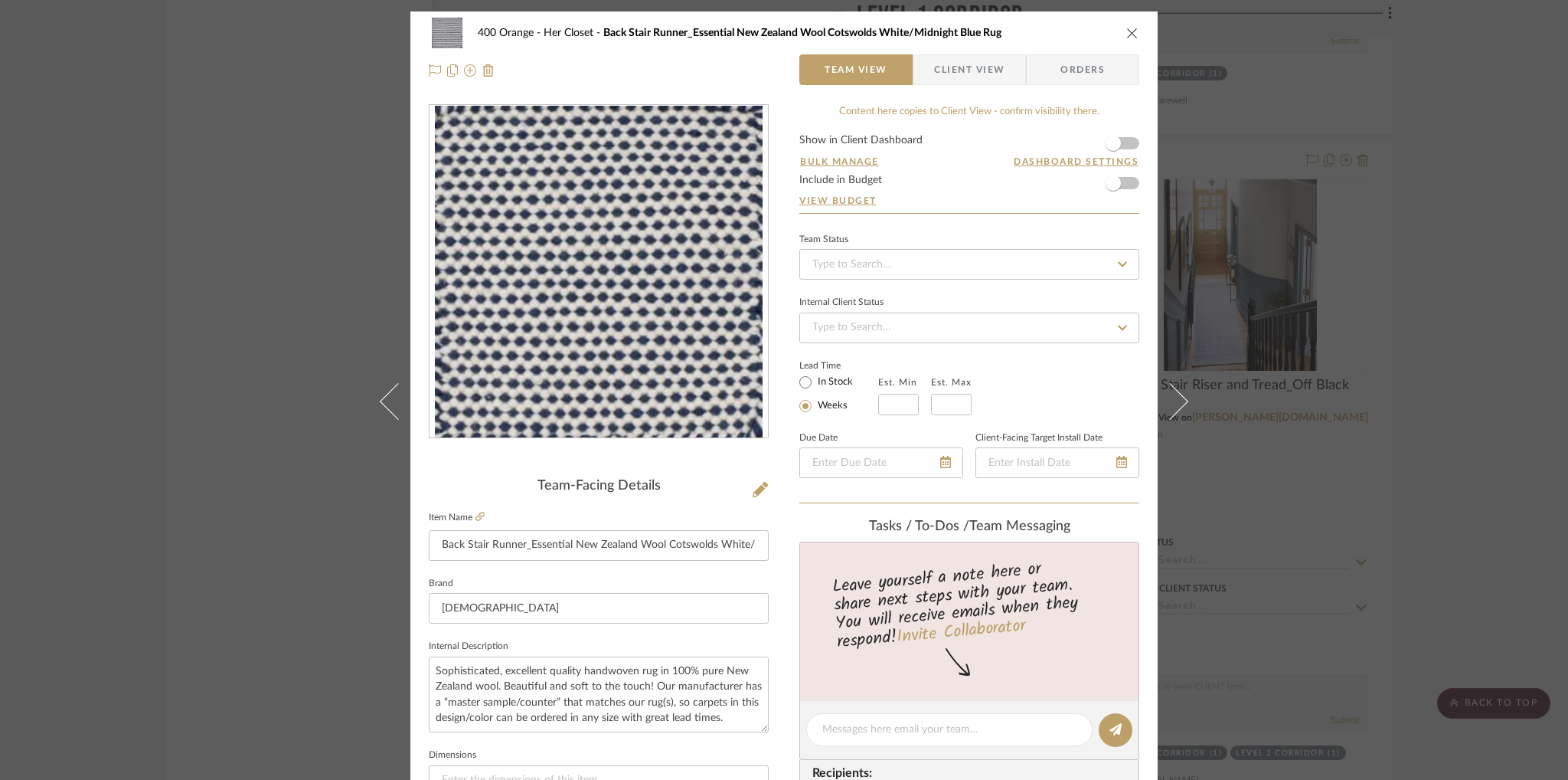
click at [1126, 26] on button "close" at bounding box center [1132, 32] width 14 height 14
